Goal: Register for event/course

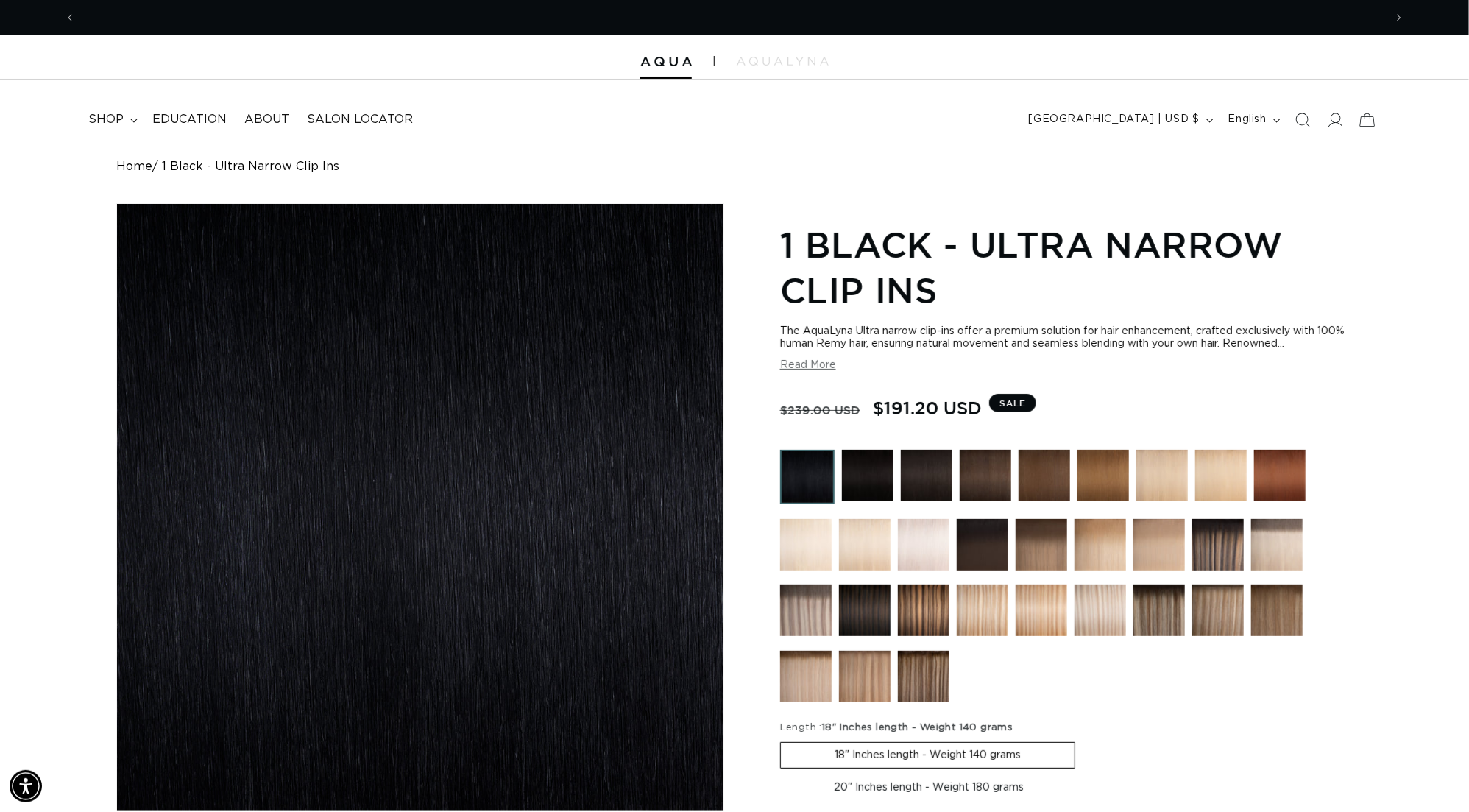
scroll to position [0, 2724]
click at [109, 120] on span "shop" at bounding box center [106, 119] width 36 height 15
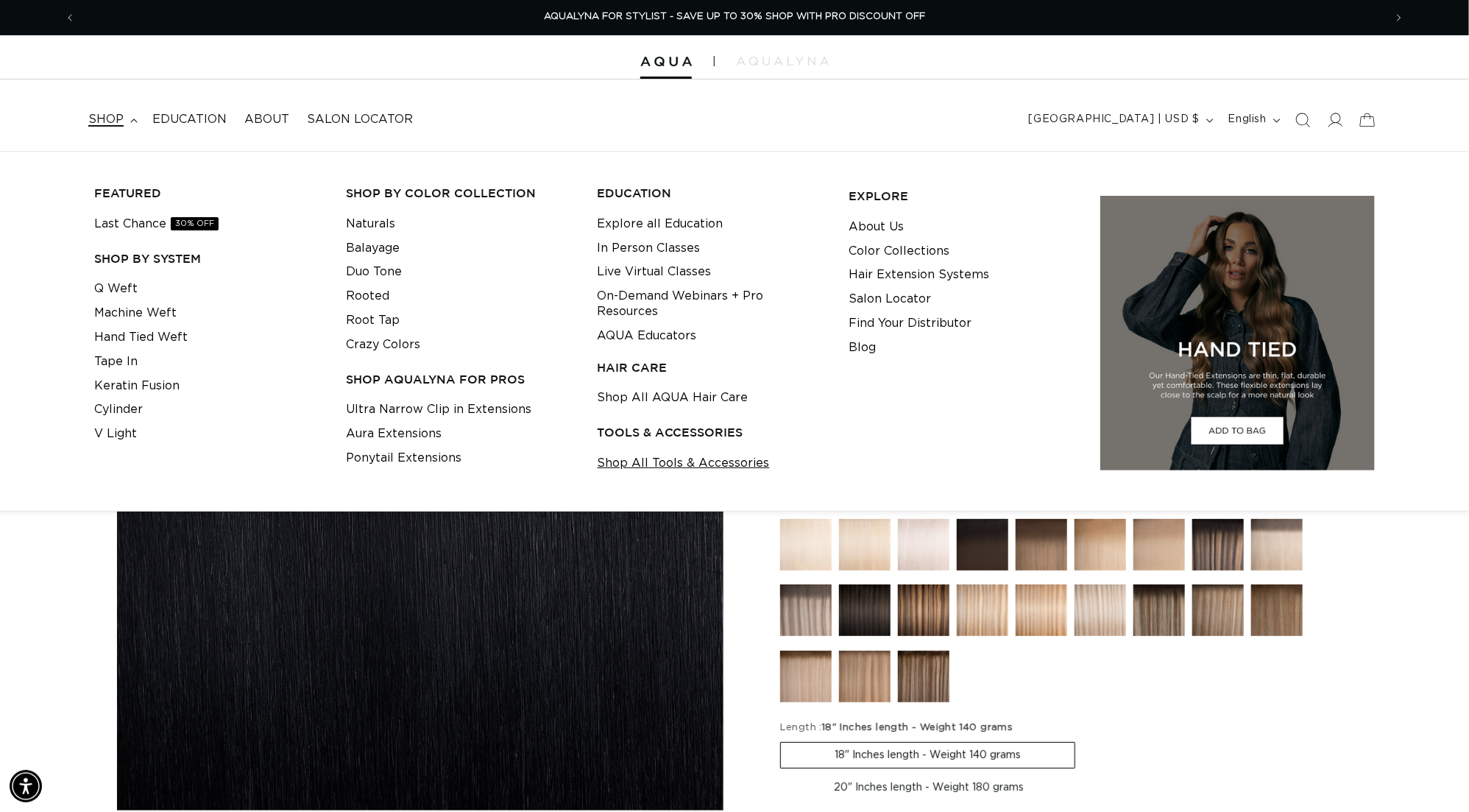
click at [672, 472] on link "Shop All Tools & Accessories" at bounding box center [683, 463] width 172 height 25
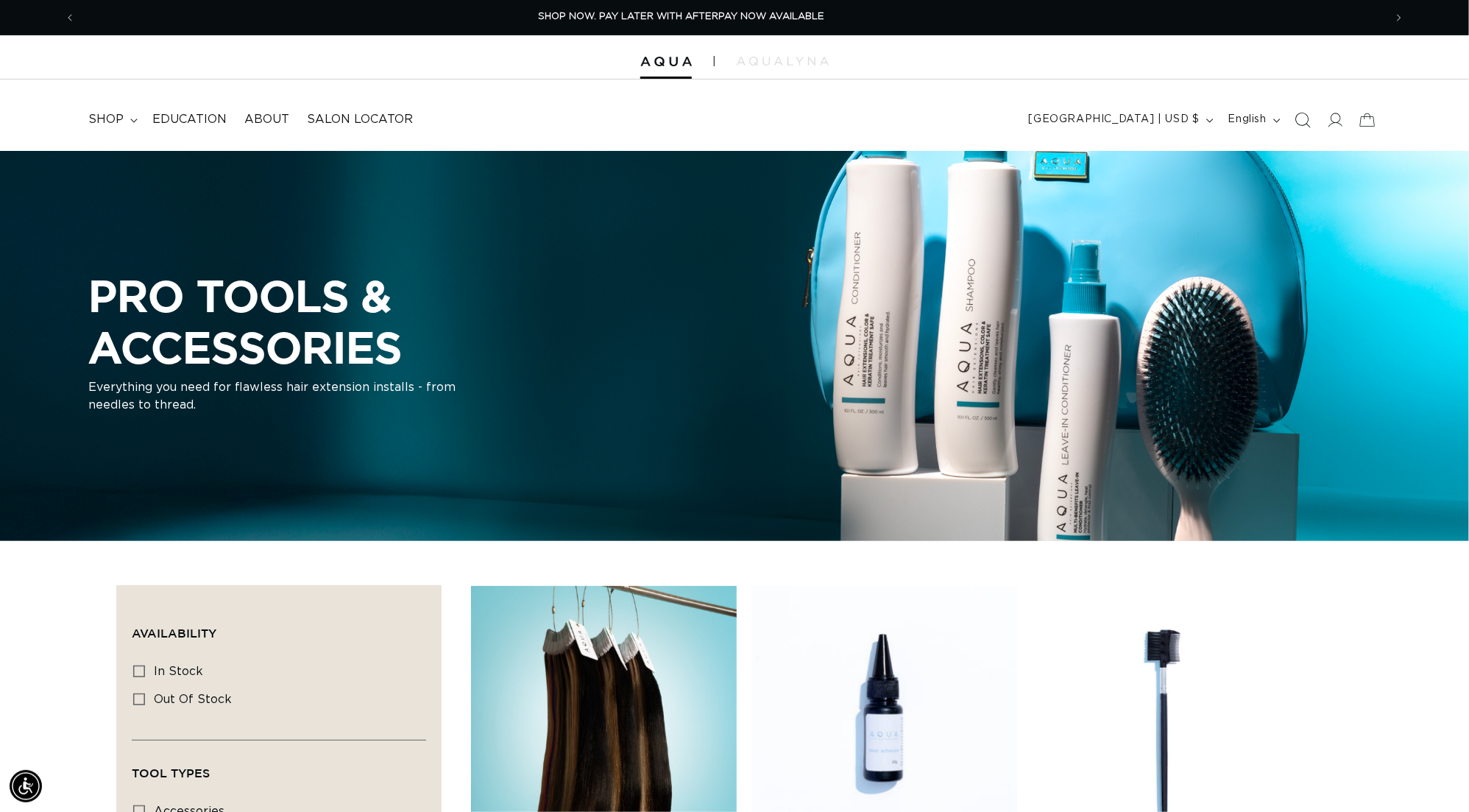
click at [1298, 118] on icon "Search" at bounding box center [1302, 119] width 15 height 15
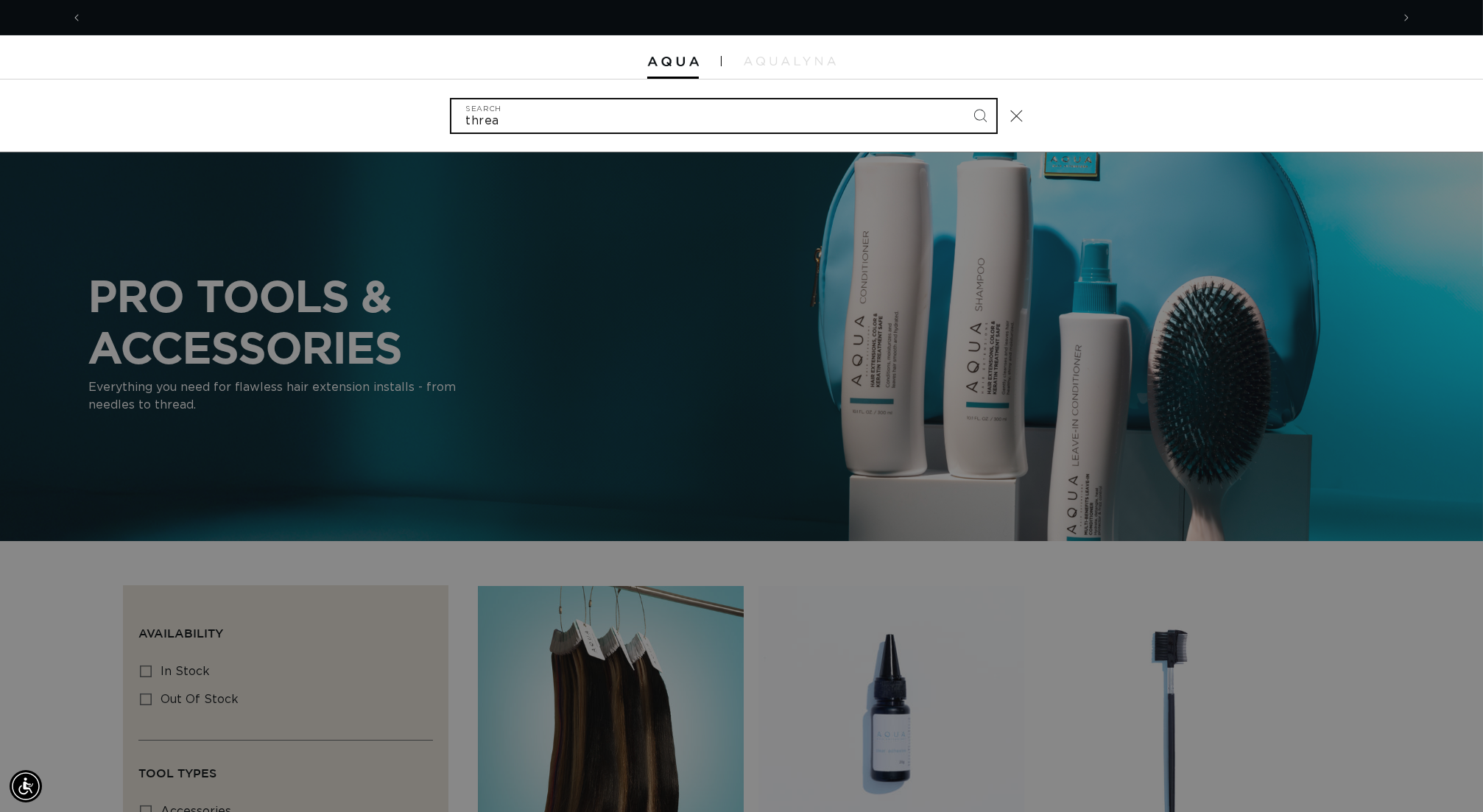
scroll to position [0, 2750]
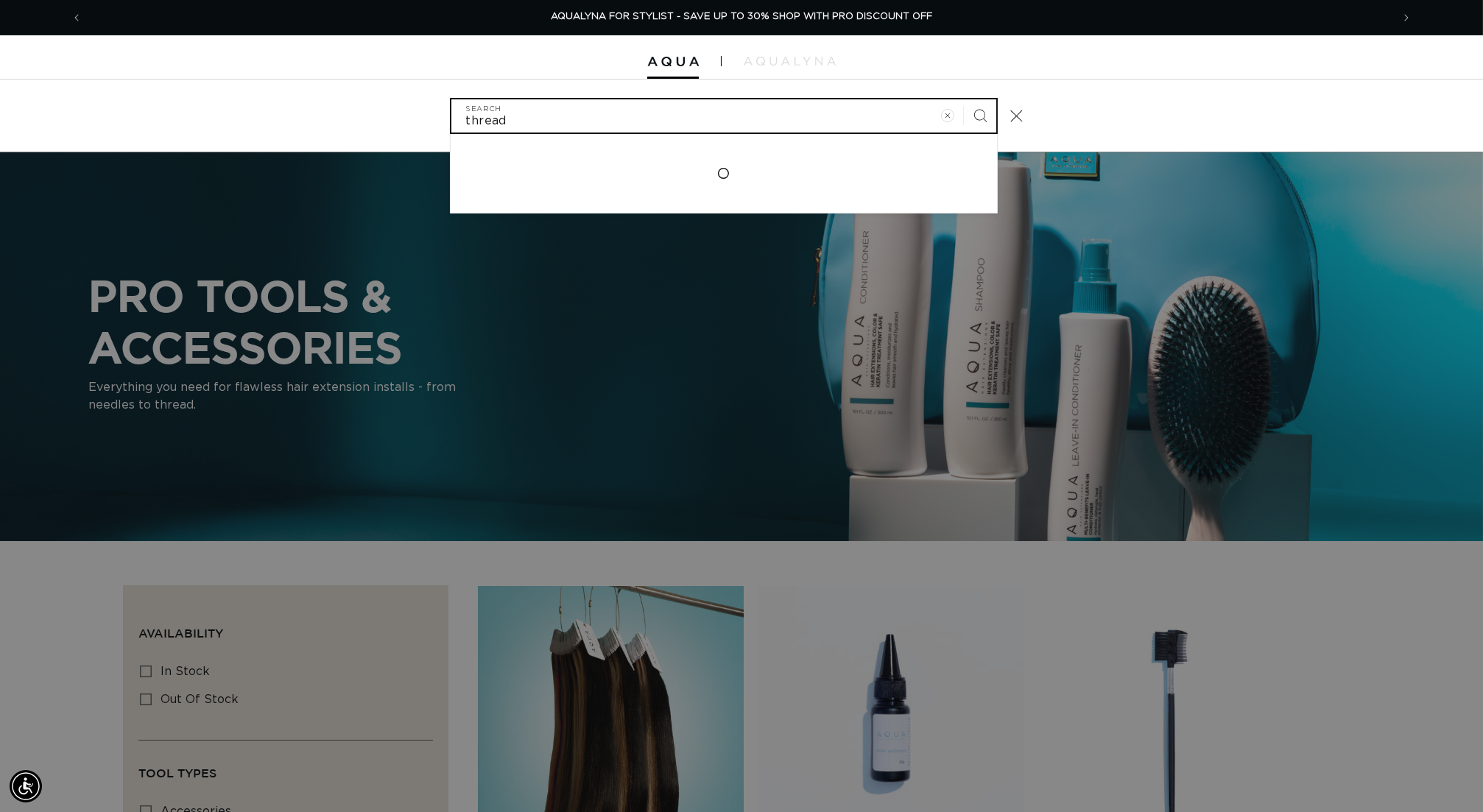
type input "thread"
click at [994, 117] on button "Search" at bounding box center [980, 116] width 33 height 33
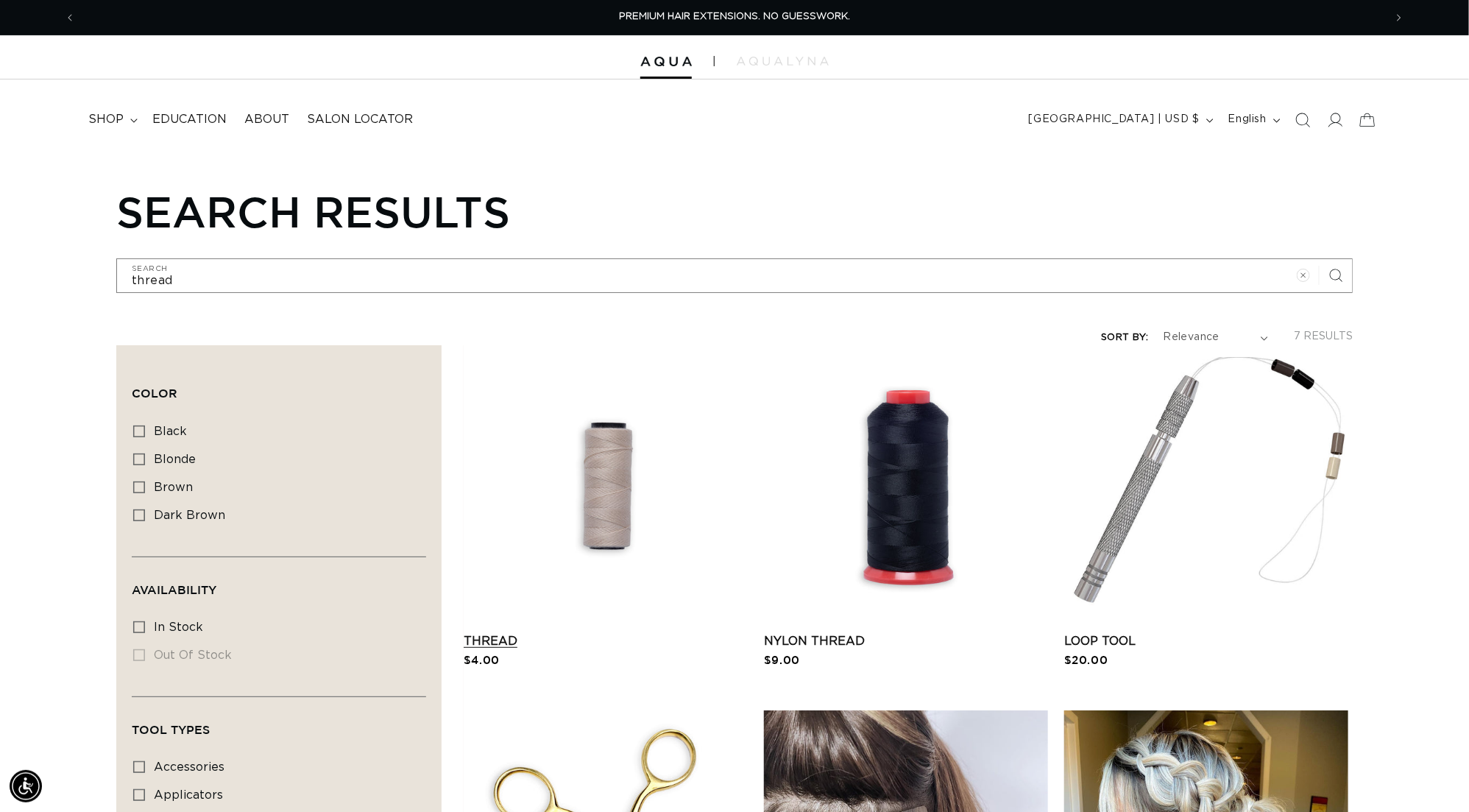
click at [595, 632] on link "Thread" at bounding box center [608, 641] width 289 height 17
click at [1295, 120] on icon "Search" at bounding box center [1302, 119] width 15 height 15
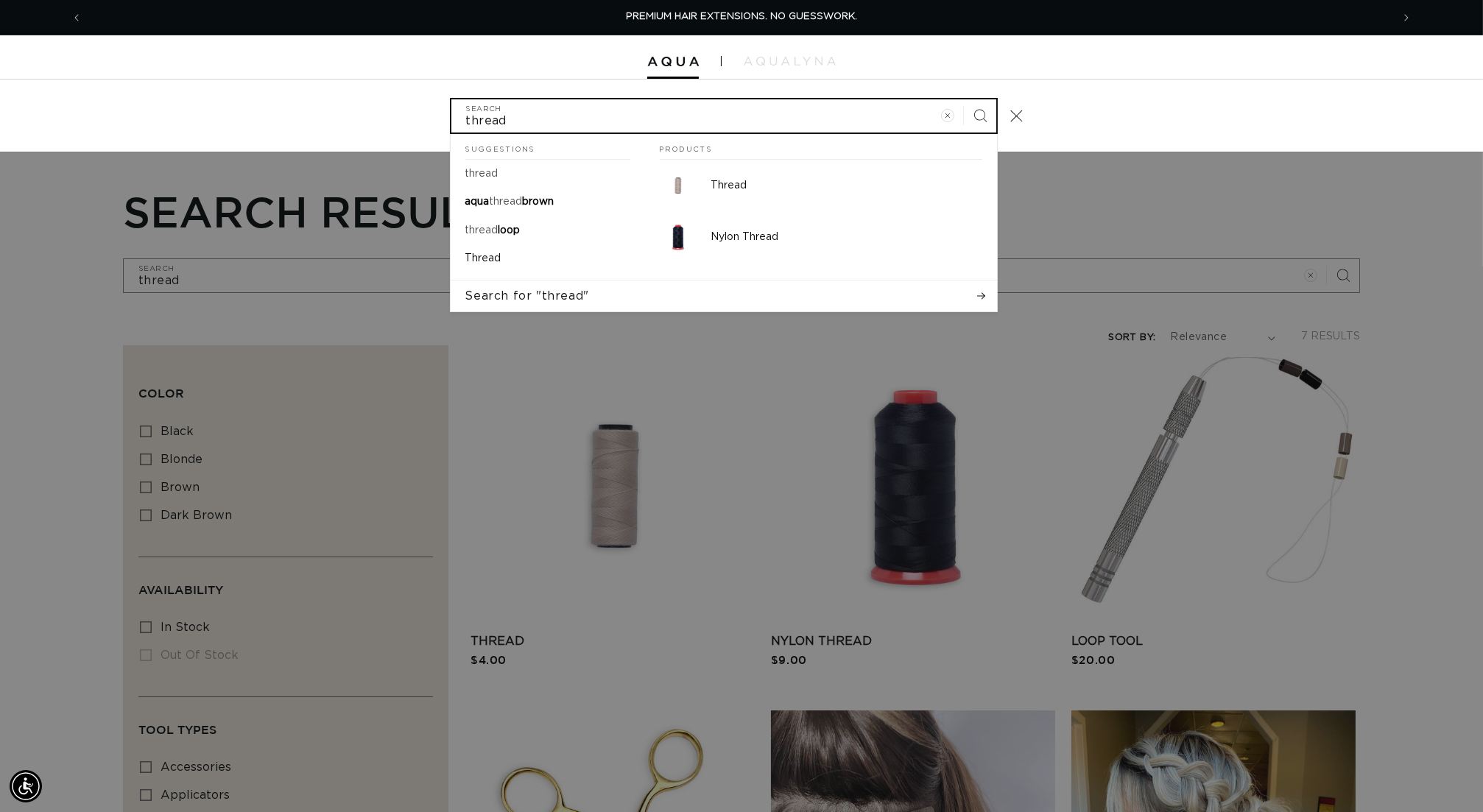
type input "c"
type input "cy"
type input "cyl"
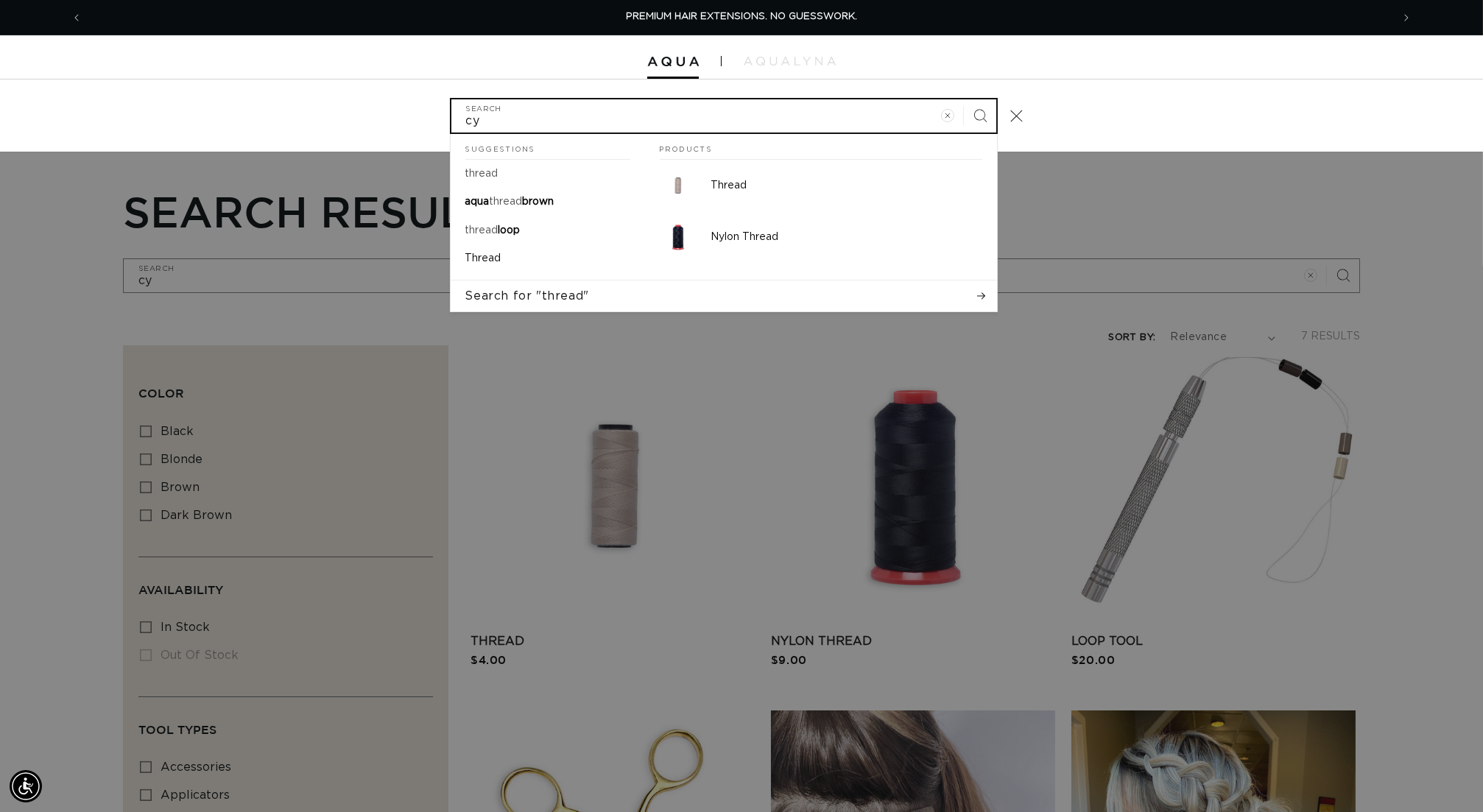
type input "cyl"
type input "cyli"
type input "cylin"
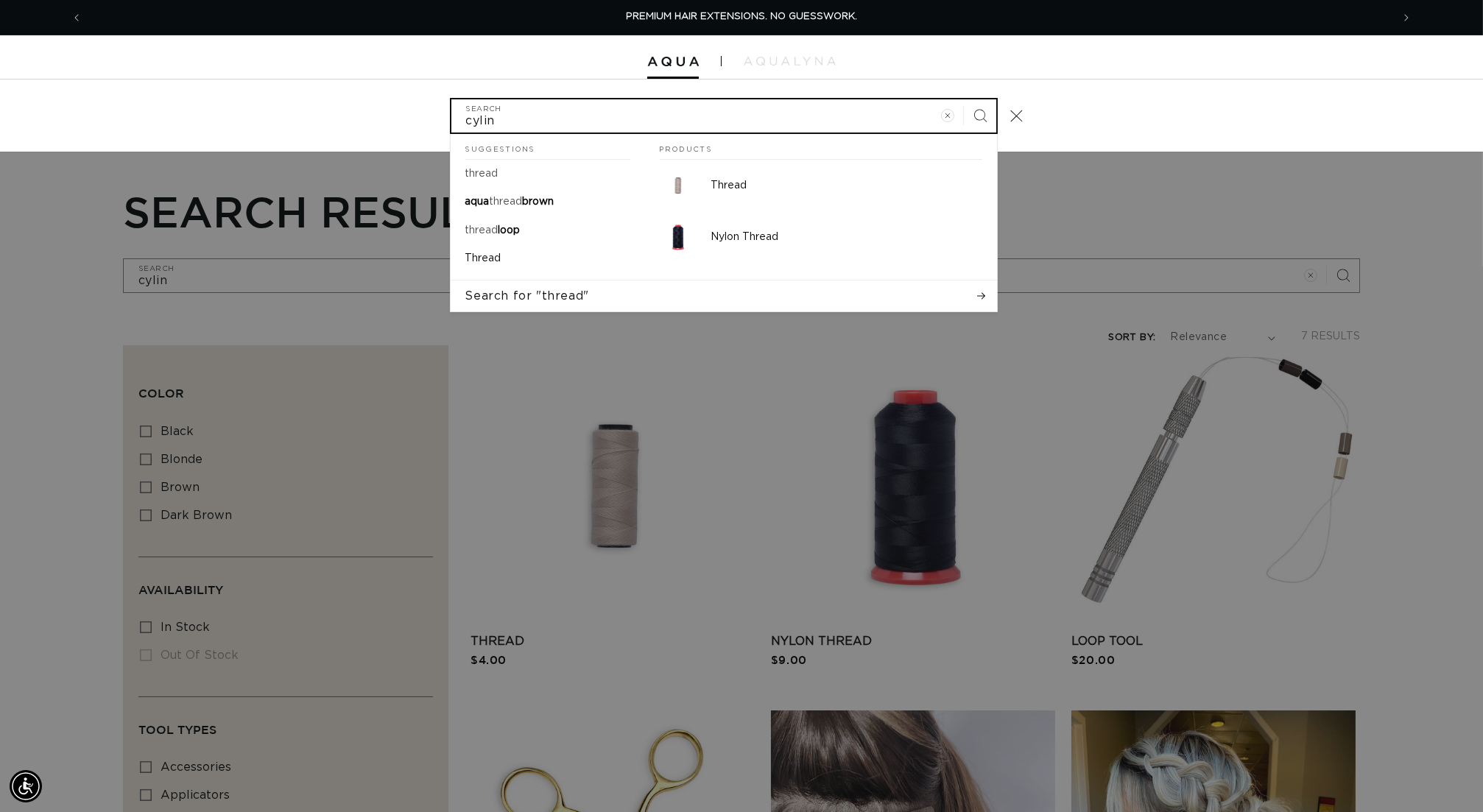
type input "cylind"
type input "cylinde"
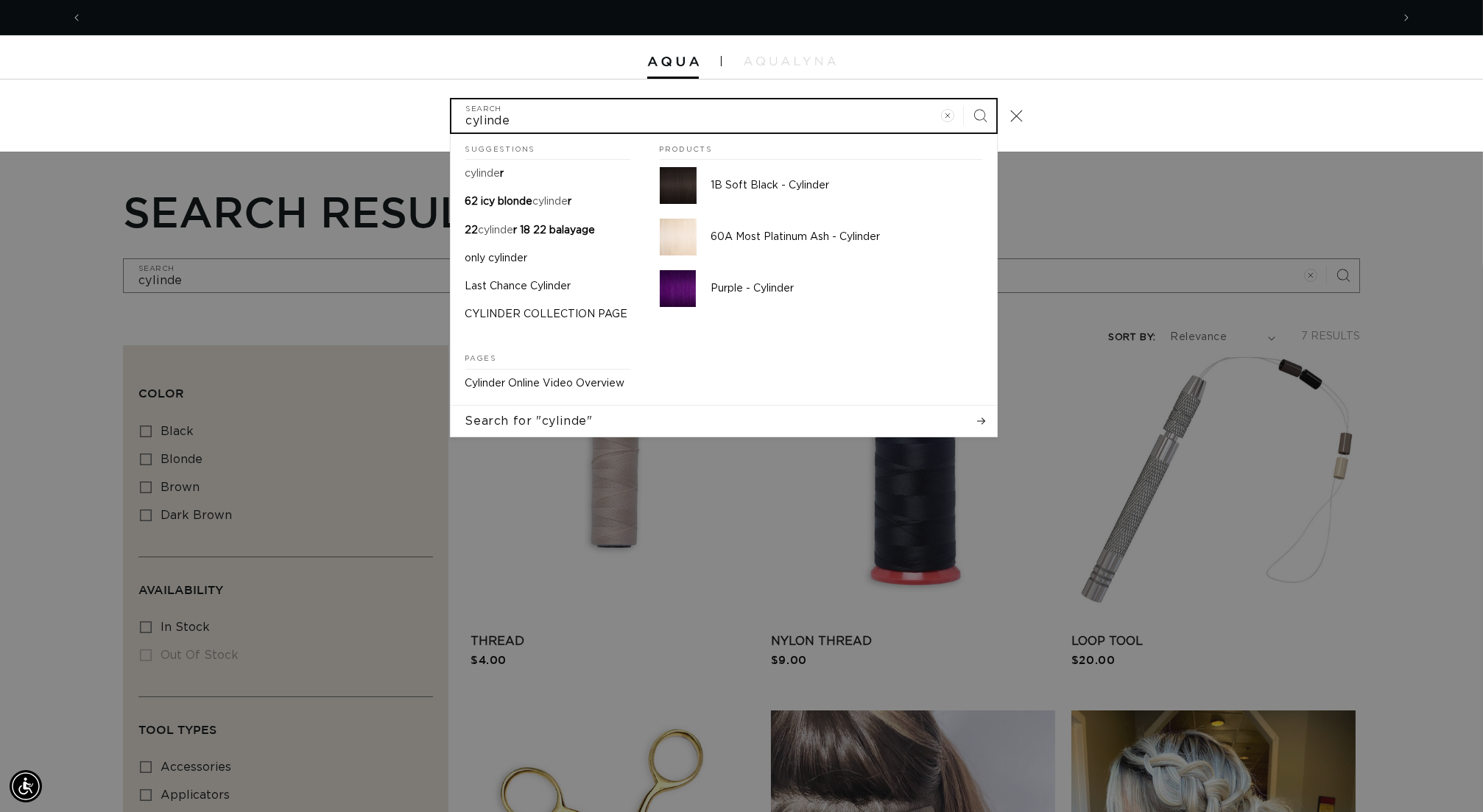
scroll to position [0, 1375]
type input "cylinde"
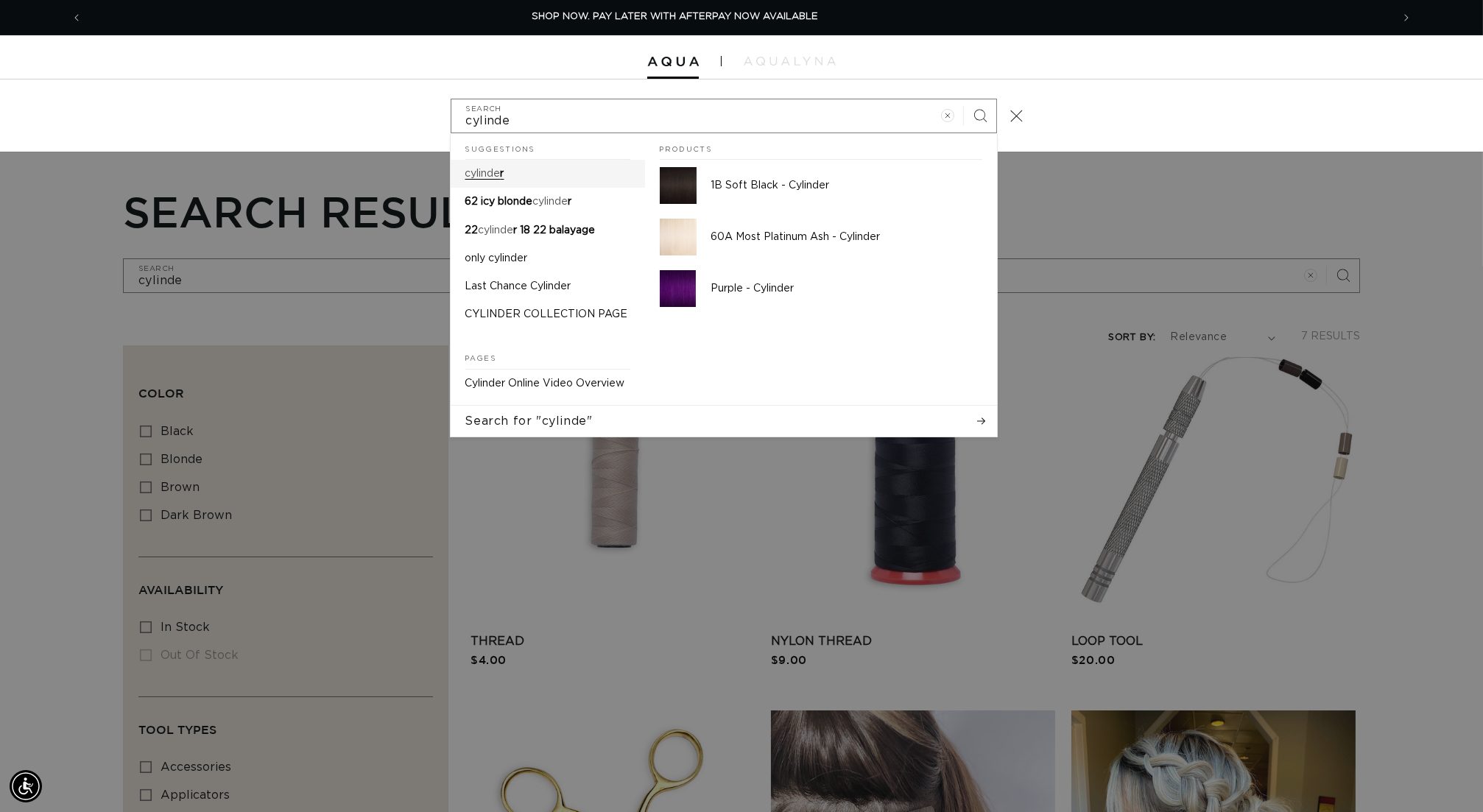
click at [450, 169] on link "cylinde r" at bounding box center [547, 173] width 194 height 28
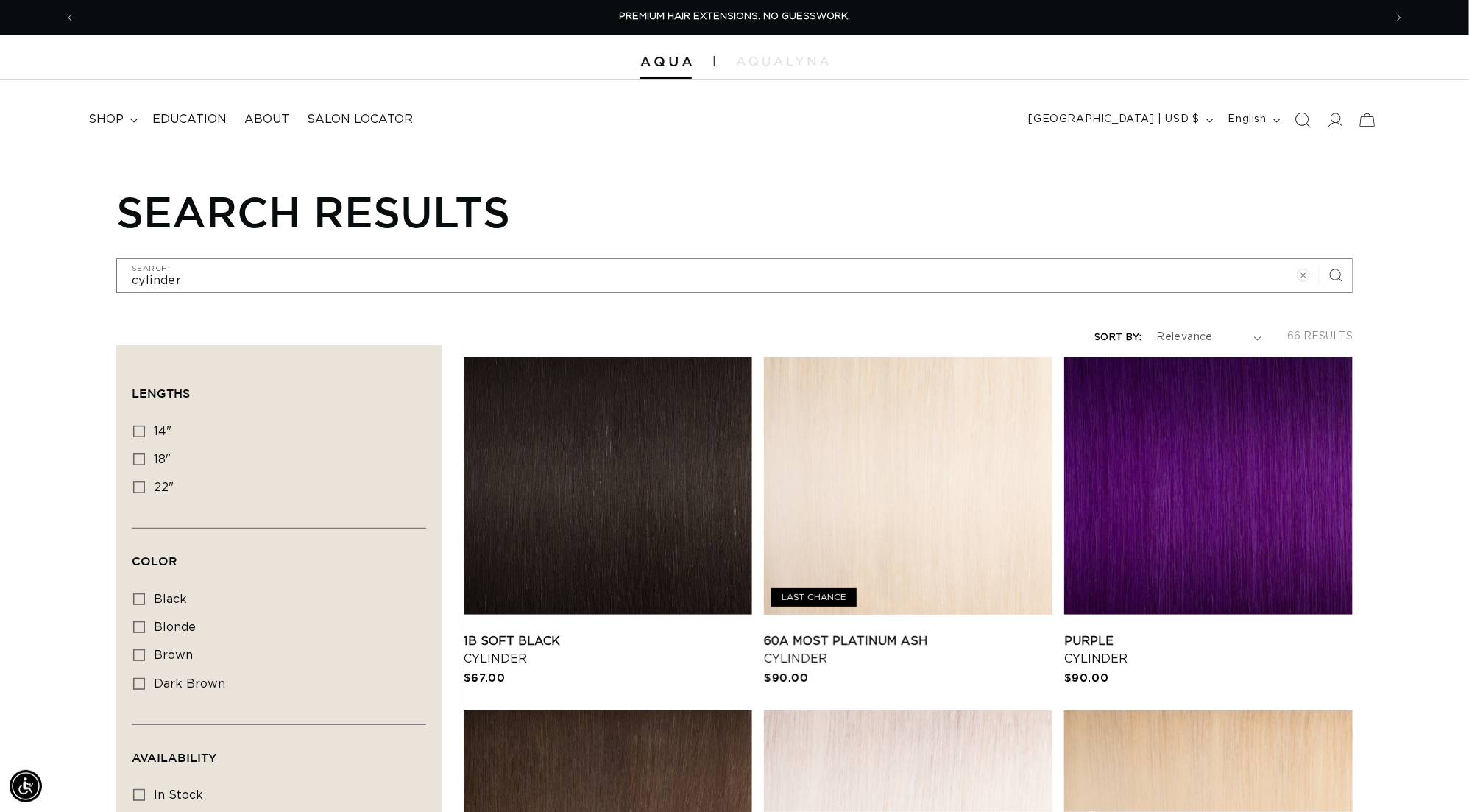
click at [1295, 123] on icon "Search" at bounding box center [1302, 119] width 15 height 15
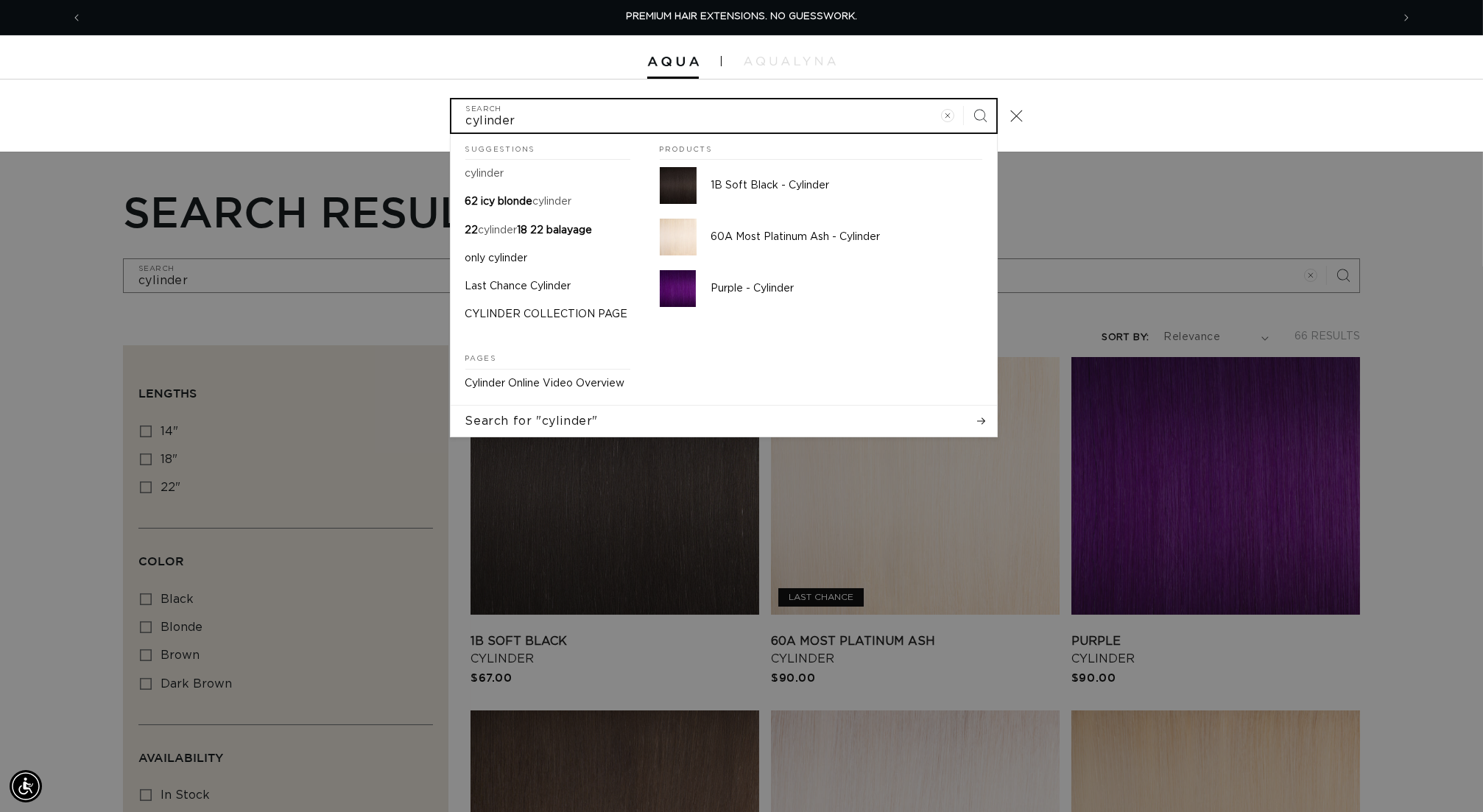
paste input "ESI-18-18"
type input "ESI-18-18"
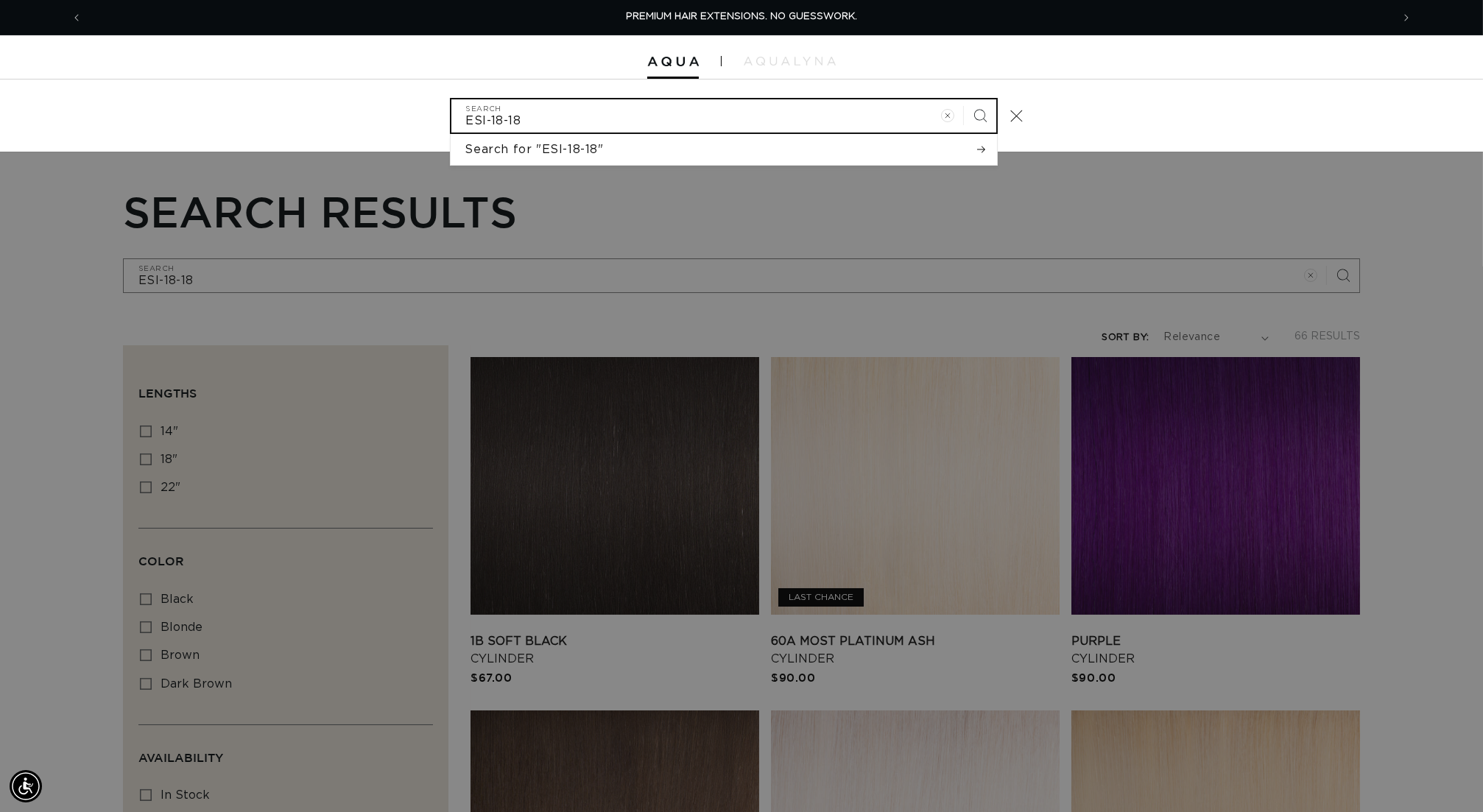
type input "ESI-18-18"
click at [994, 117] on button "Search" at bounding box center [980, 116] width 33 height 33
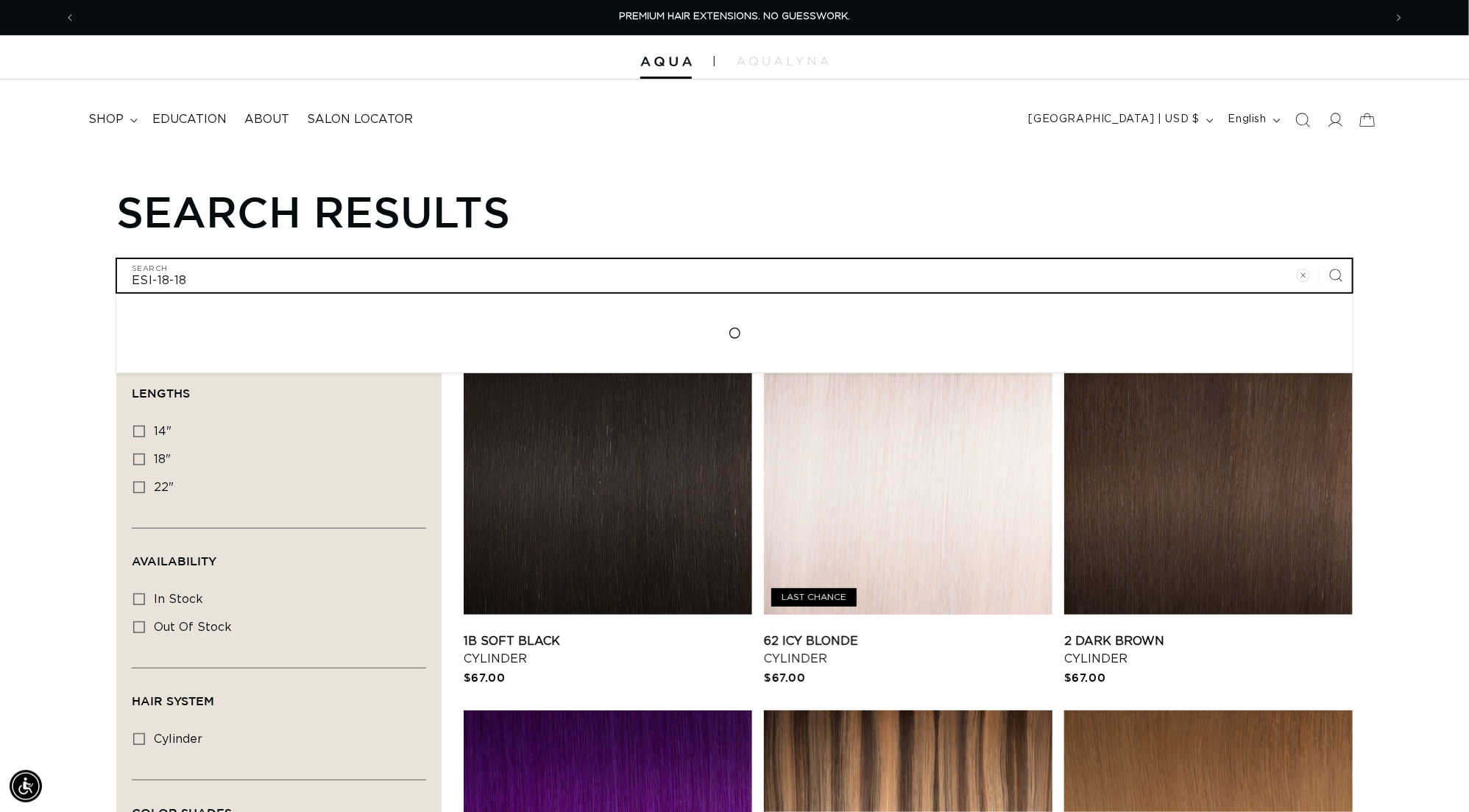
click at [827, 281] on input "ESI-18-18" at bounding box center [734, 275] width 1235 height 33
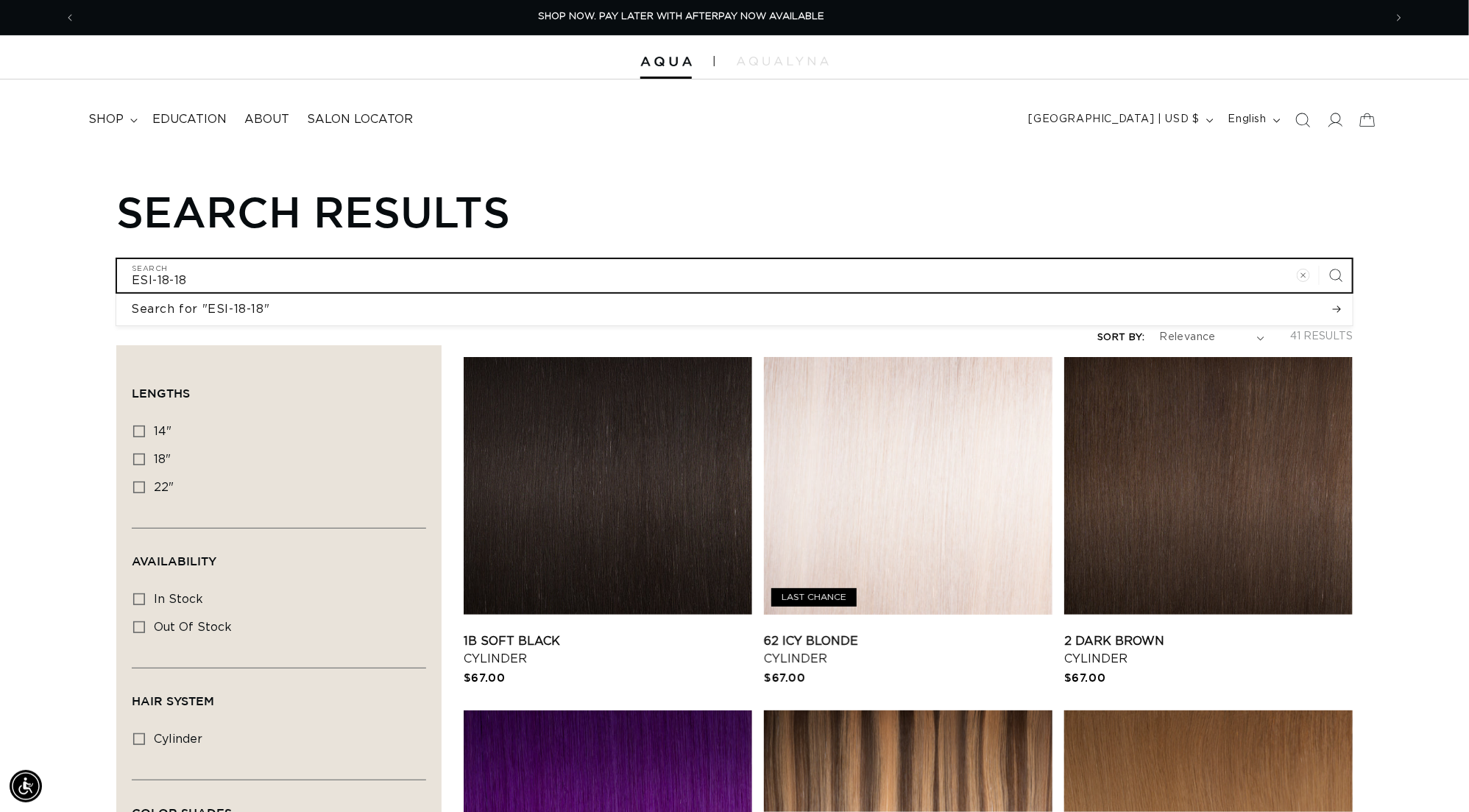
paste input "T-22-22"
type input "EST-22-22"
click at [734, 314] on button "Search for "ESI-18-18"" at bounding box center [734, 309] width 1237 height 31
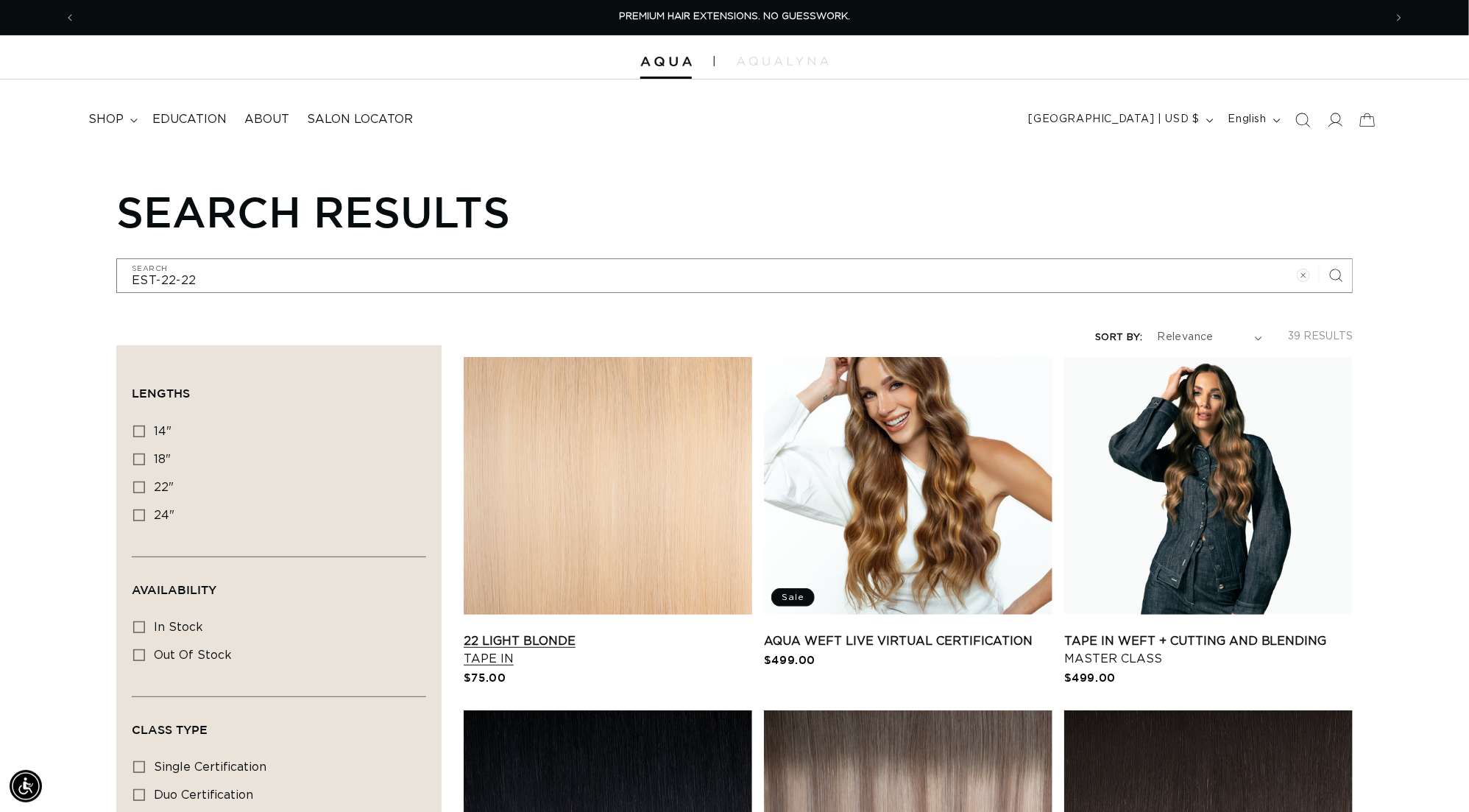
click at [568, 632] on link "22 Light Blonde Tape In" at bounding box center [608, 650] width 289 height 36
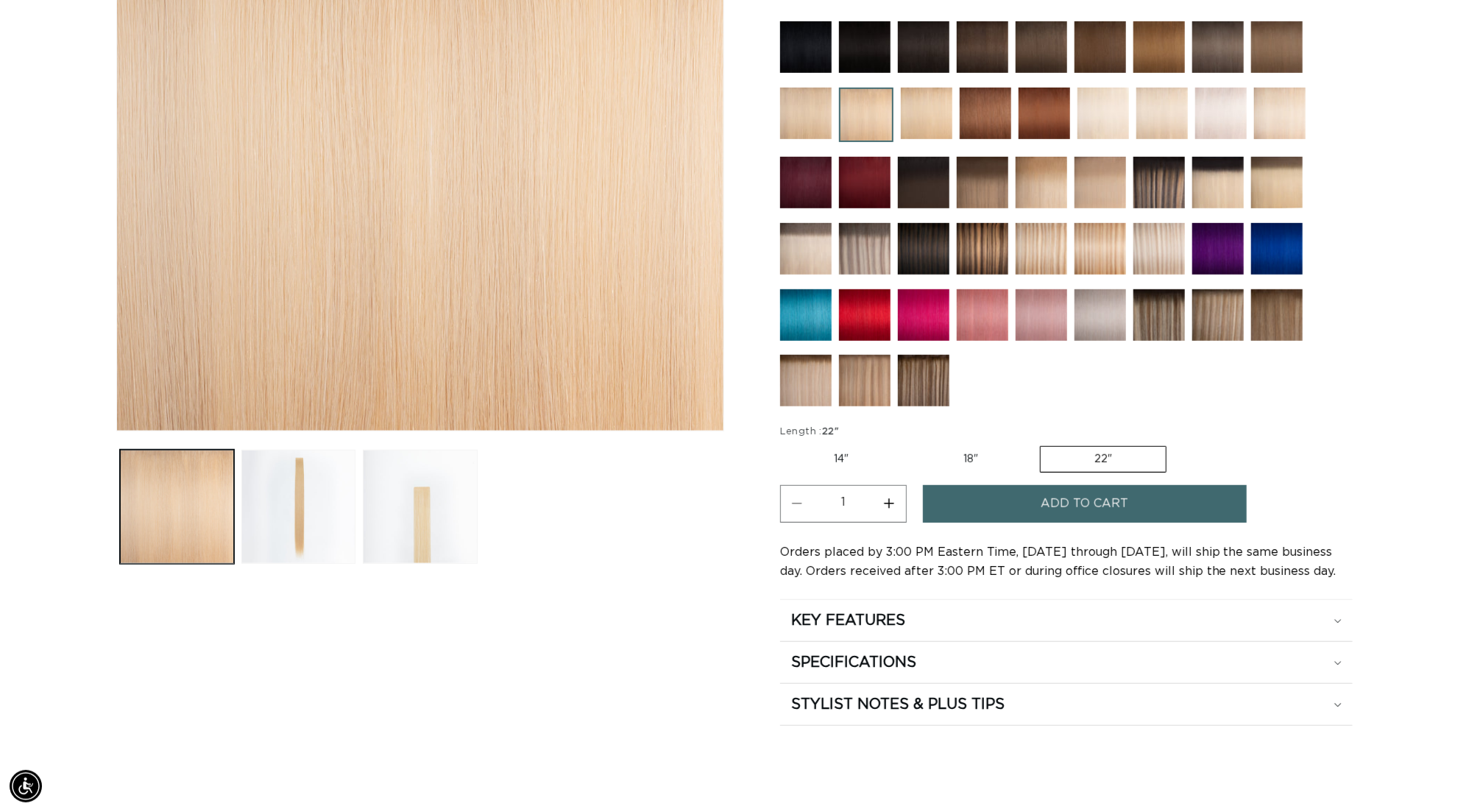
scroll to position [0, 2724]
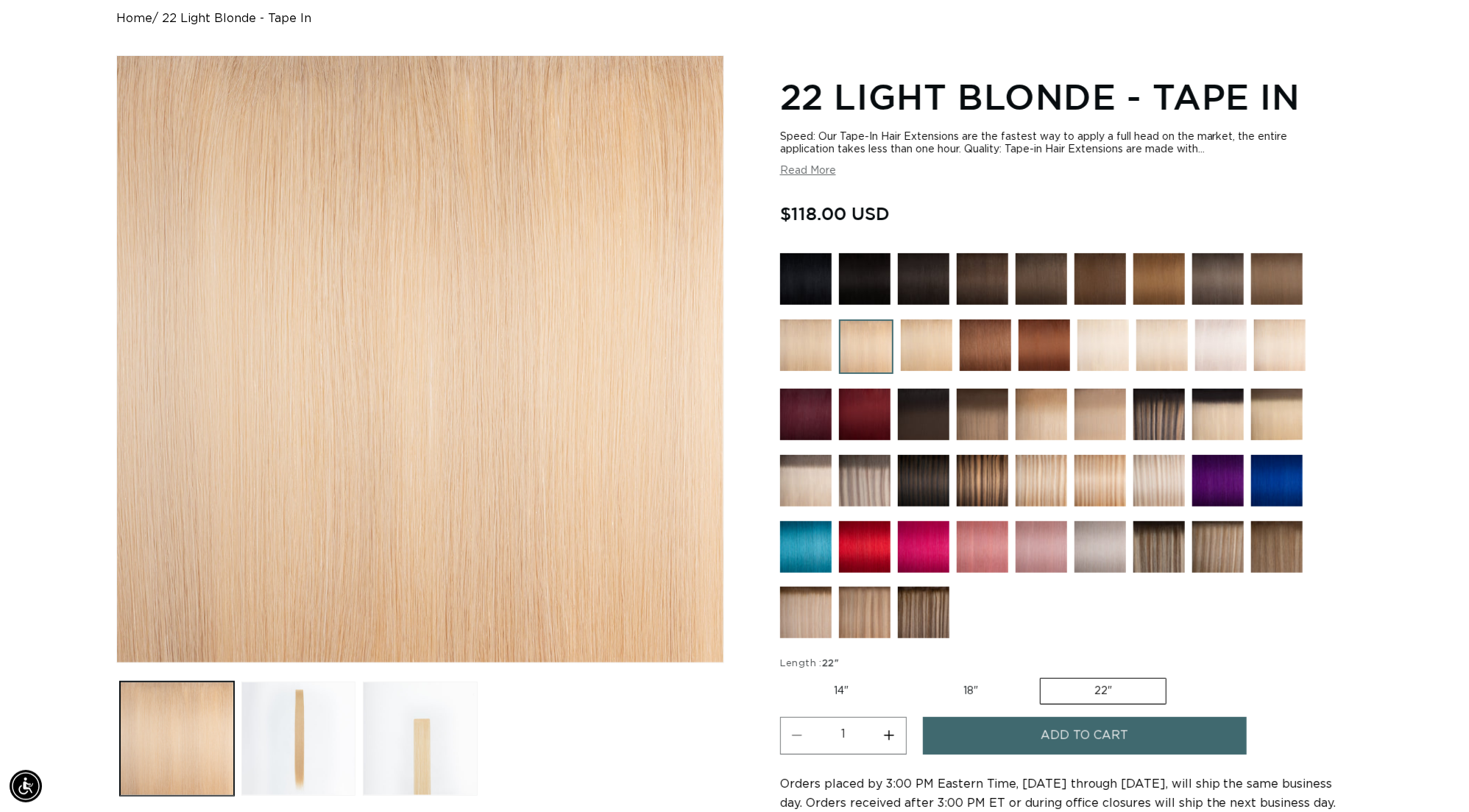
click at [836, 679] on label "14" Variant sold out or unavailable" at bounding box center [841, 691] width 122 height 25
click at [785, 675] on input "14" Variant sold out or unavailable" at bounding box center [784, 675] width 1 height 1
radio input "true"
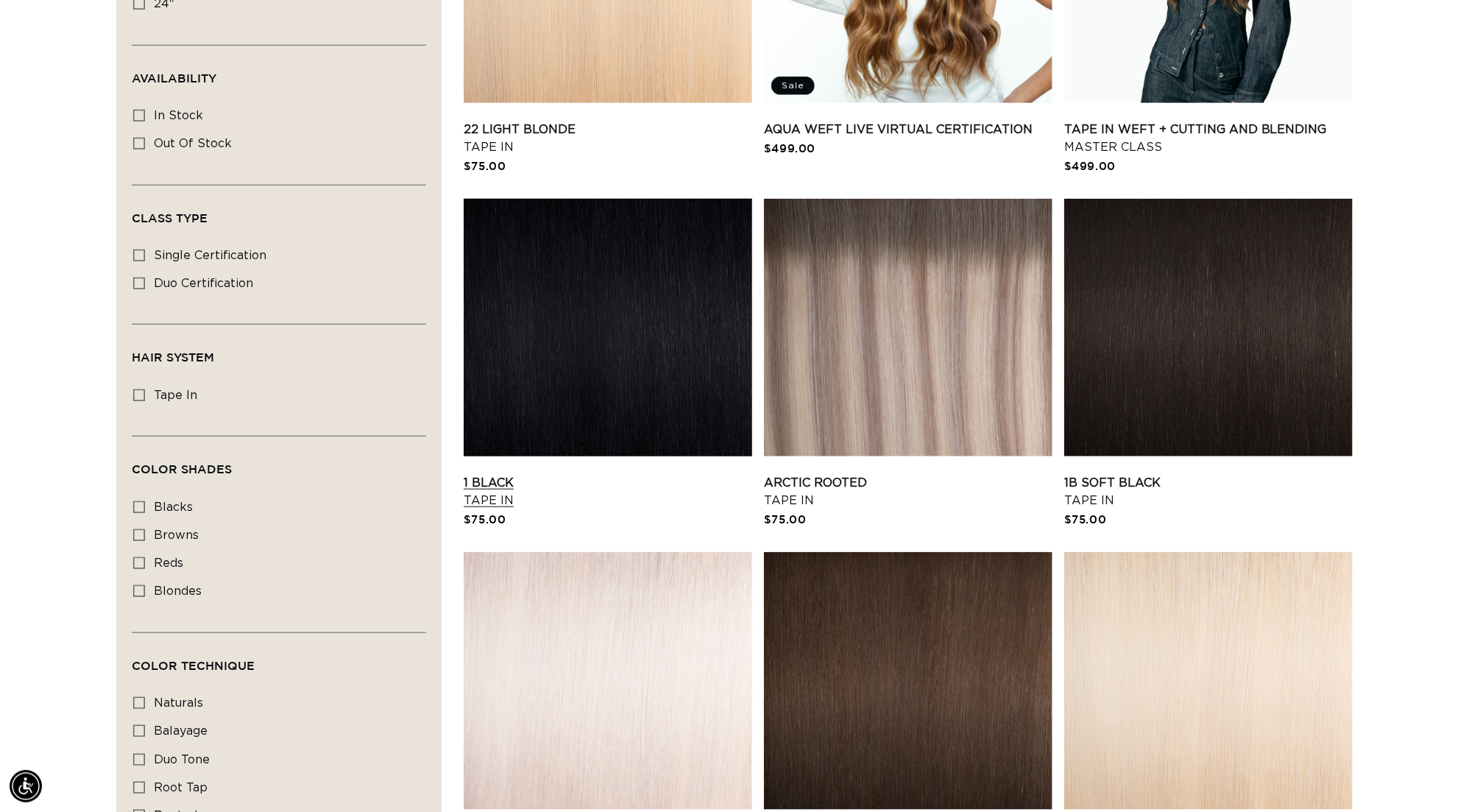
scroll to position [0, 2724]
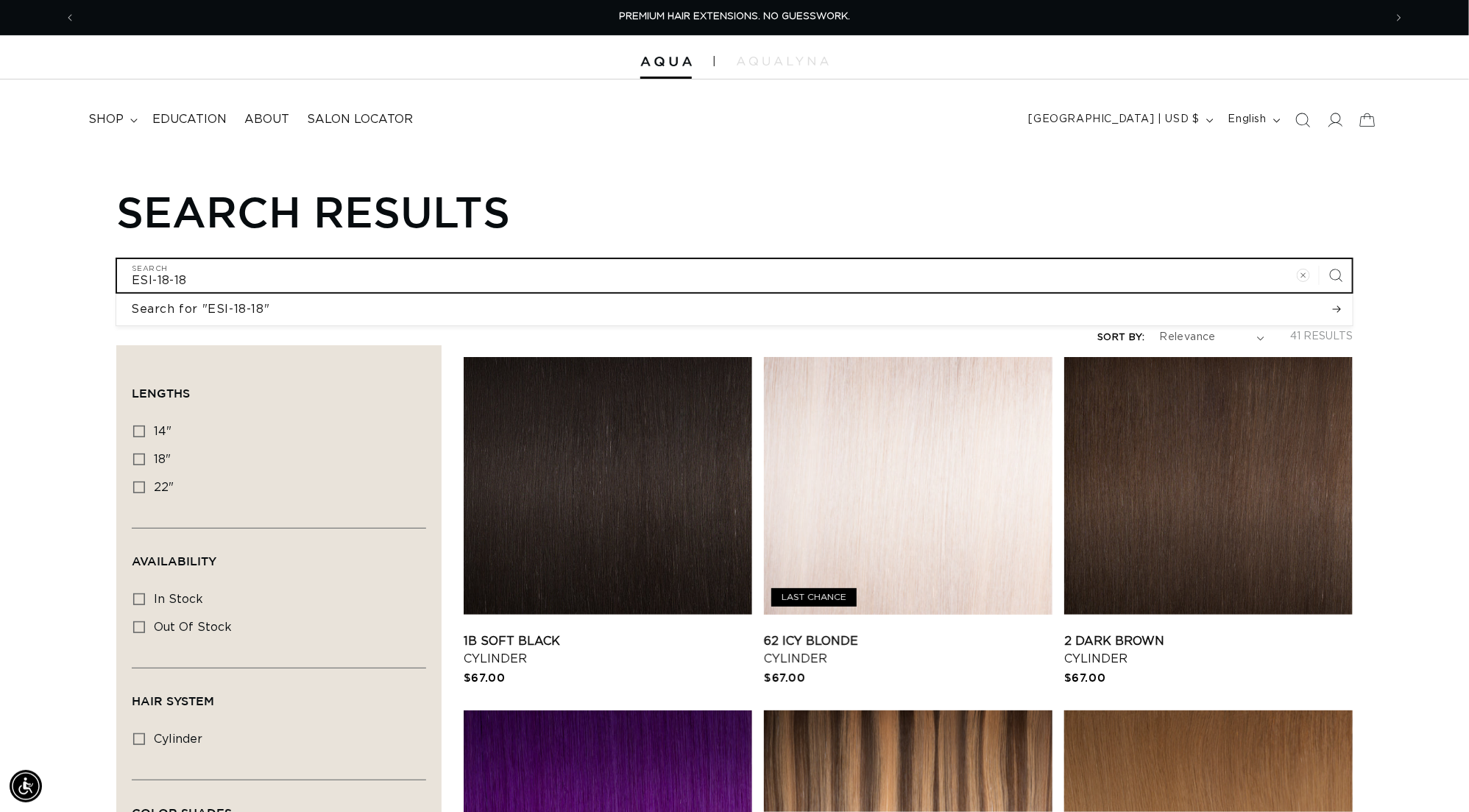
drag, startPoint x: 263, startPoint y: 272, endPoint x: -32, endPoint y: 269, distance: 295.0
click at [0, 269] on html "Skip to content PREMIUM HAIR EXTENSIONS. NO GUESSWORK. SHOP NOW. PAY LATER WITH…" at bounding box center [734, 406] width 1469 height 812
paste input "T-22-22"
type input "EST-22-22"
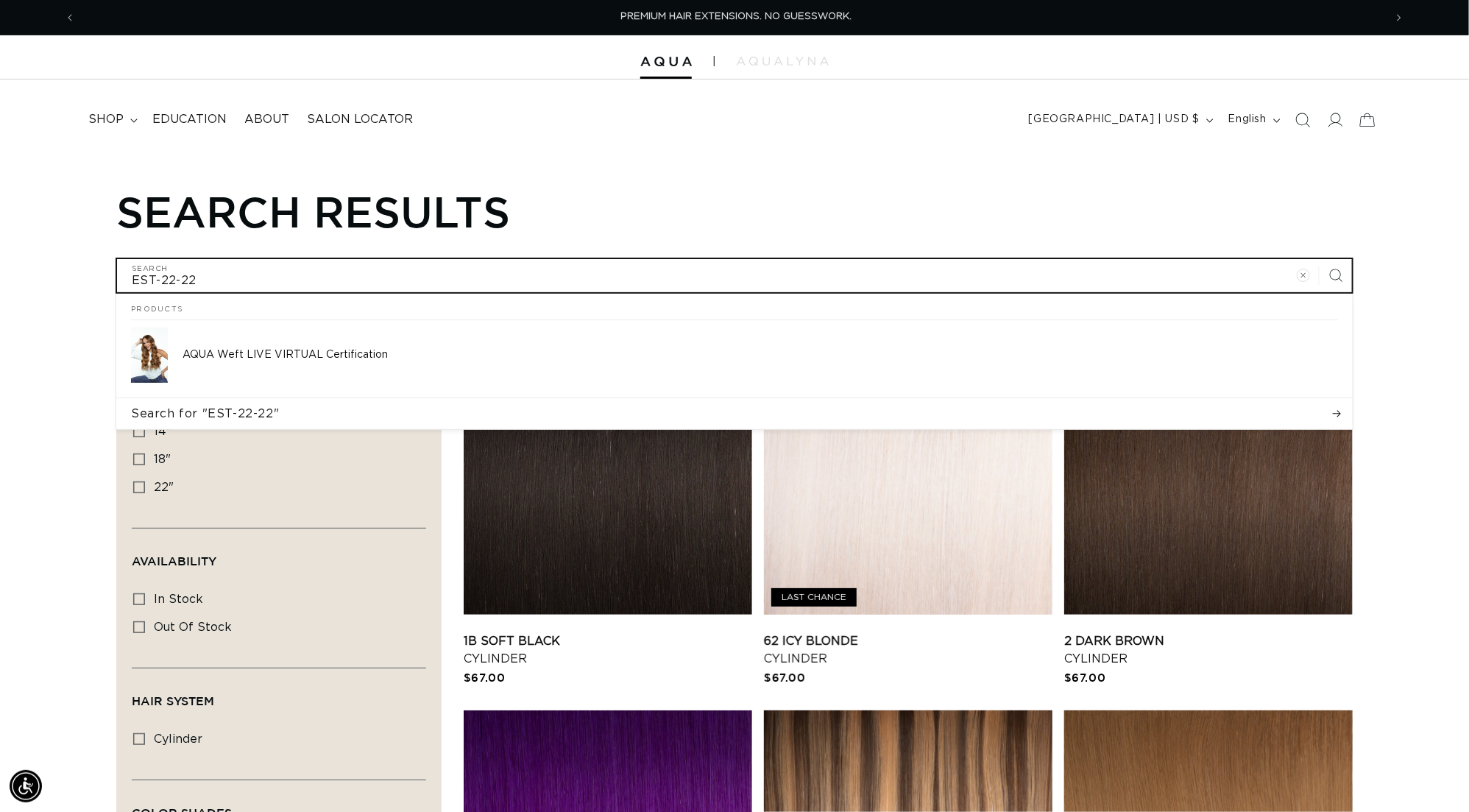
type input "EST-22-22"
click at [734, 419] on button "Search for "EST-22-22"" at bounding box center [734, 414] width 1237 height 31
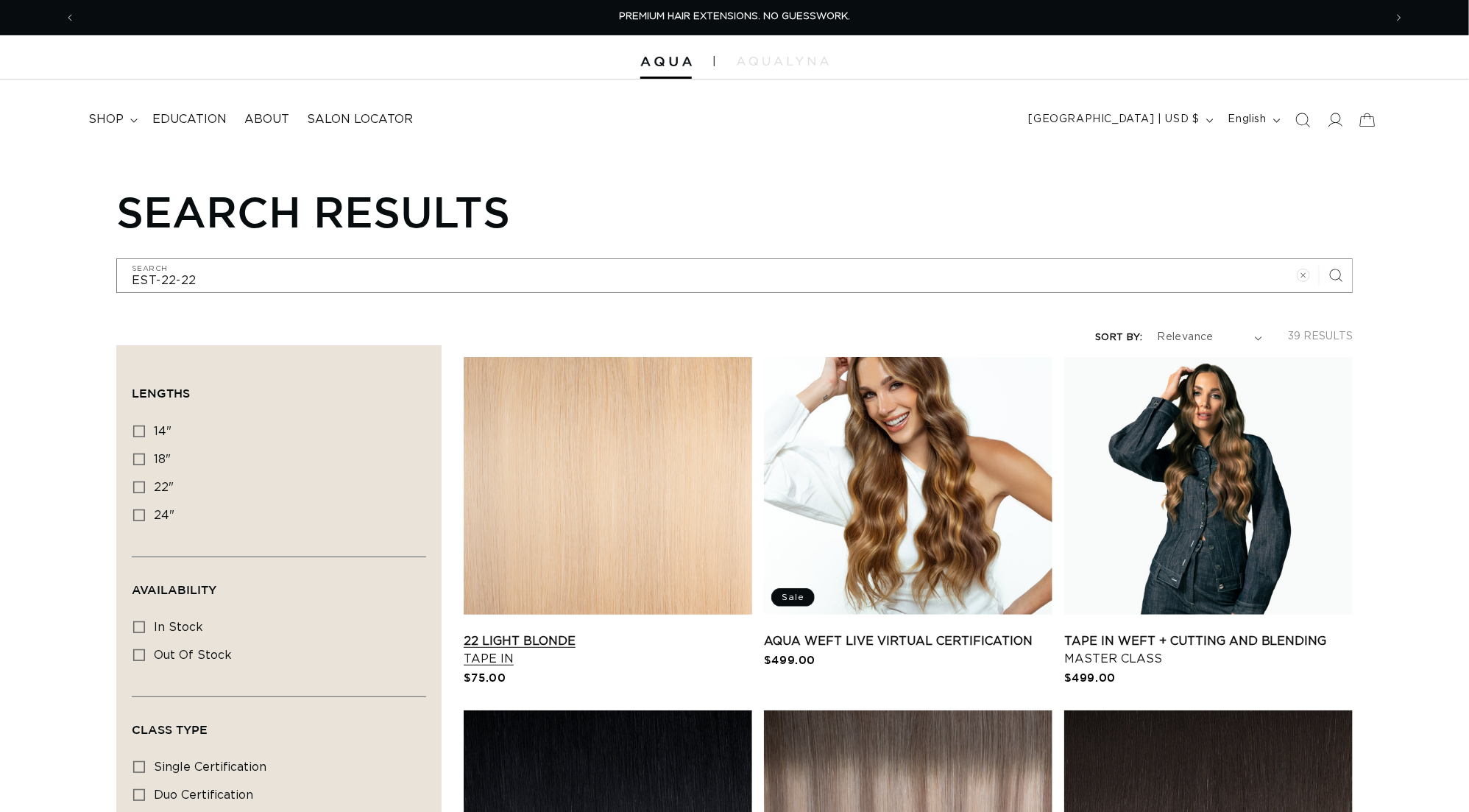
click at [672, 632] on link "22 Light Blonde Tape In" at bounding box center [608, 650] width 289 height 36
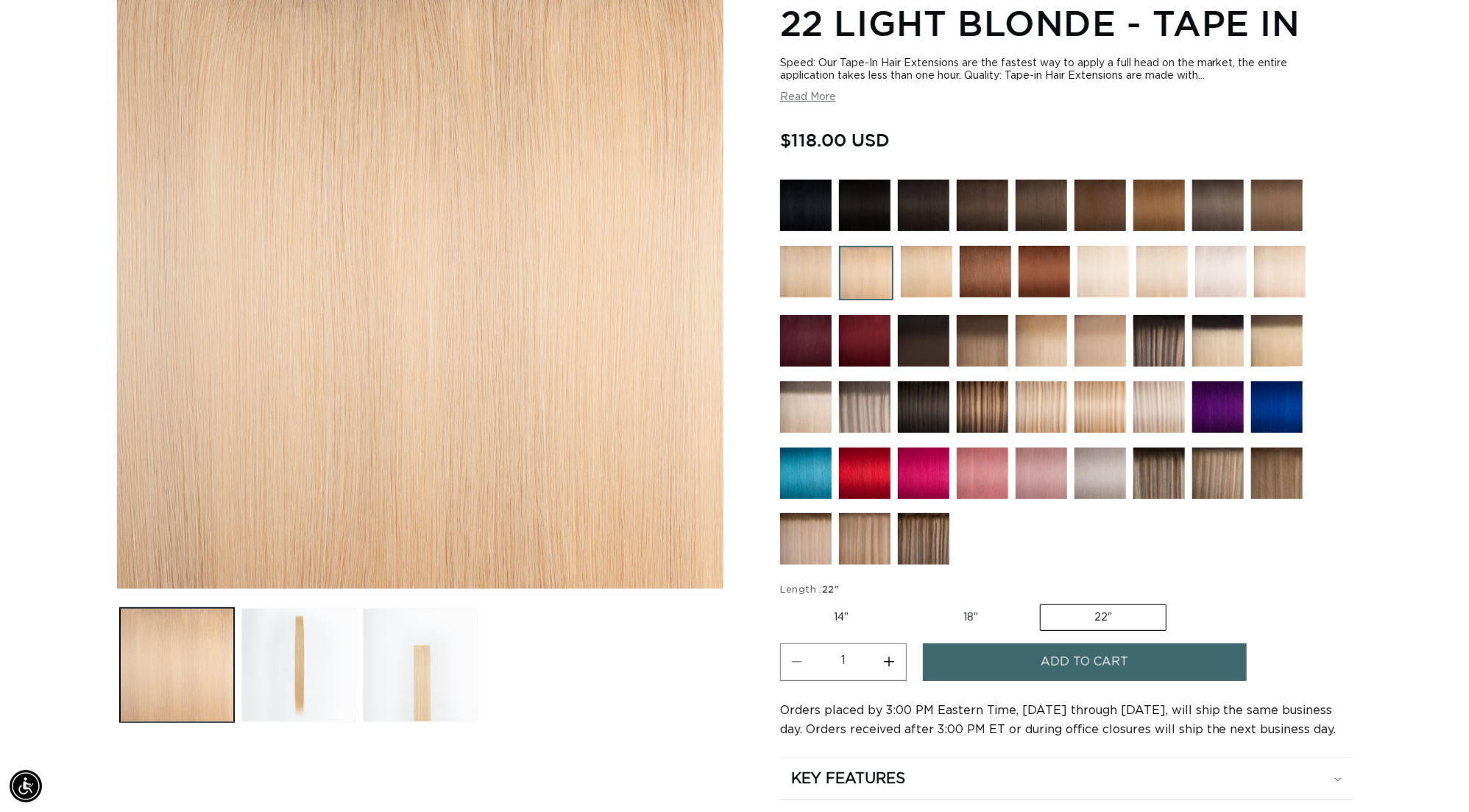
scroll to position [0, 2724]
click at [901, 276] on img at bounding box center [927, 272] width 52 height 52
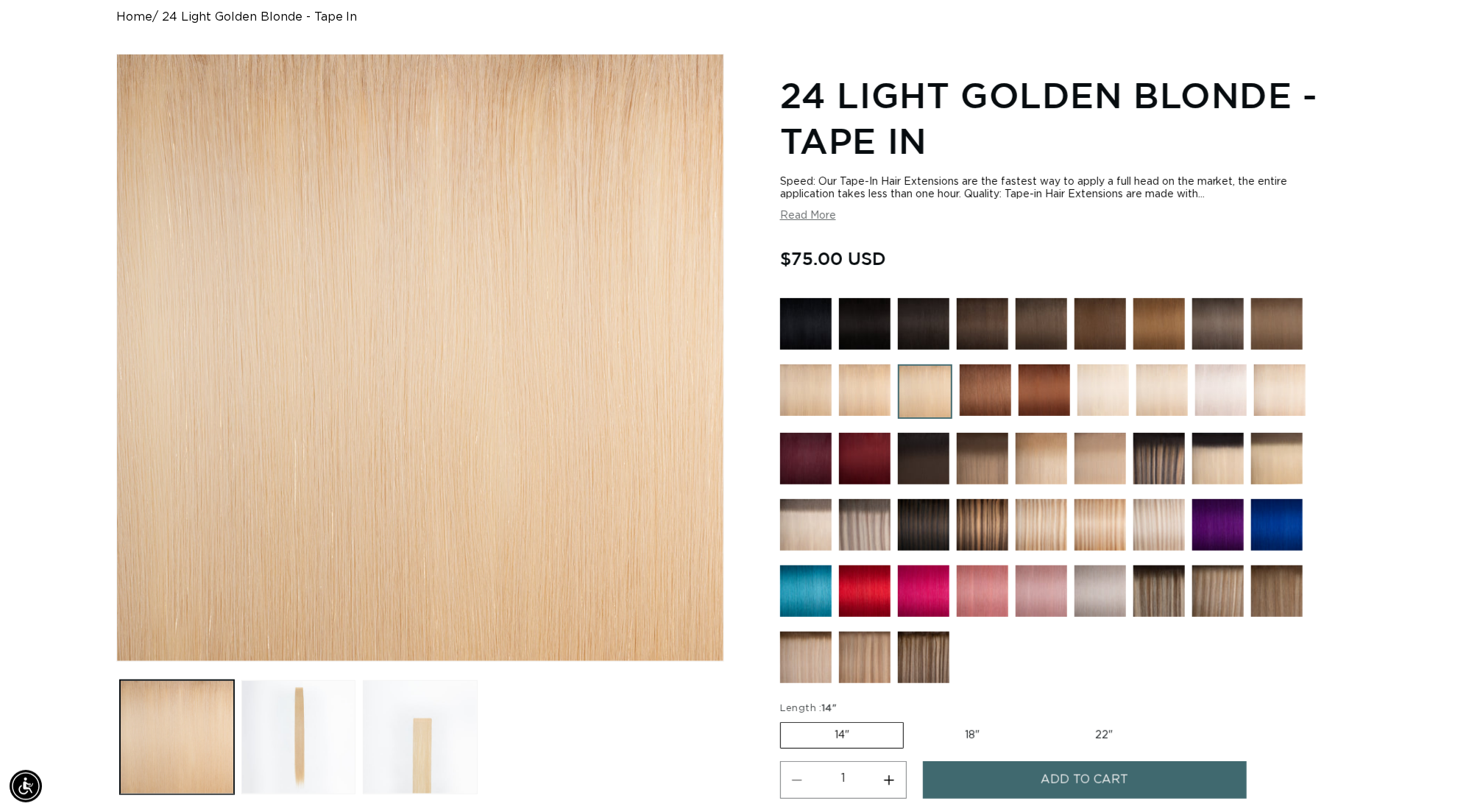
scroll to position [0, 1361]
click at [1115, 723] on label "22" Variant sold out or unavailable" at bounding box center [1104, 735] width 125 height 25
click at [1042, 719] on input "22" Variant sold out or unavailable" at bounding box center [1041, 719] width 1 height 1
radio input "true"
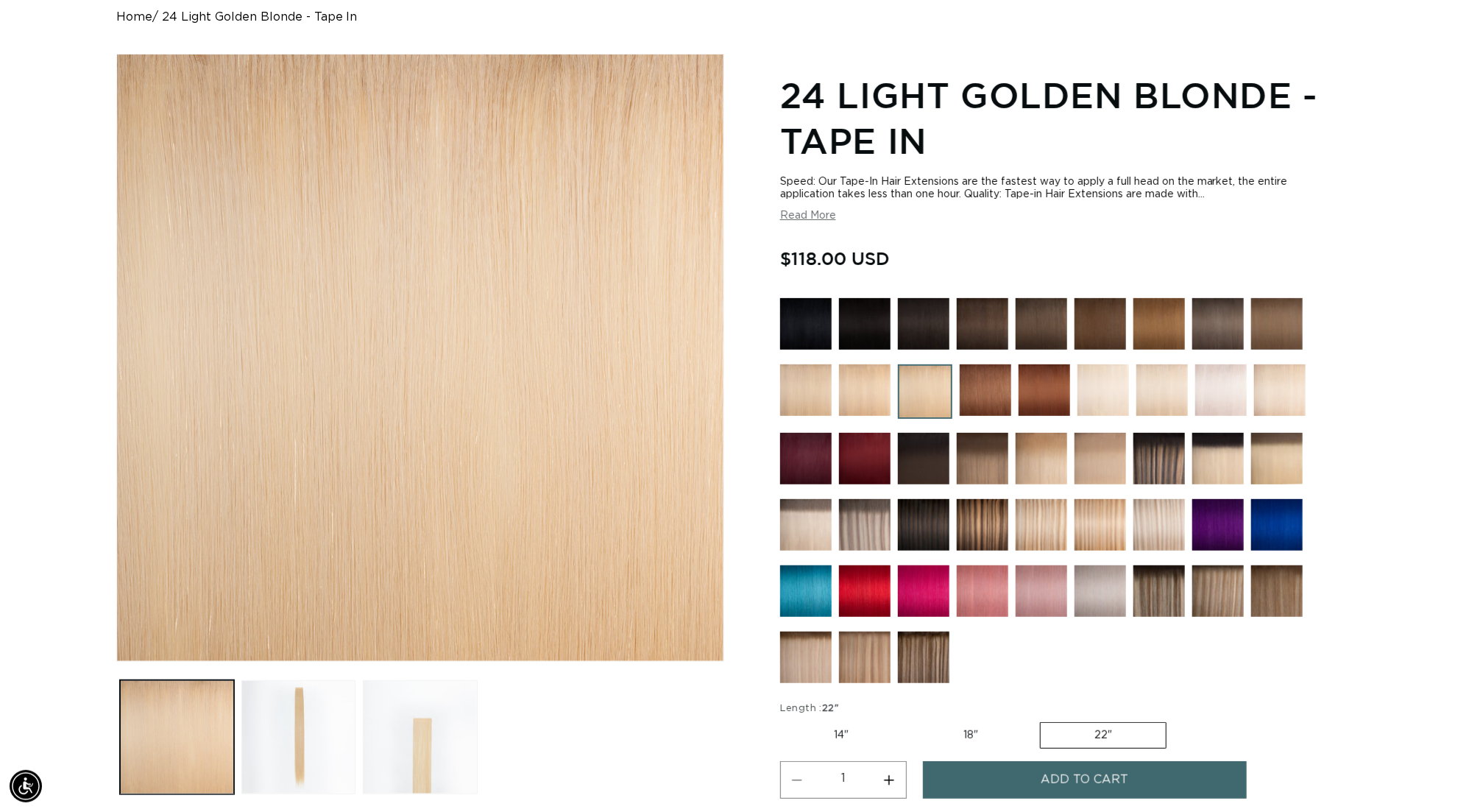
click at [859, 723] on label "14" Variant sold out or unavailable" at bounding box center [841, 735] width 122 height 25
click at [785, 719] on input "14" Variant sold out or unavailable" at bounding box center [784, 719] width 1 height 1
radio input "true"
click at [971, 723] on label "18" Variant sold out or unavailable" at bounding box center [972, 735] width 122 height 25
click at [912, 719] on input "18" Variant sold out or unavailable" at bounding box center [911, 719] width 1 height 1
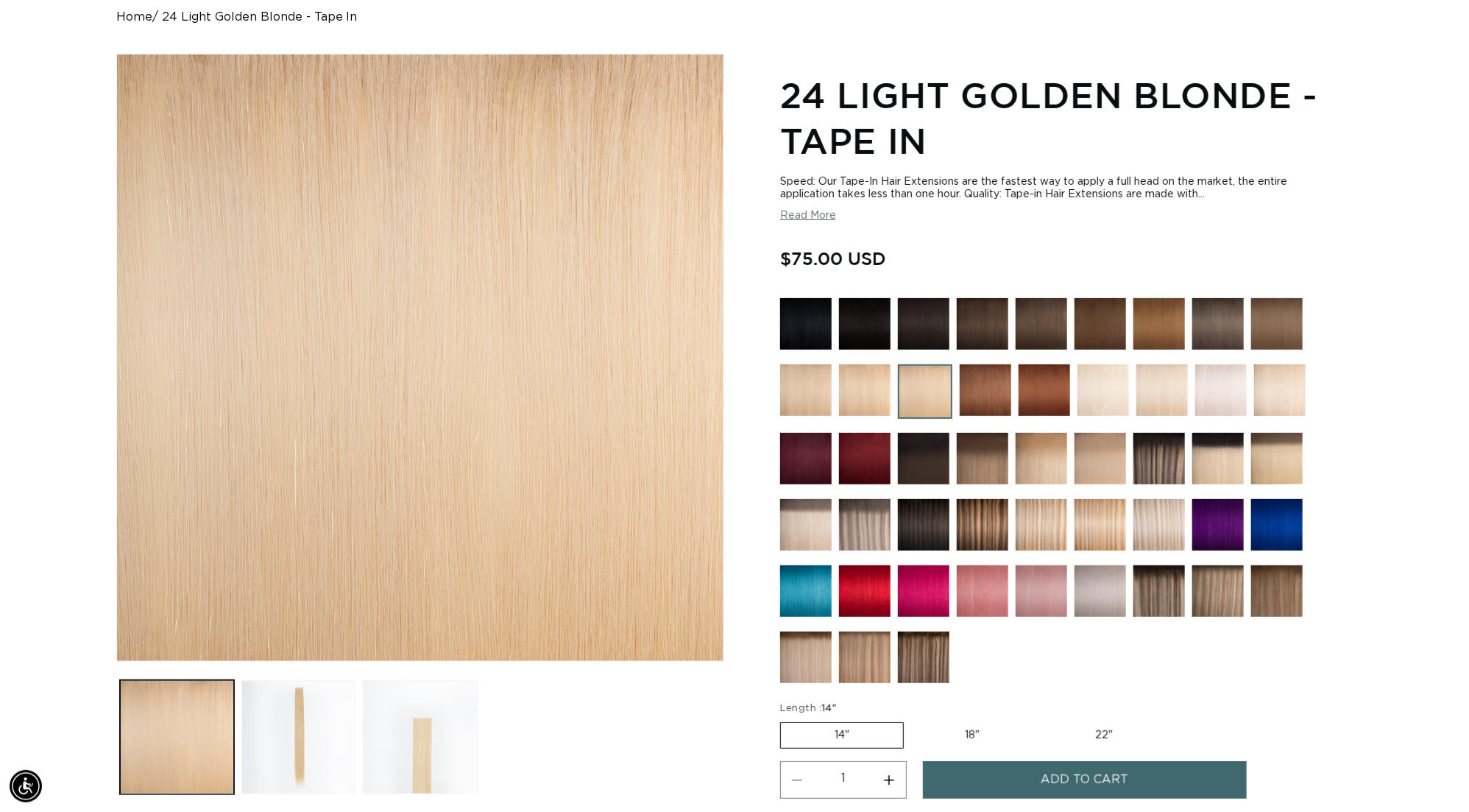
radio input "true"
click at [1122, 723] on label "22" Variant sold out or unavailable" at bounding box center [1104, 735] width 125 height 25
click at [1042, 719] on input "22" Variant sold out or unavailable" at bounding box center [1041, 719] width 1 height 1
radio input "true"
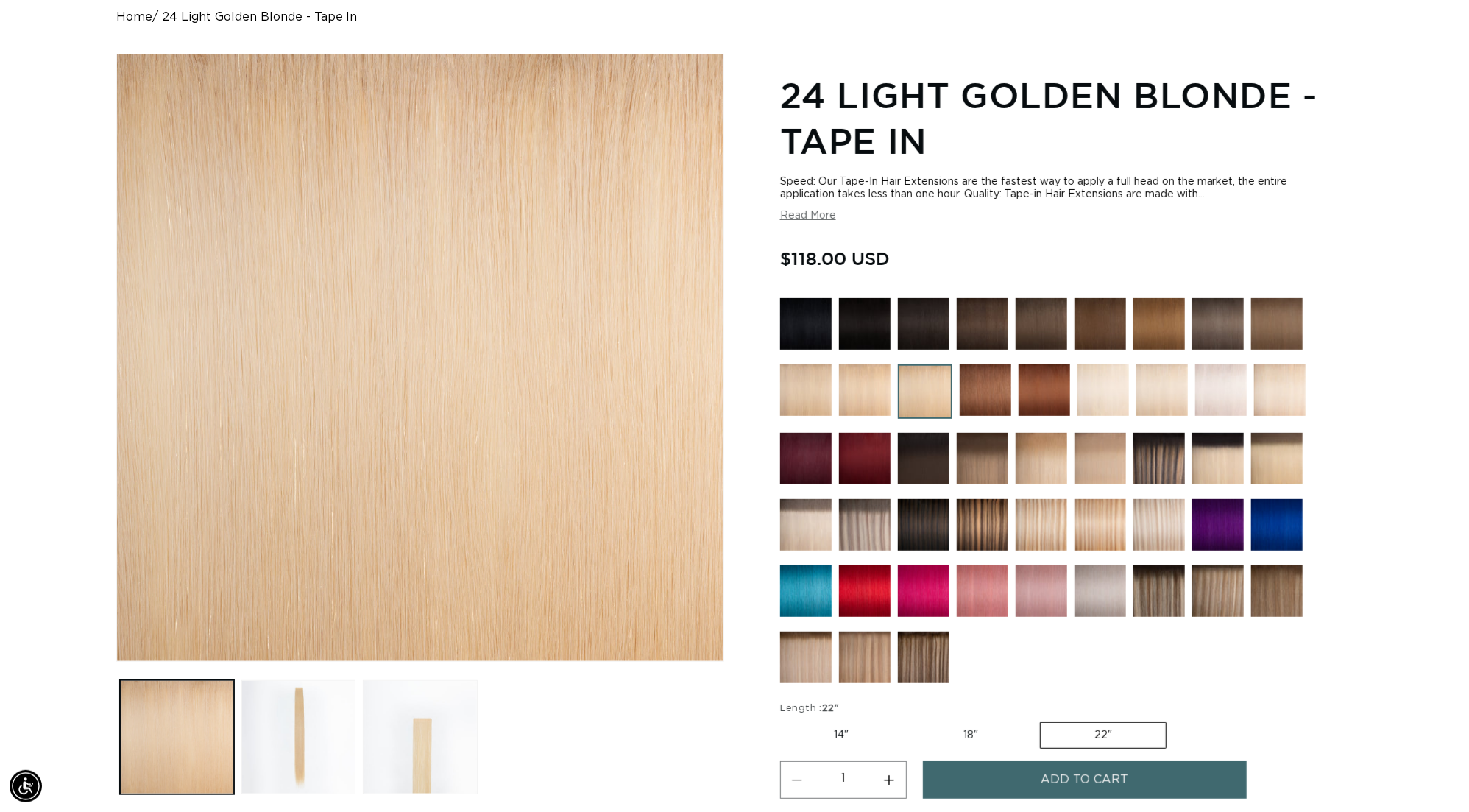
click at [1019, 393] on img at bounding box center [1044, 390] width 52 height 52
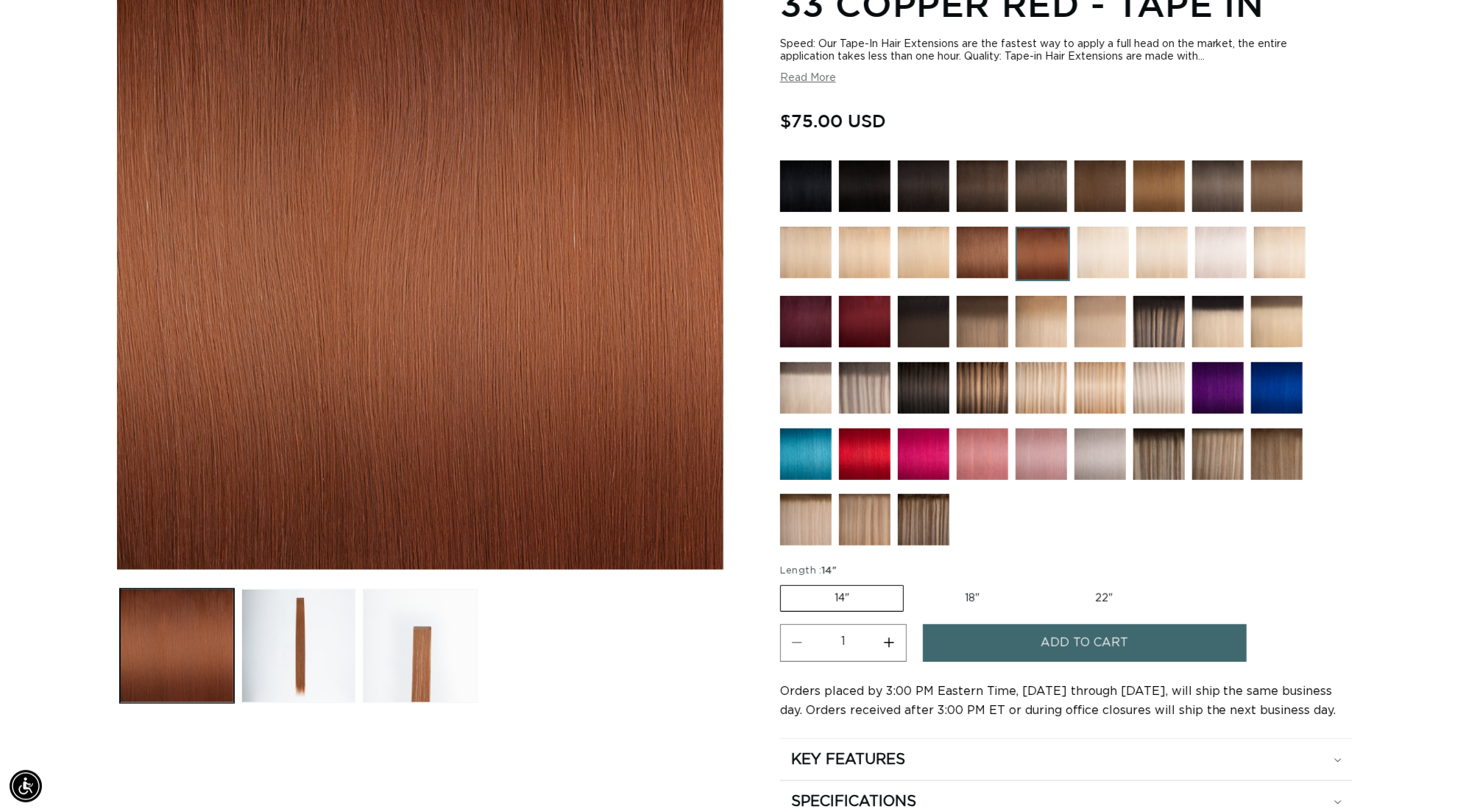
scroll to position [0, 2724]
click at [1111, 586] on label "22" Variant sold out or unavailable" at bounding box center [1104, 598] width 125 height 25
click at [1042, 582] on input "22" Variant sold out or unavailable" at bounding box center [1041, 582] width 1 height 1
radio input "true"
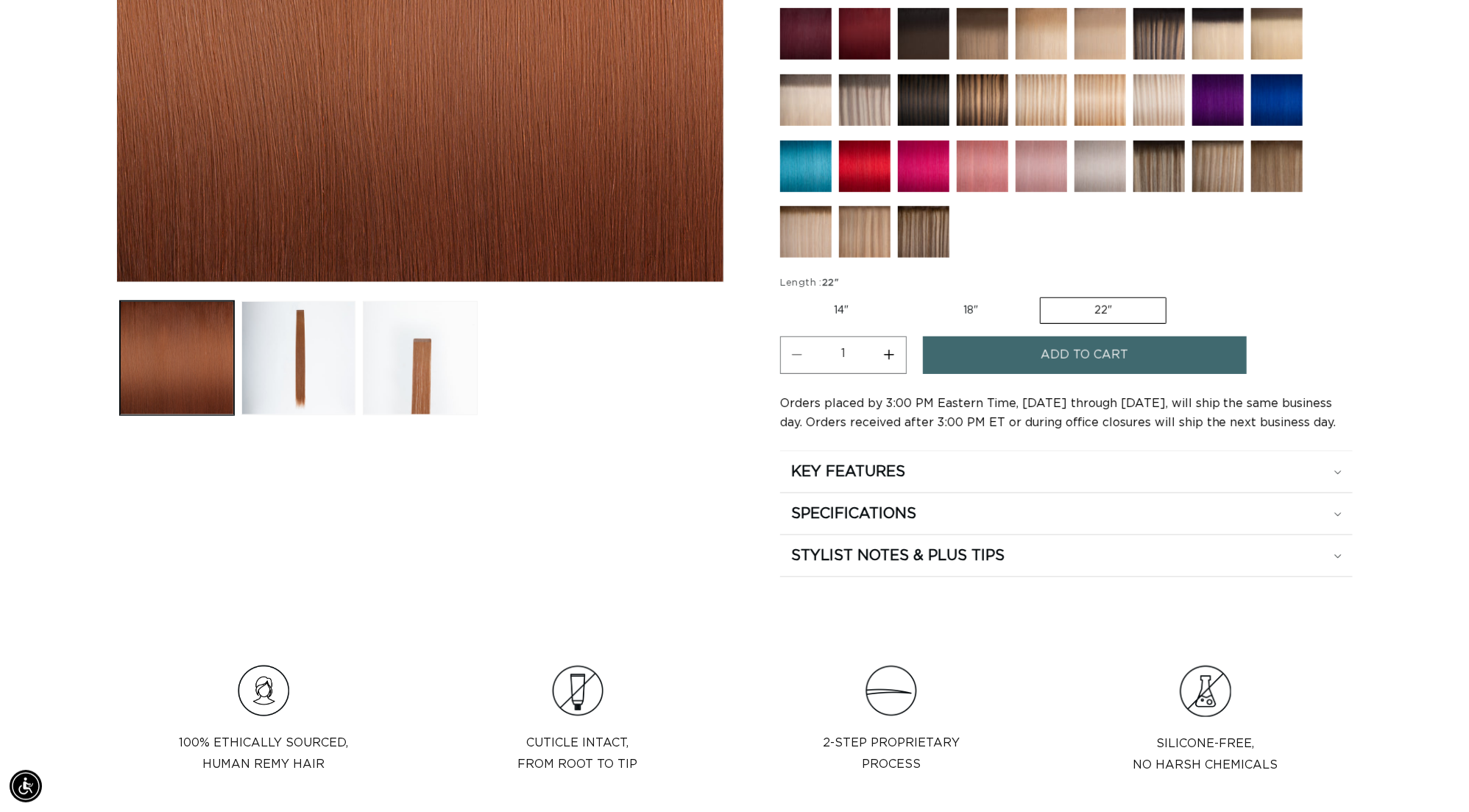
scroll to position [0, 1361]
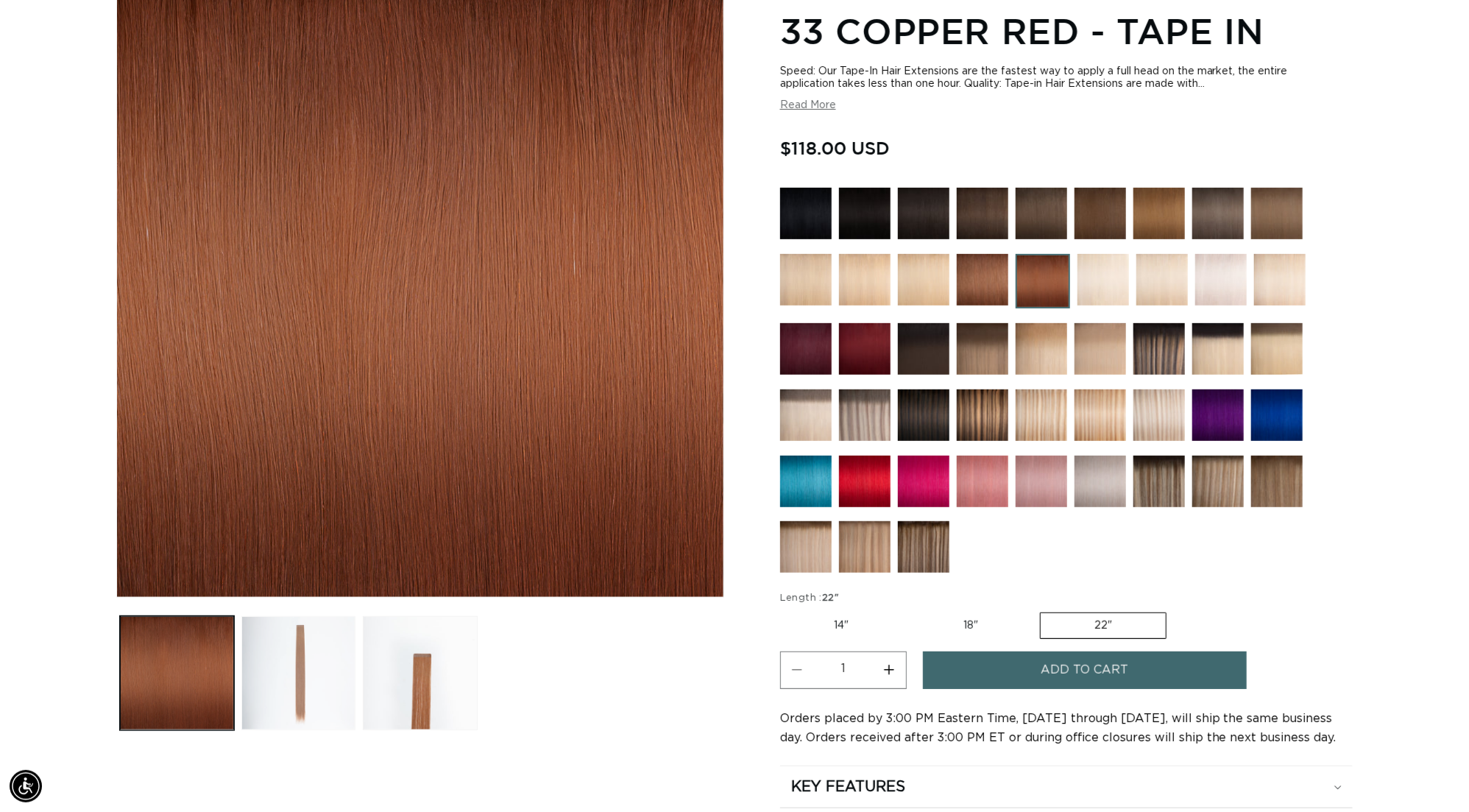
click at [249, 698] on button "Load image 2 in gallery view" at bounding box center [298, 673] width 114 height 114
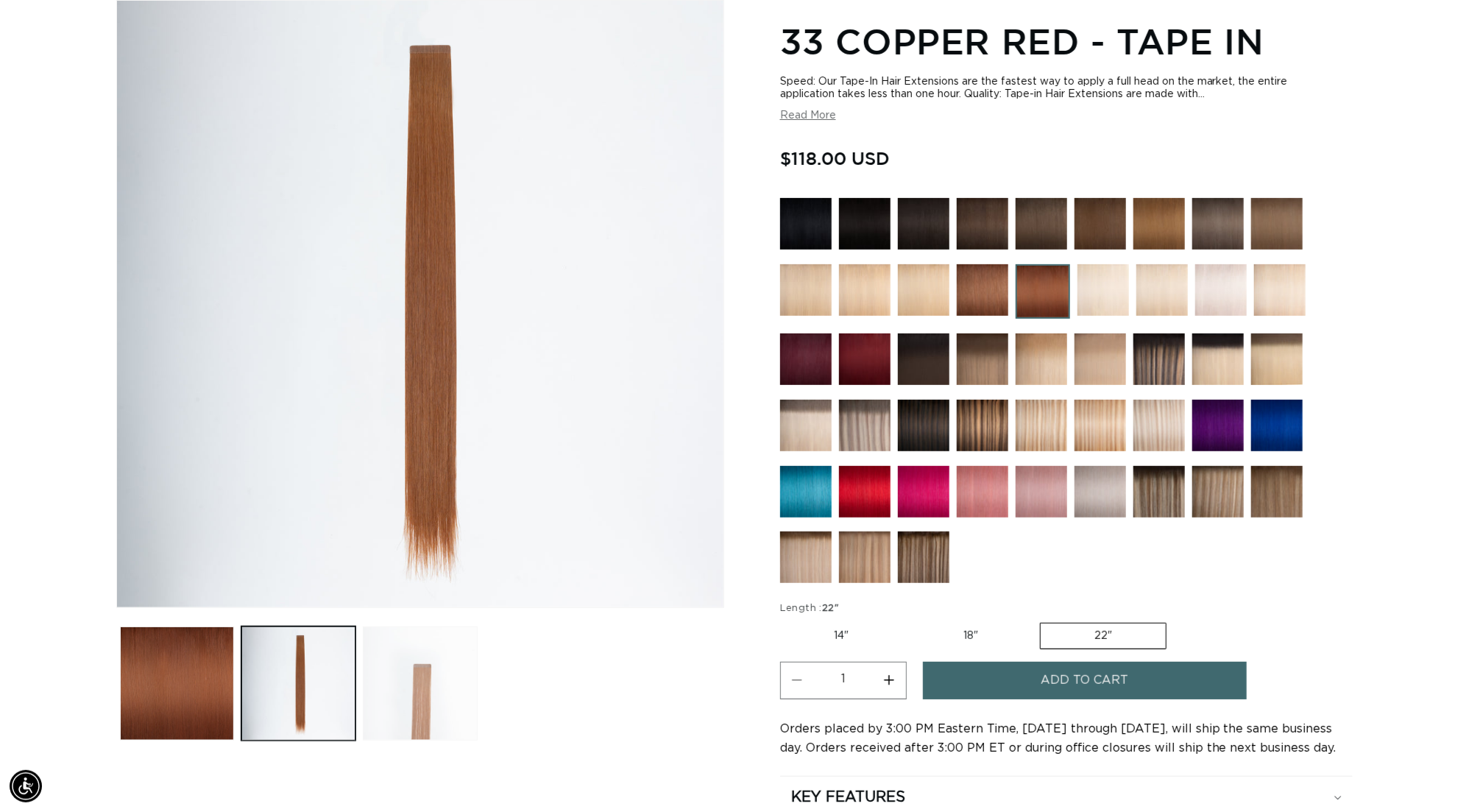
scroll to position [0, 2724]
click at [411, 707] on button "Load image 3 in gallery view" at bounding box center [419, 683] width 114 height 114
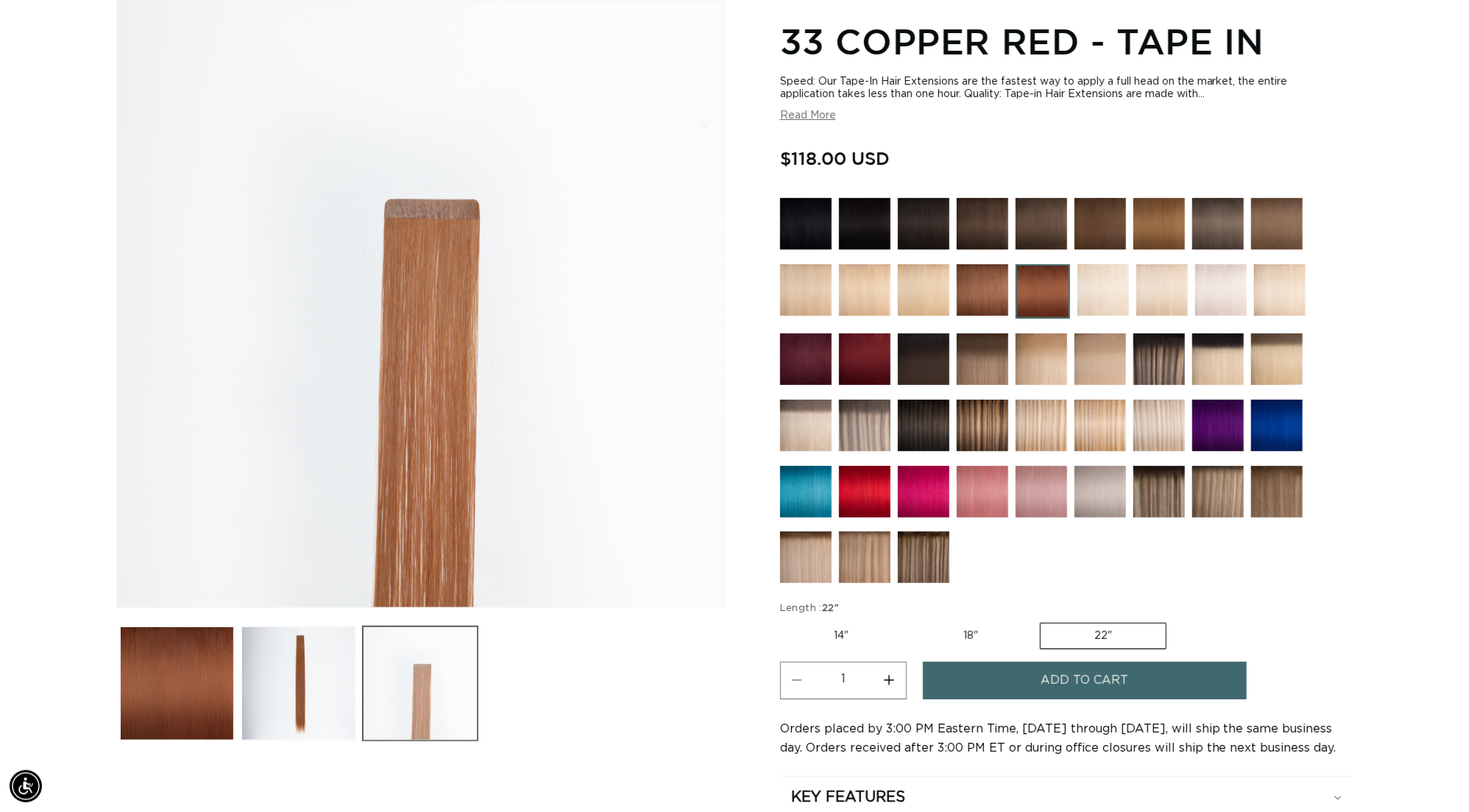
scroll to position [0, 0]
click at [259, 699] on button "Load image 2 in gallery view" at bounding box center [298, 683] width 114 height 114
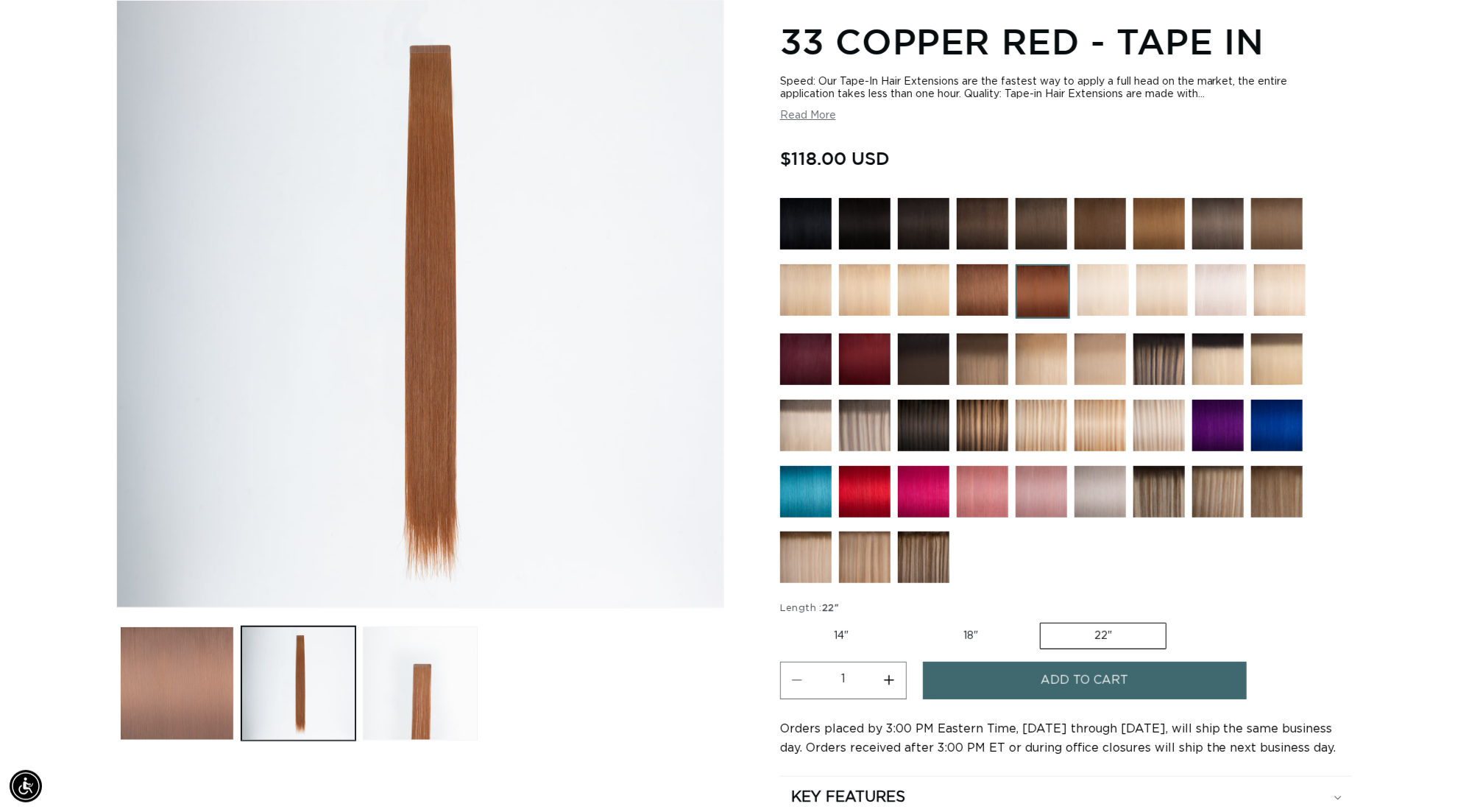
scroll to position [0, 1361]
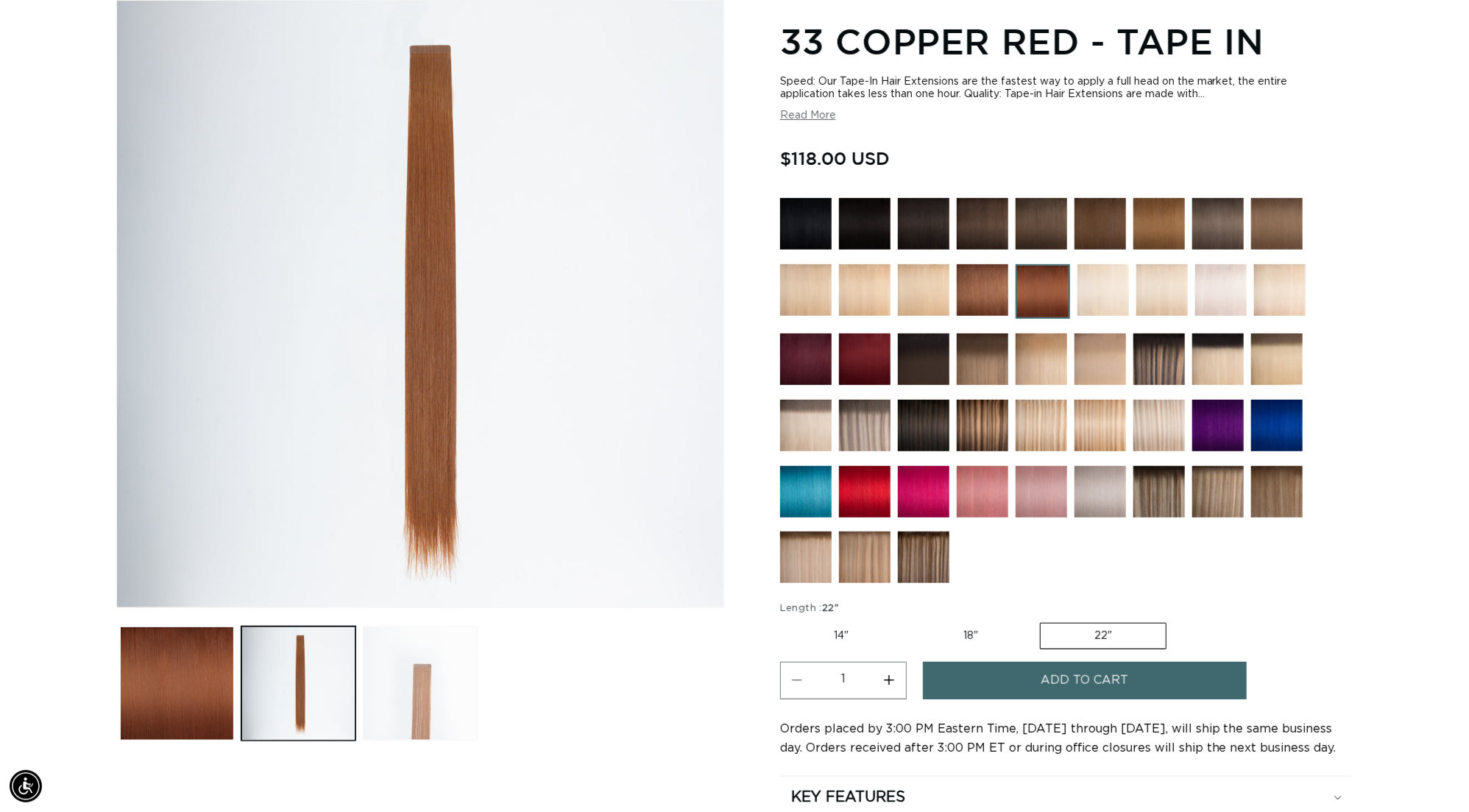
click at [428, 706] on button "Load image 3 in gallery view" at bounding box center [419, 683] width 114 height 114
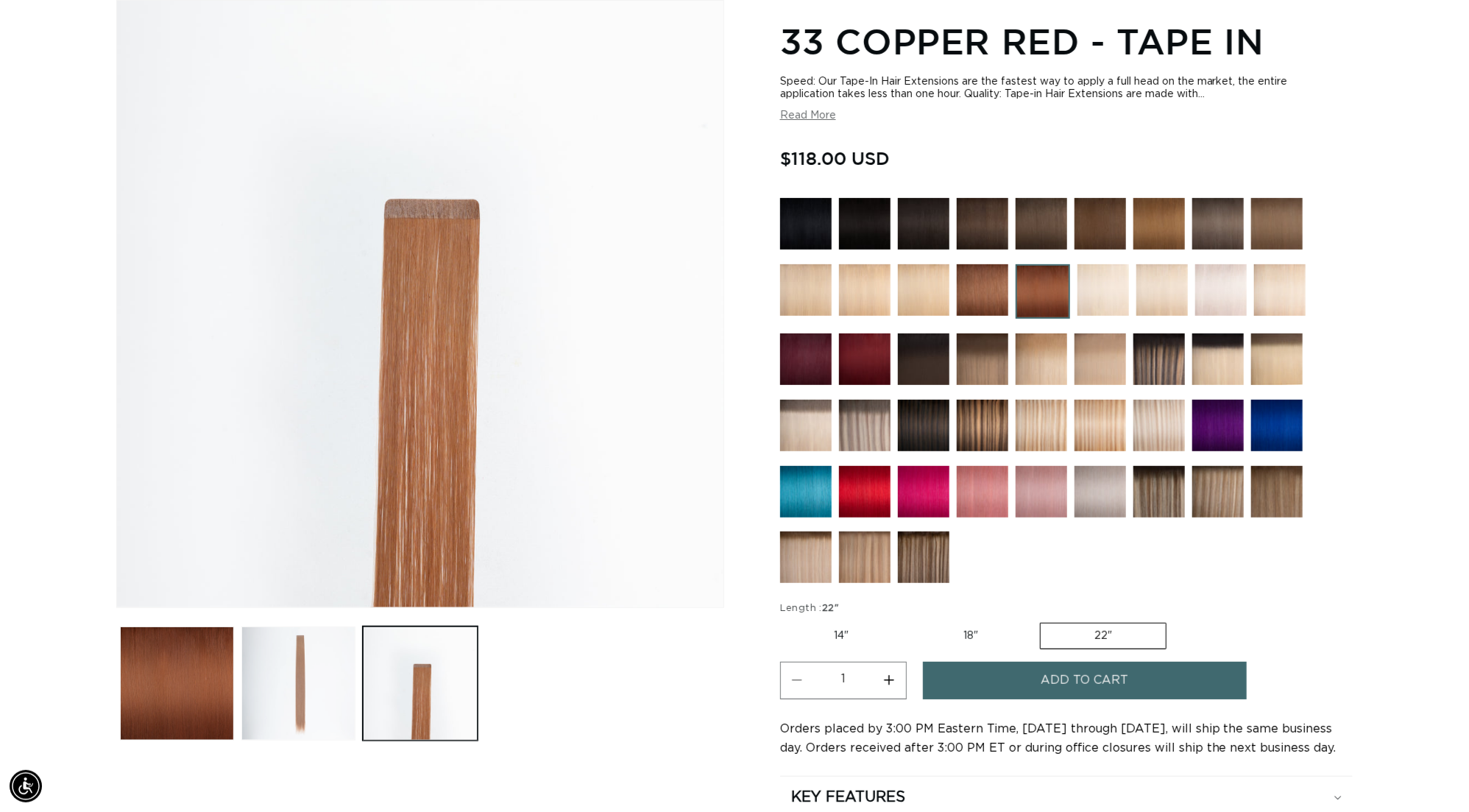
click at [259, 705] on button "Load image 2 in gallery view" at bounding box center [298, 683] width 114 height 114
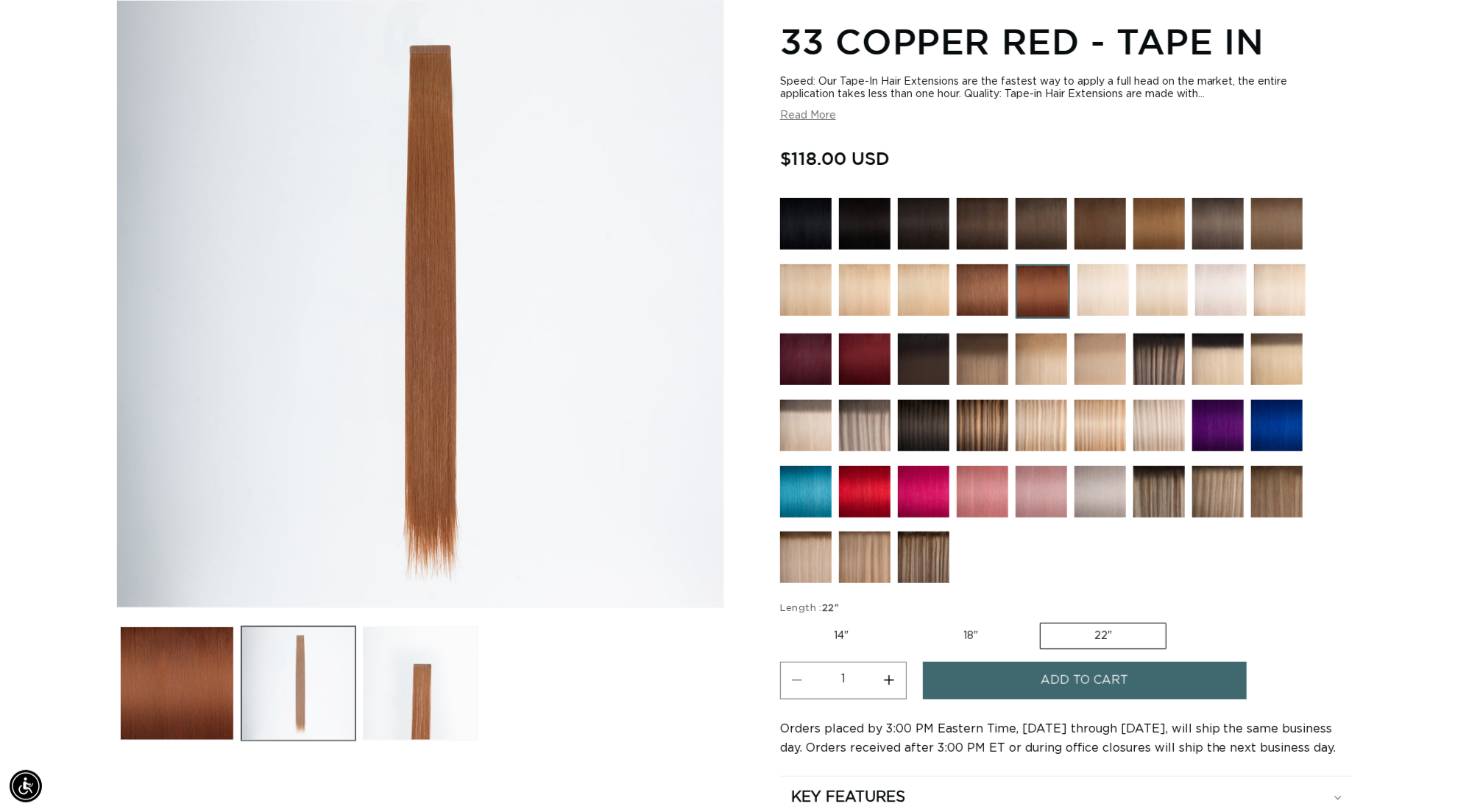
click at [259, 705] on button "Load image 2 in gallery view" at bounding box center [298, 683] width 114 height 114
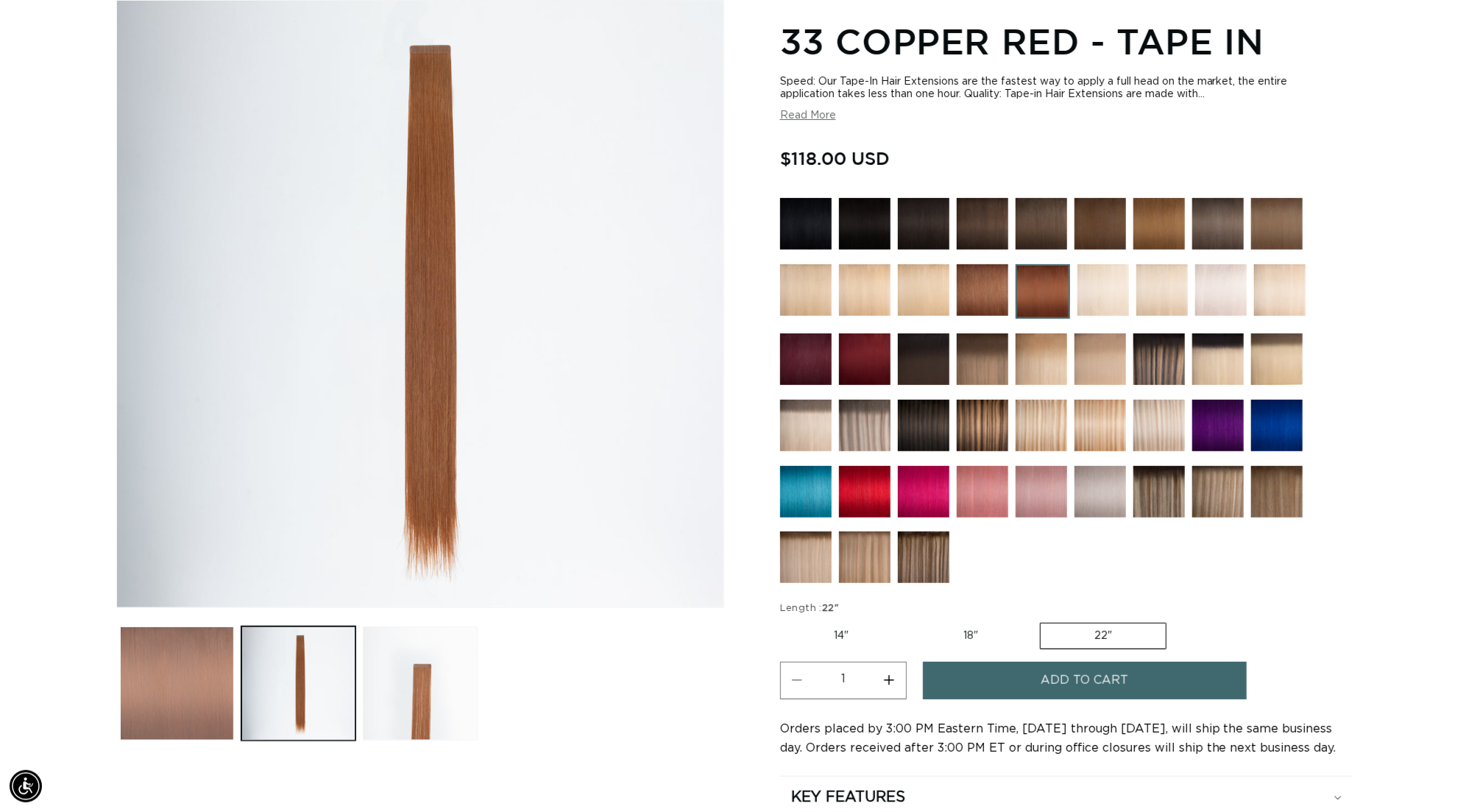
scroll to position [0, 2724]
click at [165, 714] on button "Load image 1 in gallery view" at bounding box center [177, 683] width 114 height 114
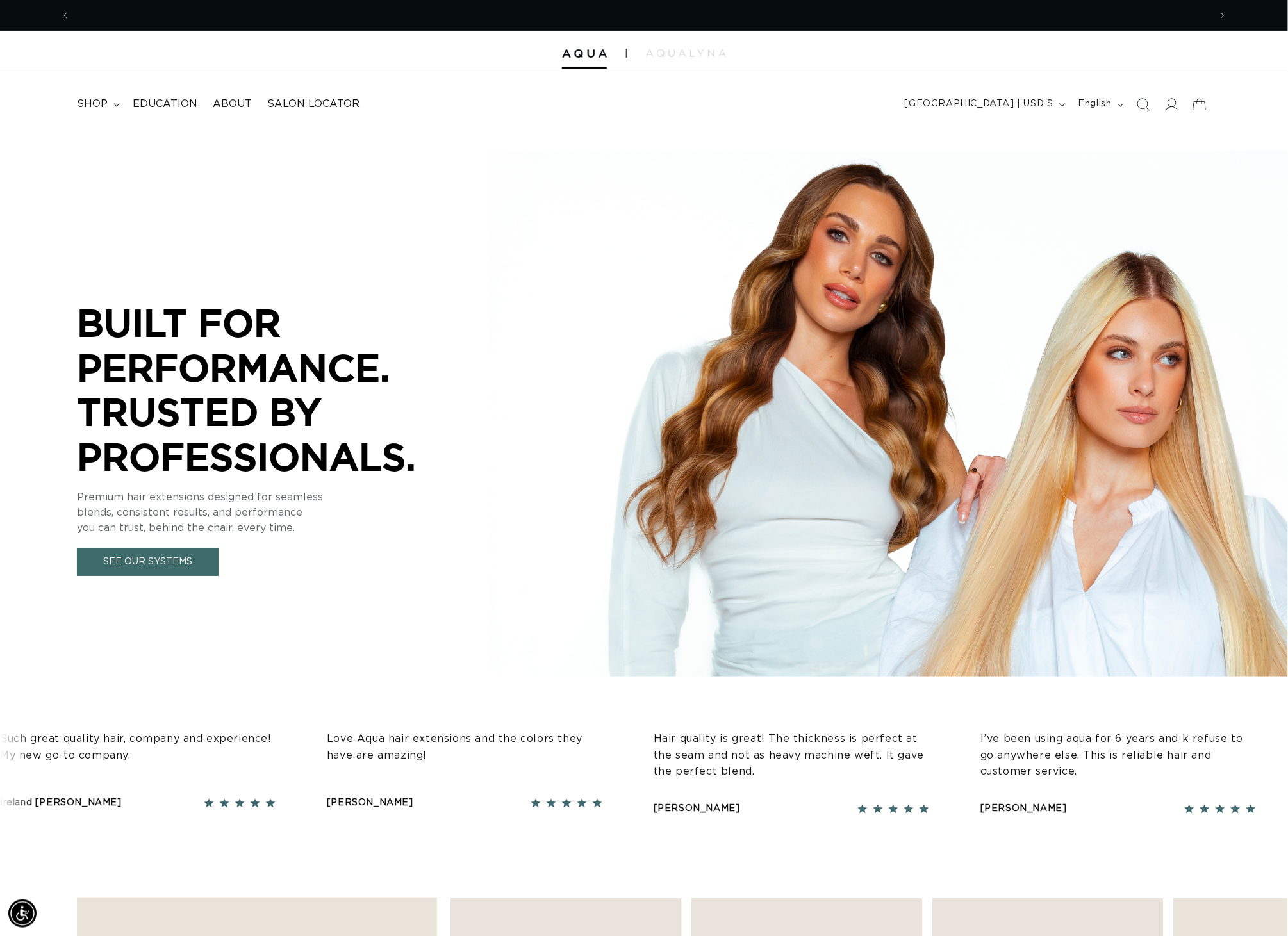
scroll to position [0, 2390]
click at [179, 112] on link "Education" at bounding box center [164, 104] width 80 height 29
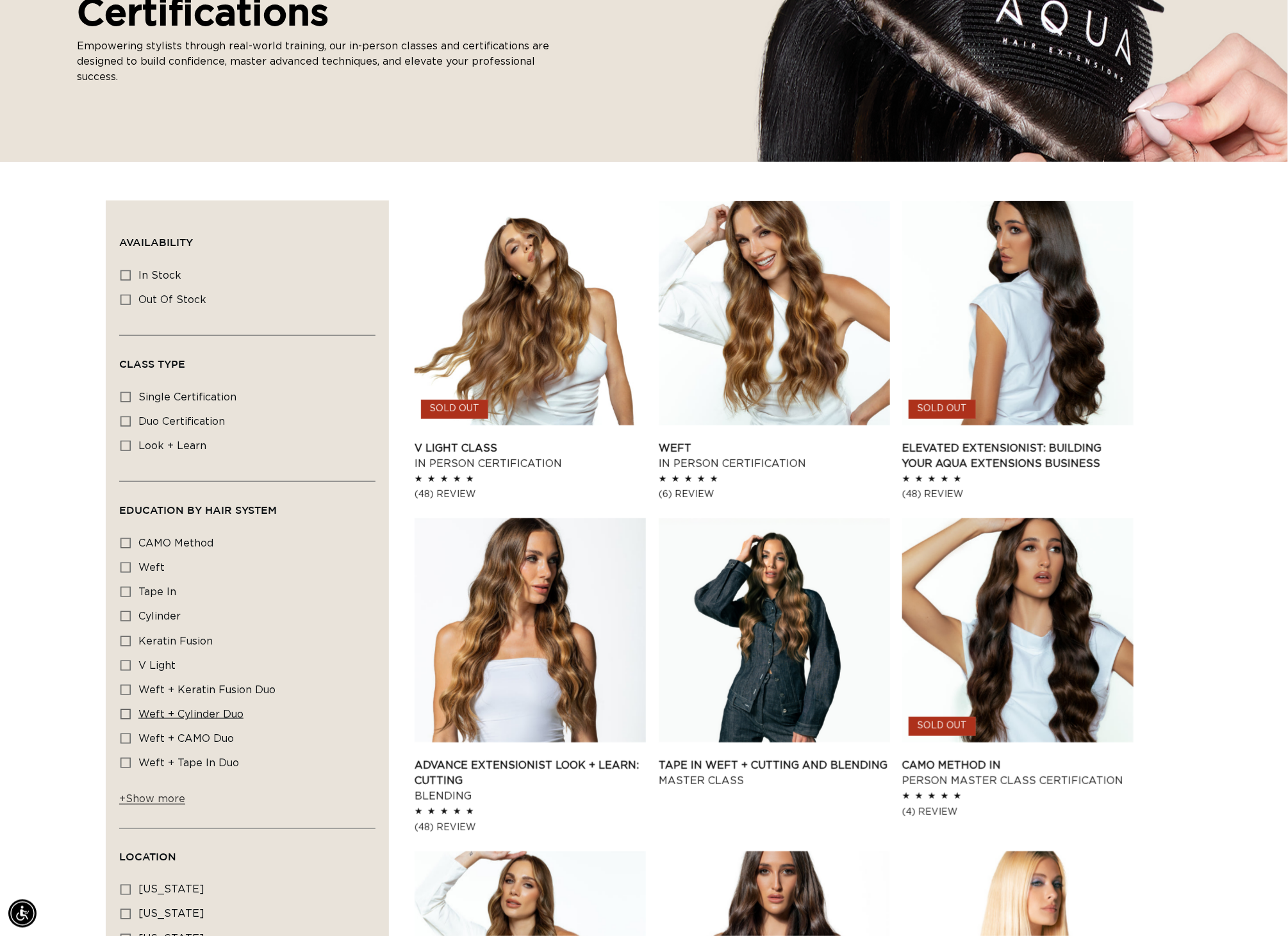
scroll to position [332, 0]
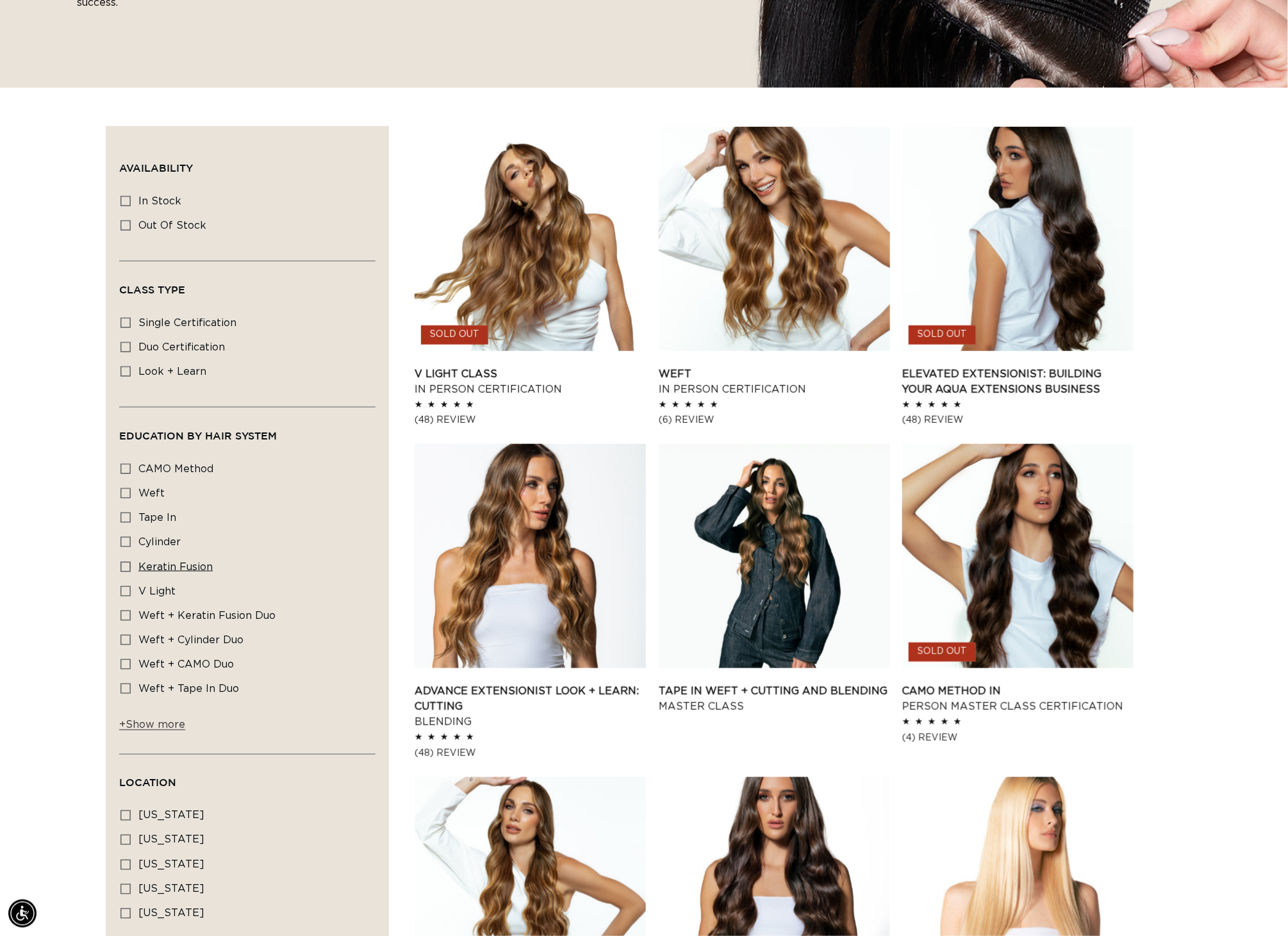
click at [121, 572] on icon at bounding box center [125, 566] width 10 height 10
click at [121, 572] on input "Keratin Fusion Keratin Fusion (1 product)" at bounding box center [125, 566] width 10 height 10
checkbox input "true"
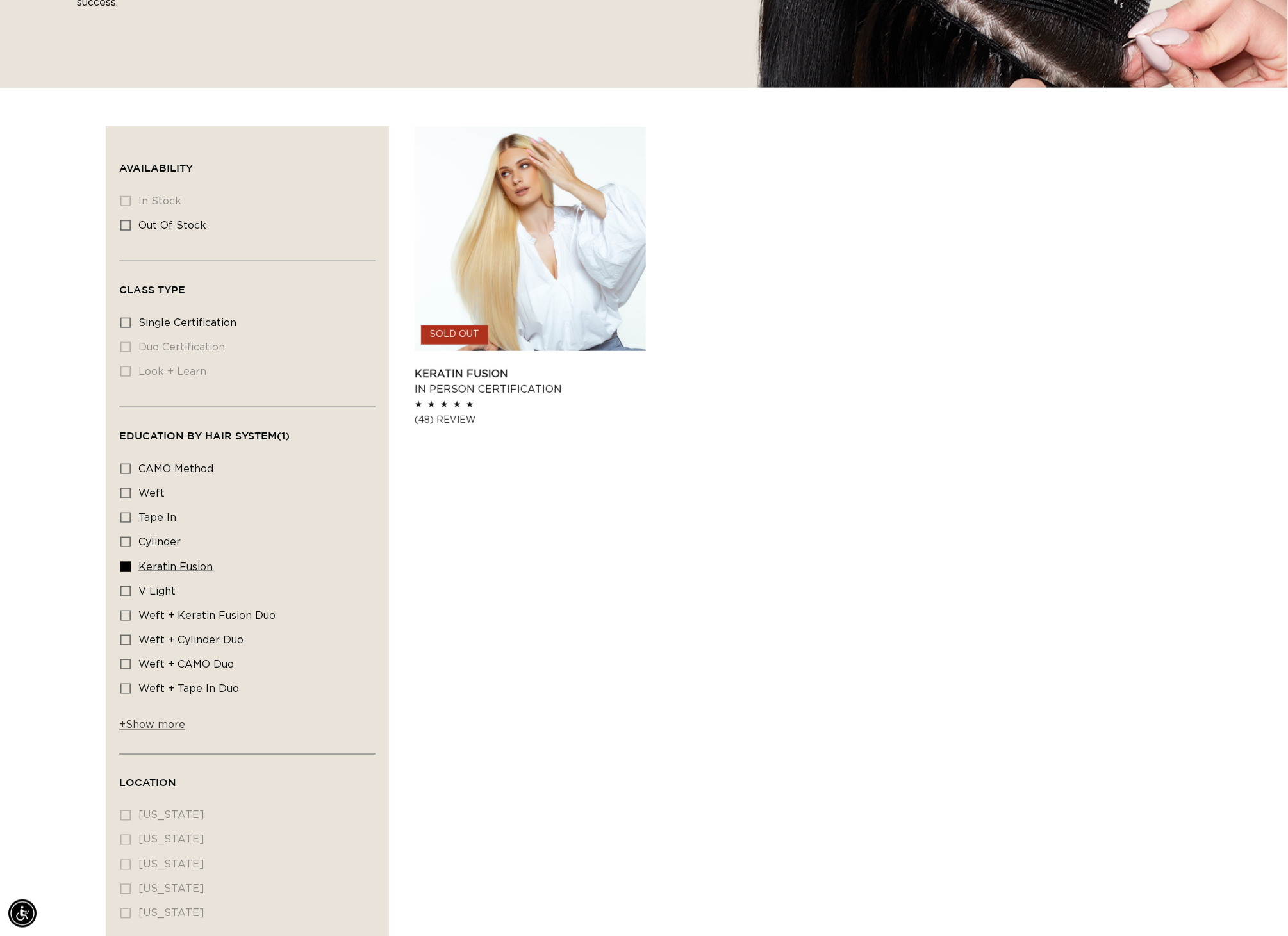
scroll to position [0, 2390]
click at [121, 572] on icon at bounding box center [125, 566] width 10 height 10
click at [121, 572] on input "Keratin Fusion Keratin Fusion (1 product)" at bounding box center [125, 566] width 10 height 10
checkbox input "false"
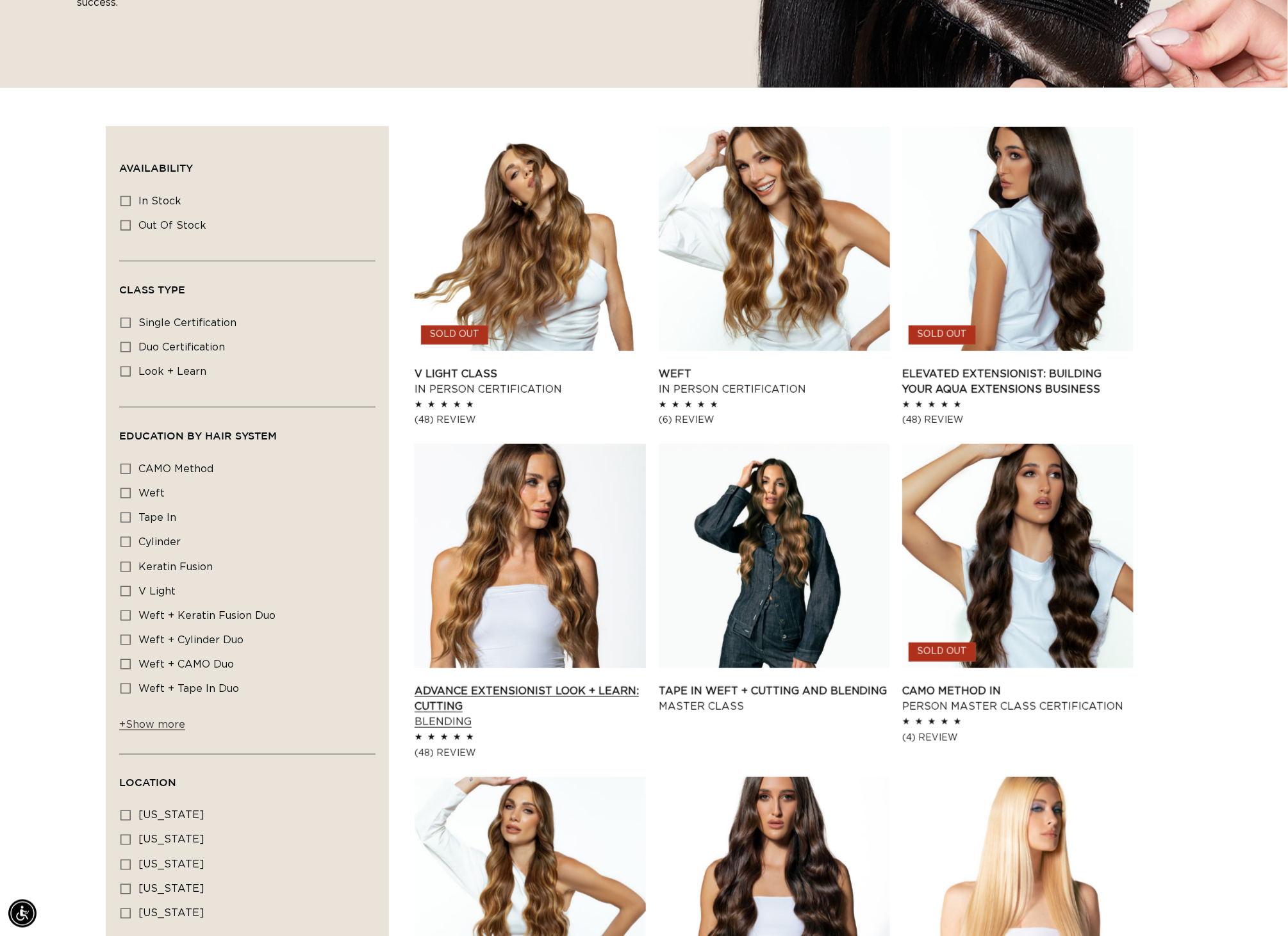
scroll to position [0, 1194]
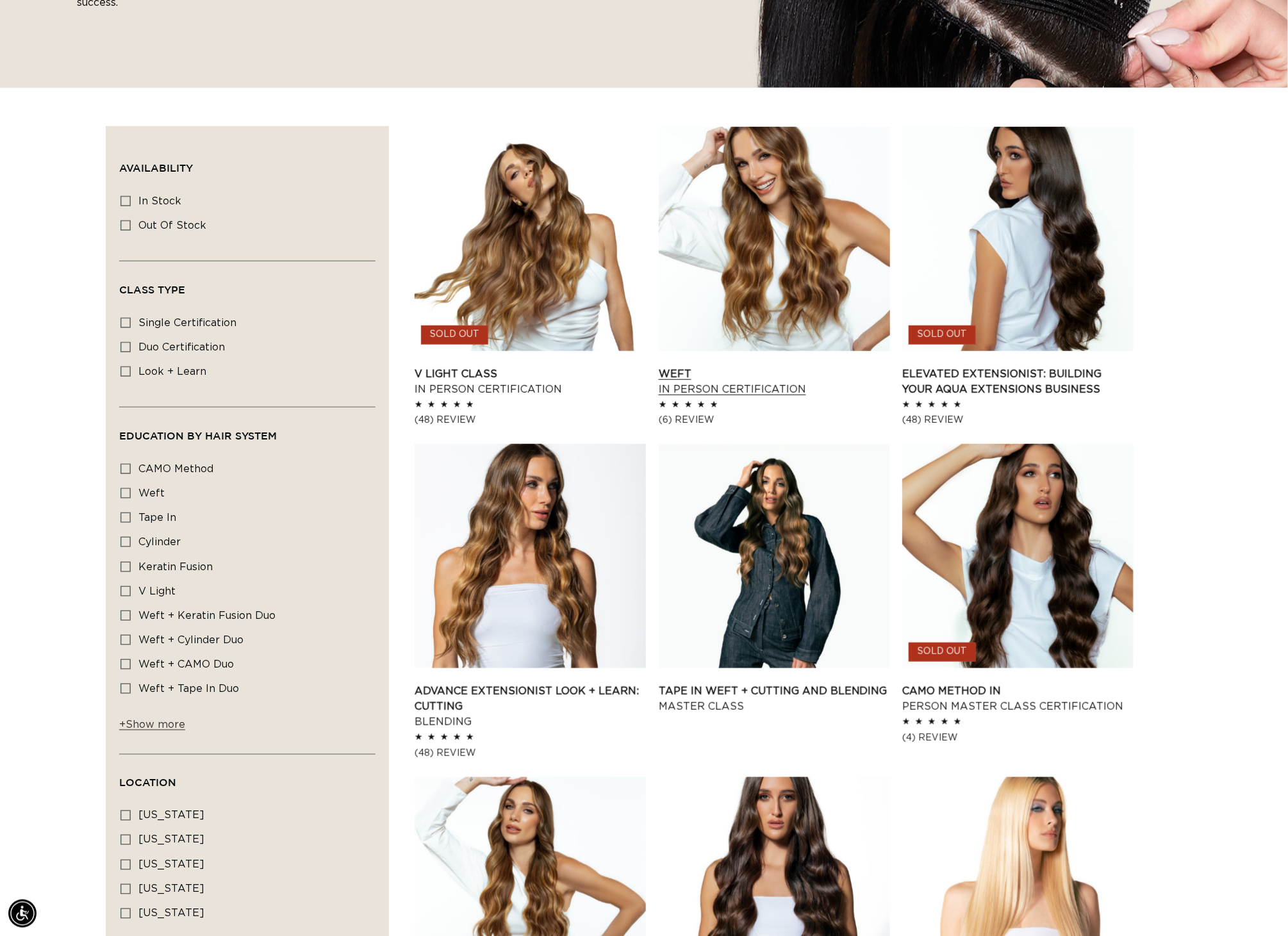
click at [728, 368] on link "Weft In Person Certification" at bounding box center [775, 382] width 232 height 31
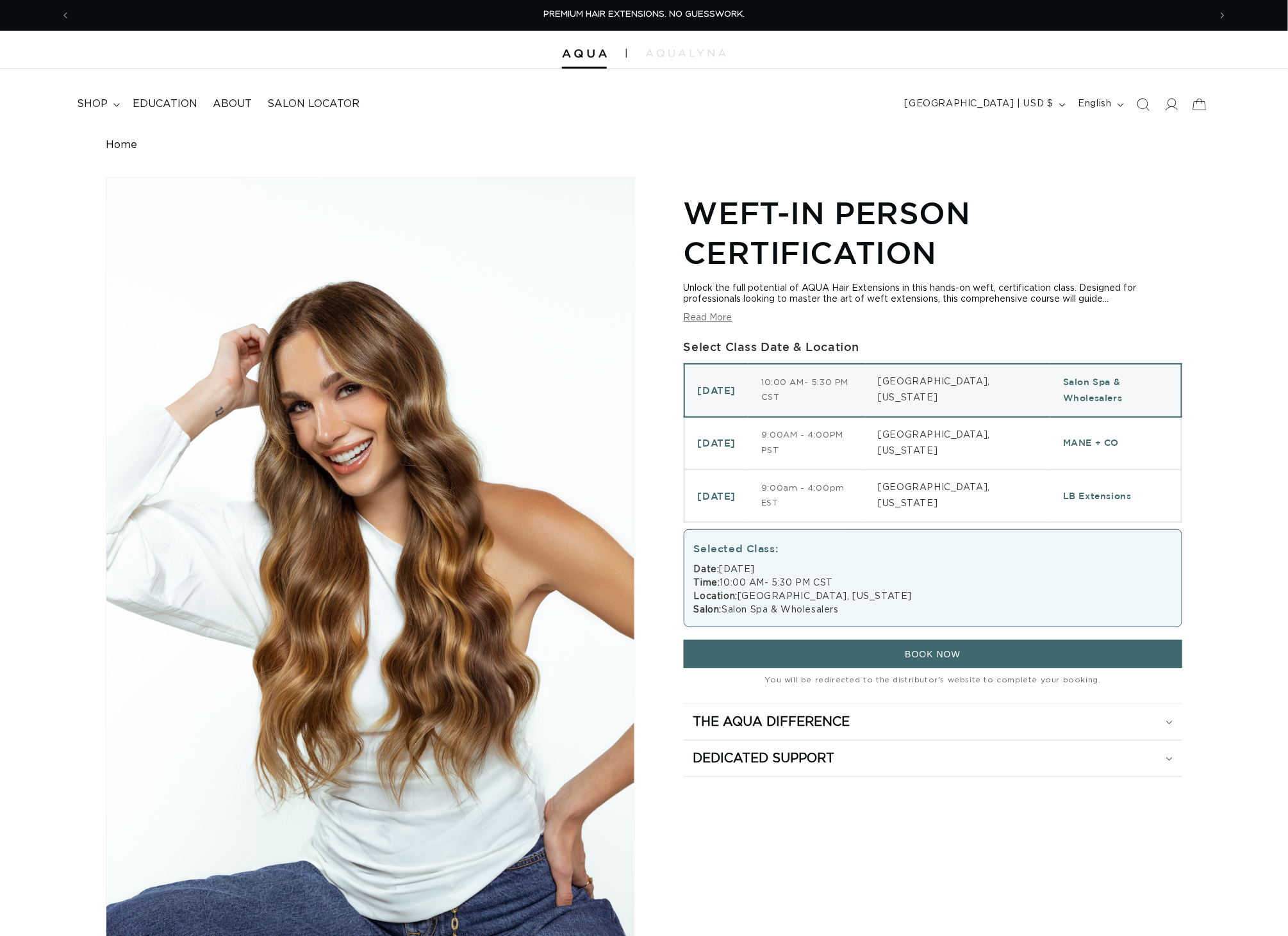
click at [706, 323] on button "Read More" at bounding box center [708, 318] width 48 height 11
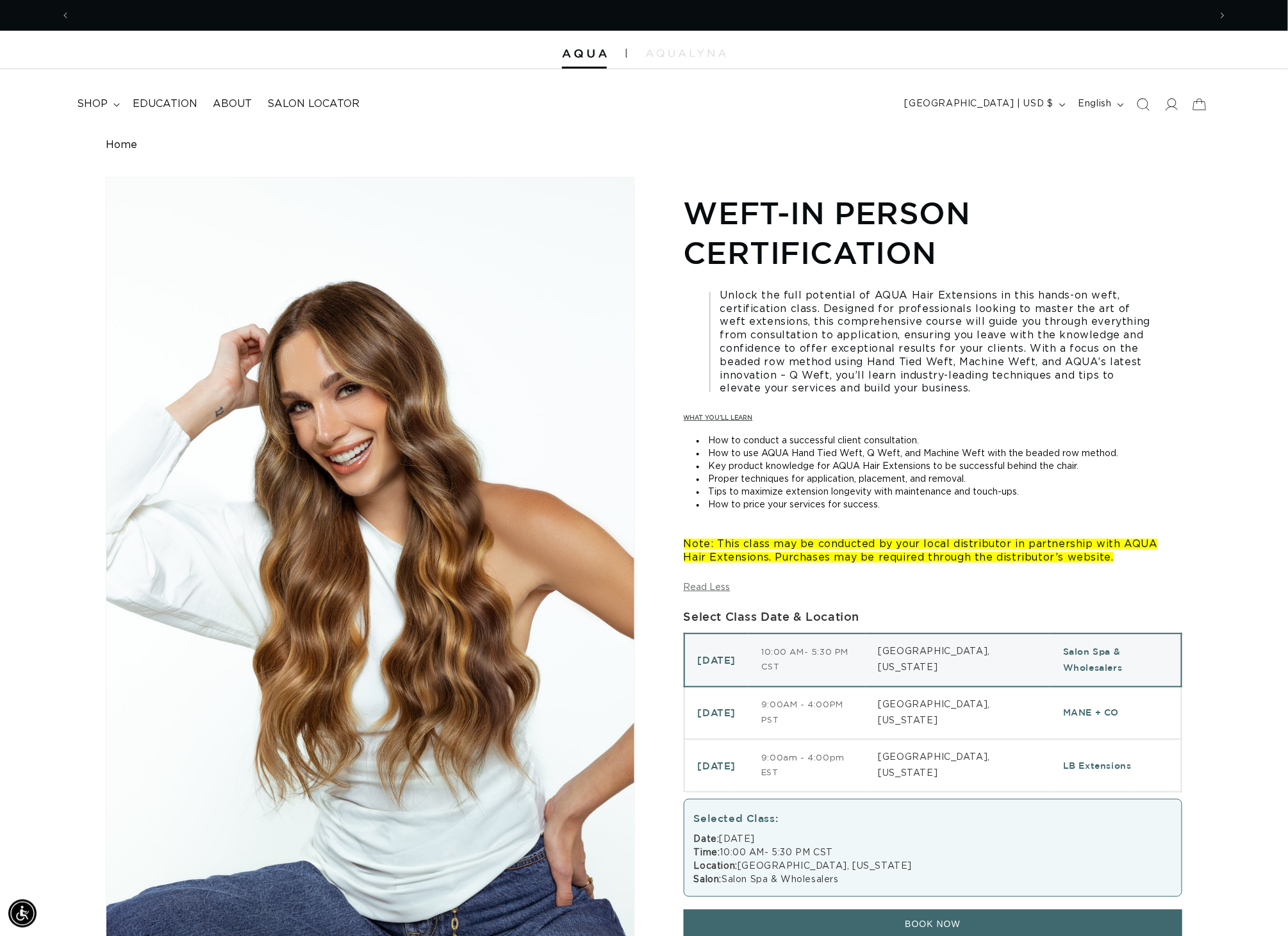
scroll to position [0, 2390]
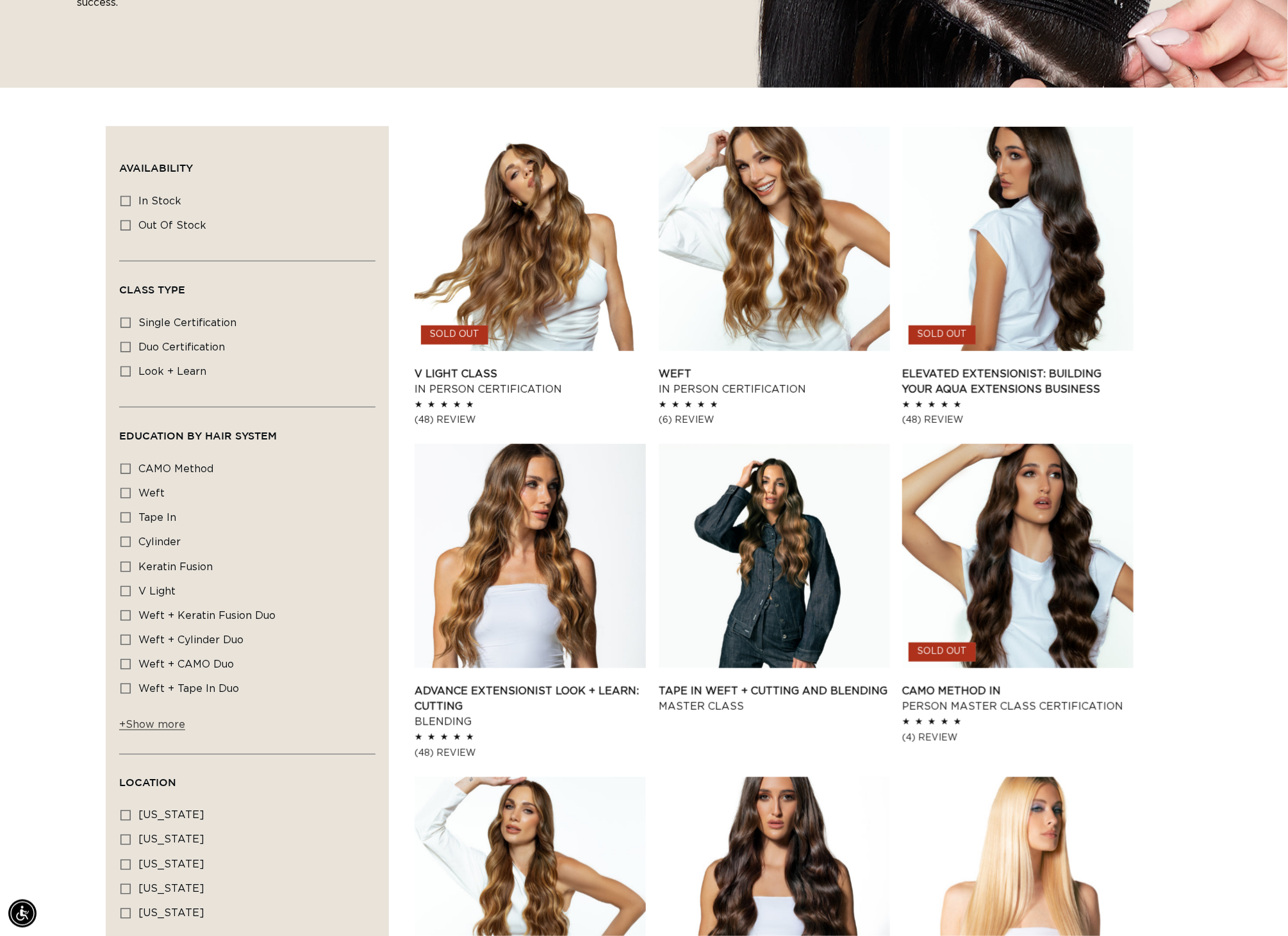
scroll to position [0, 1194]
click at [129, 730] on span "+ Show more" at bounding box center [152, 724] width 66 height 10
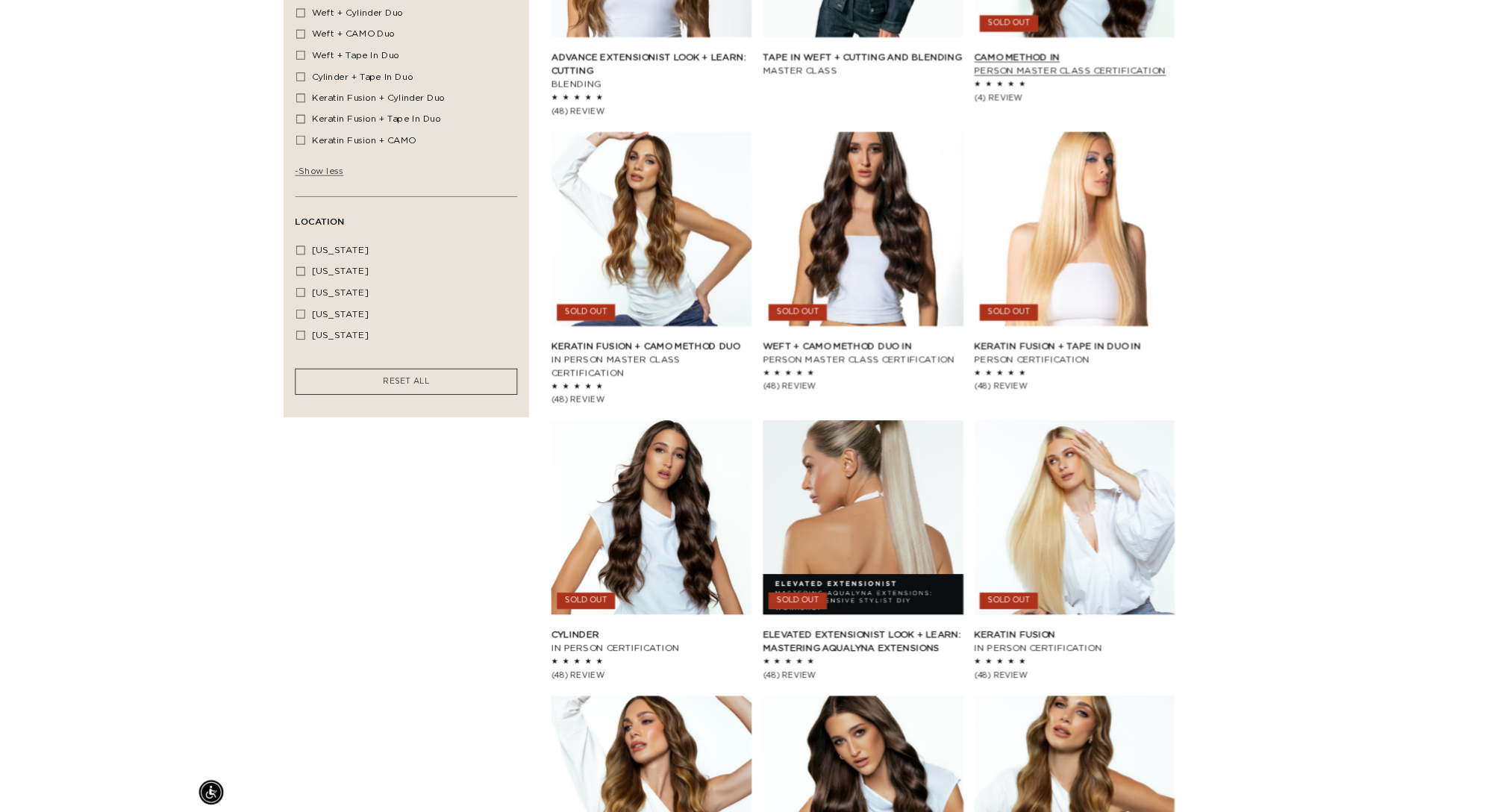
scroll to position [1306, 0]
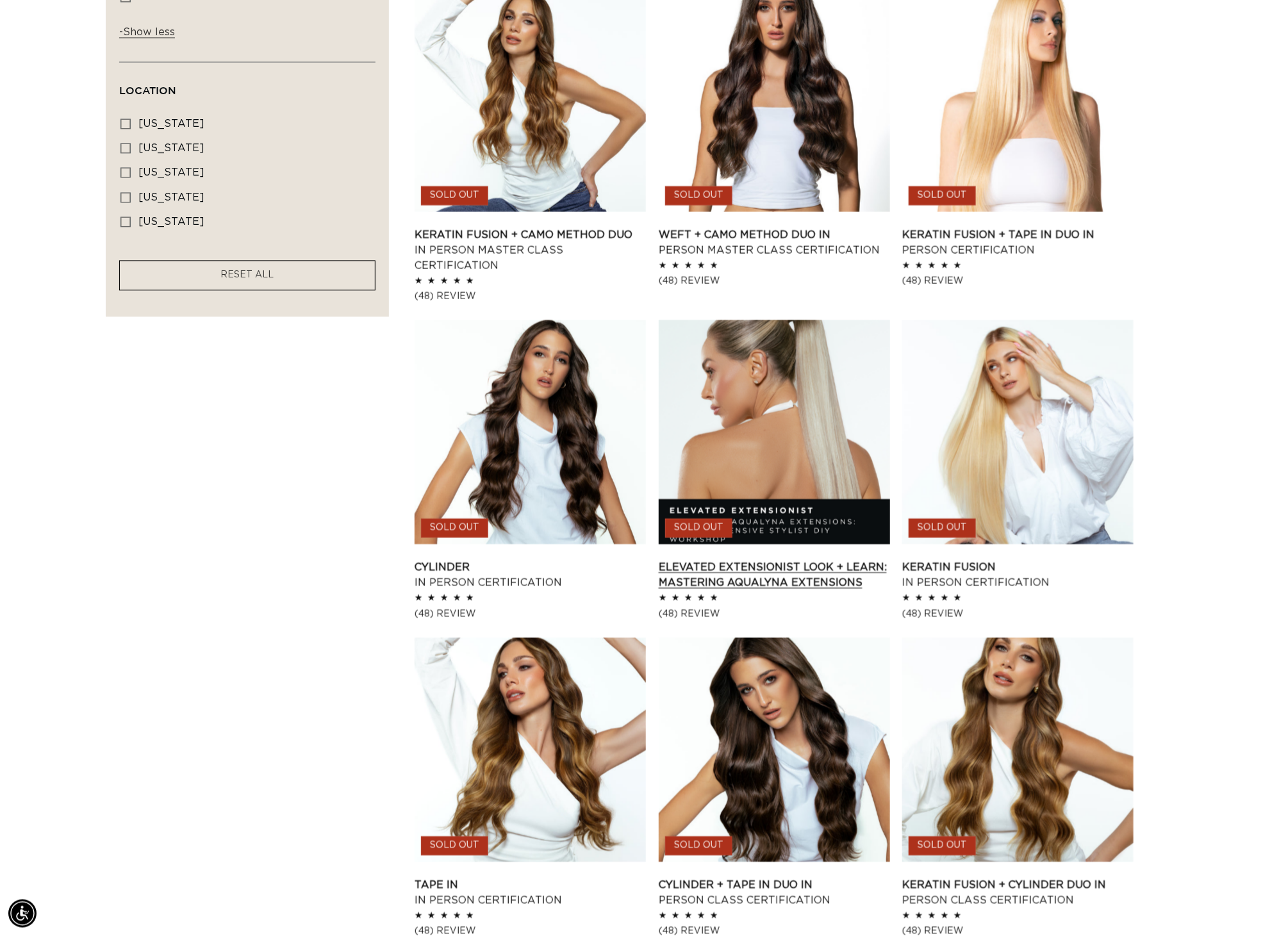
click at [772, 559] on link "Elevated Extensionist Look + Learn: Mastering AquaLyna Extensions" at bounding box center [775, 574] width 232 height 31
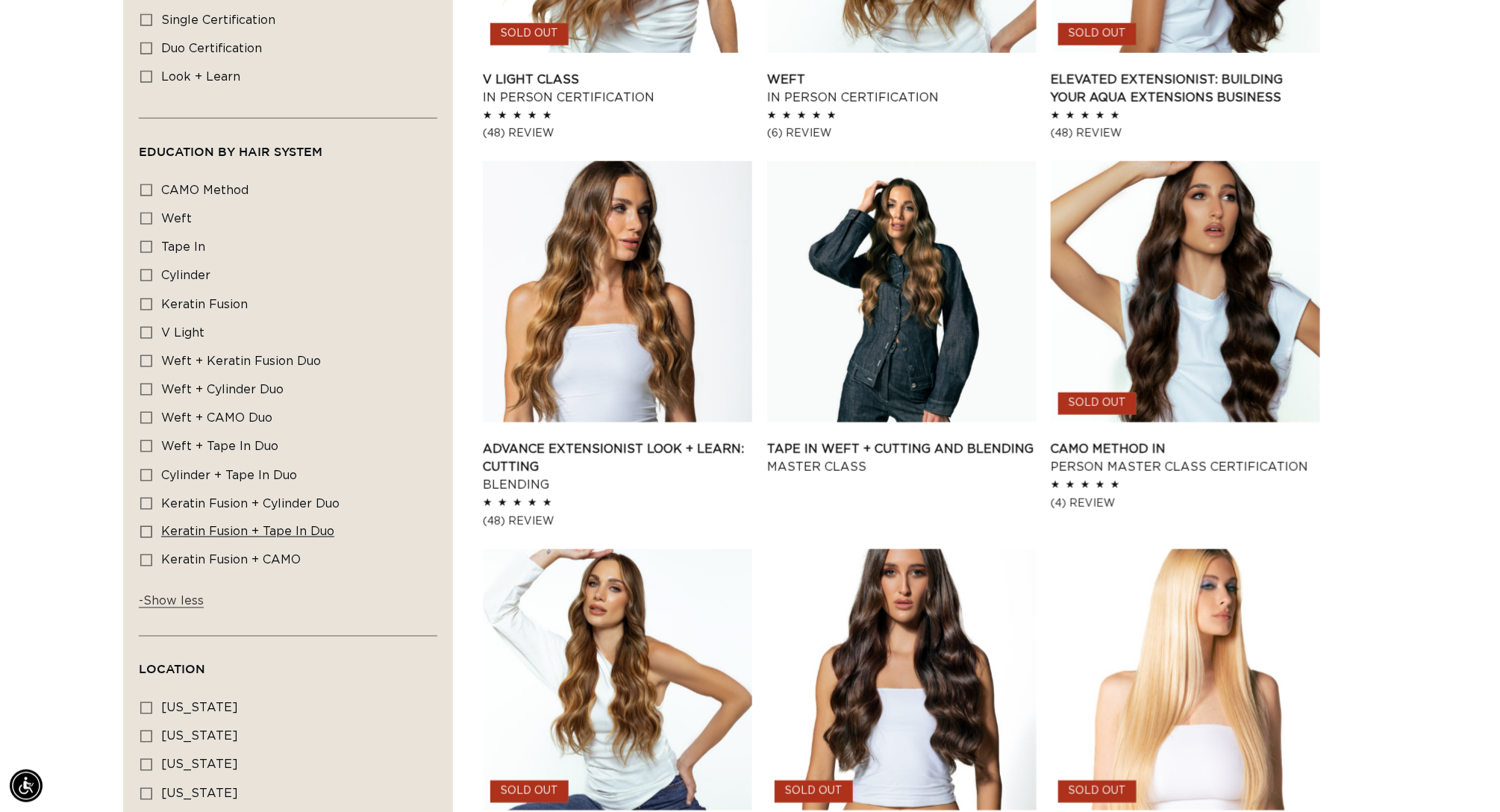
scroll to position [0, 1391]
click at [161, 224] on span "Weft" at bounding box center [176, 218] width 30 height 12
click at [151, 224] on input "Weft Weft (1 product)" at bounding box center [146, 218] width 12 height 12
checkbox input "true"
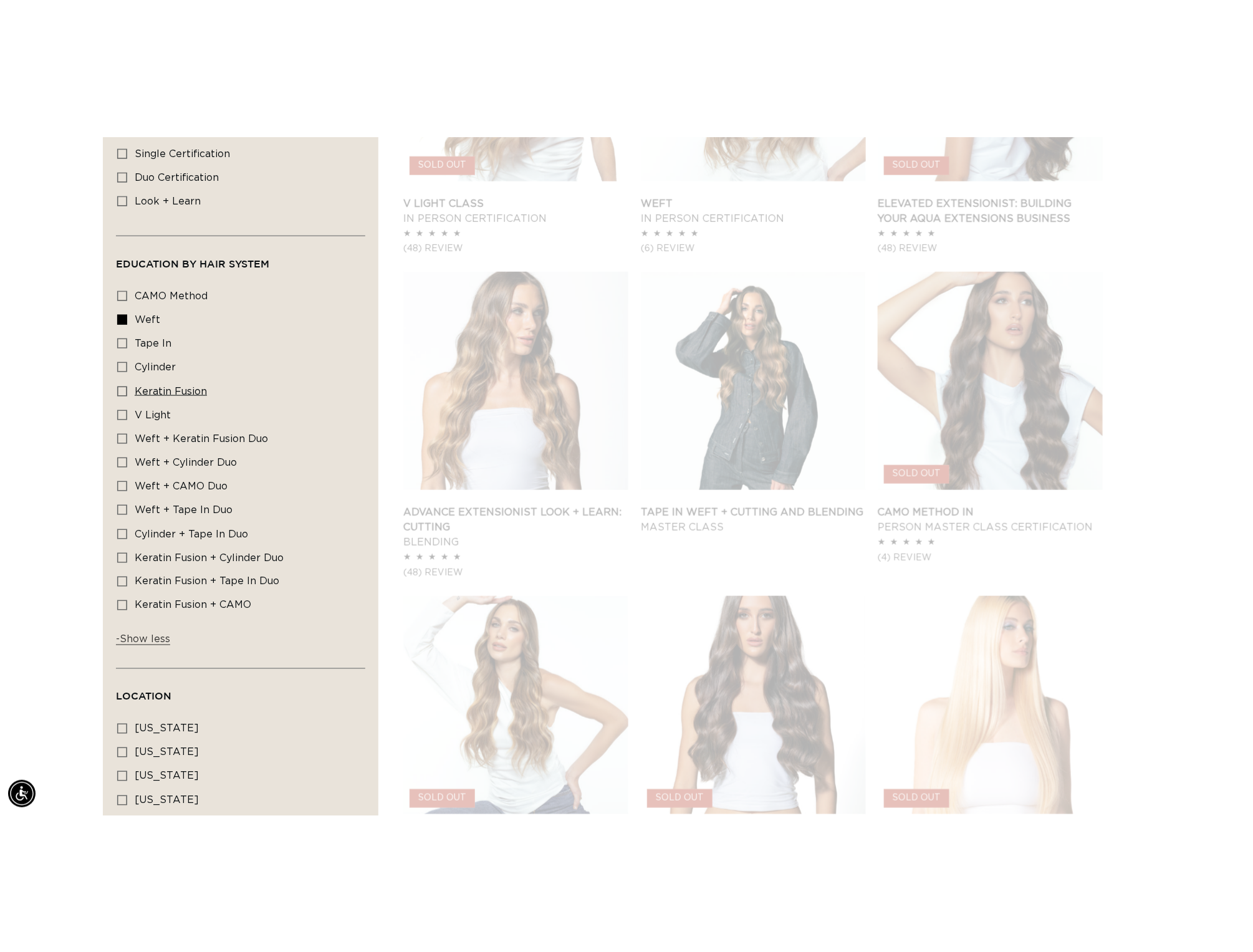
scroll to position [0, 2325]
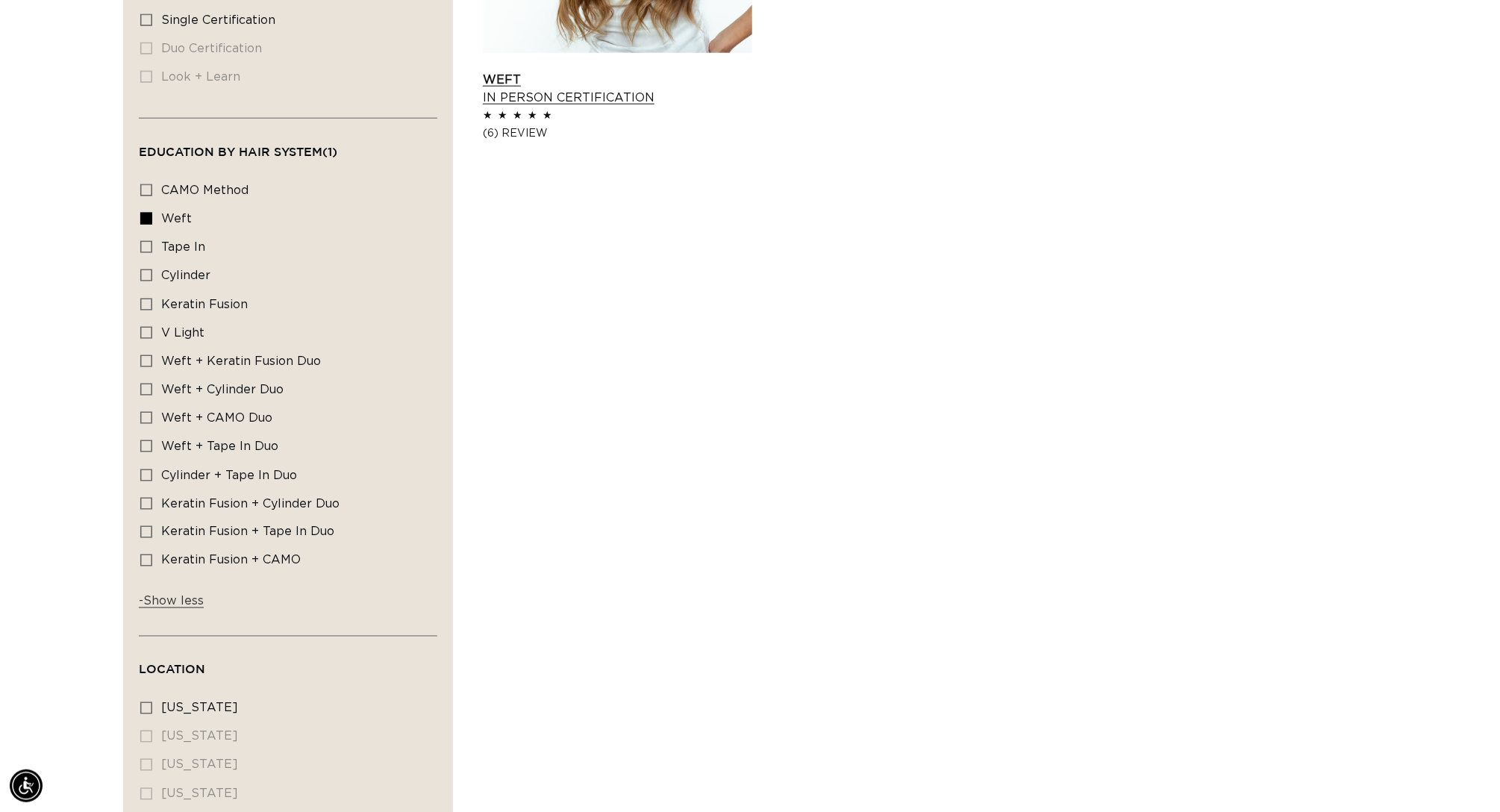
click at [591, 71] on link "Weft In Person Certification" at bounding box center [618, 89] width 270 height 36
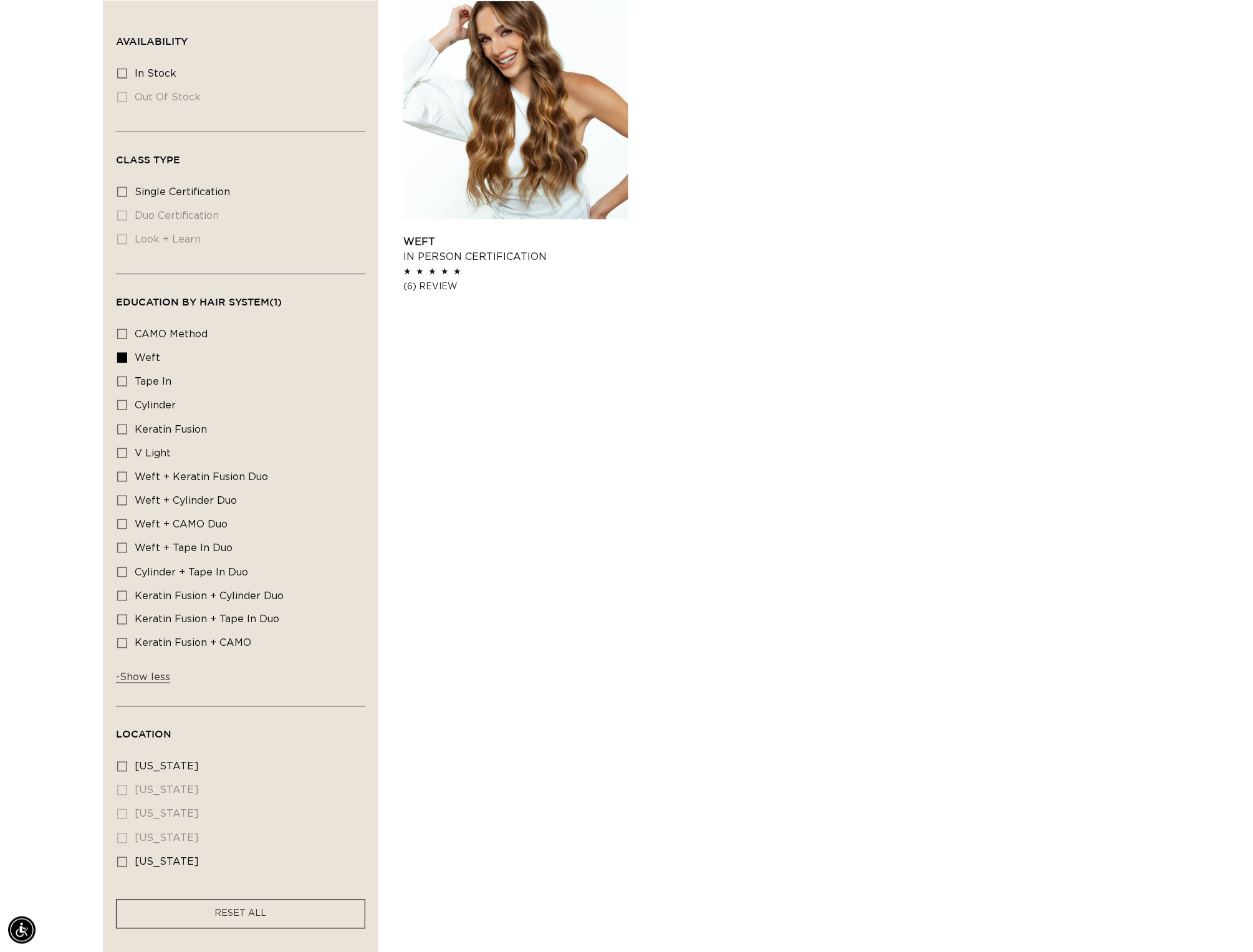
scroll to position [0, 0]
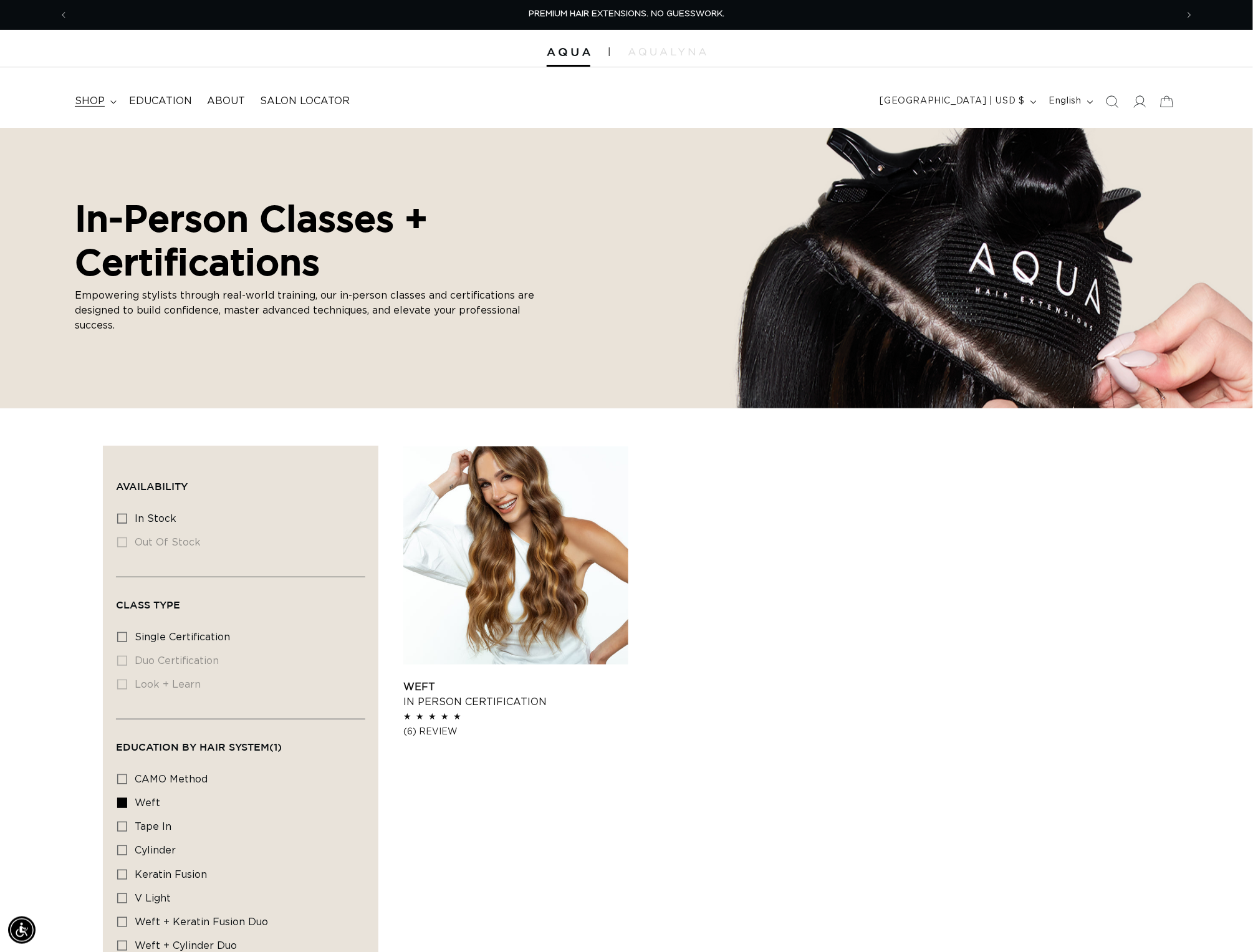
click at [88, 103] on span "shop" at bounding box center [90, 101] width 30 height 13
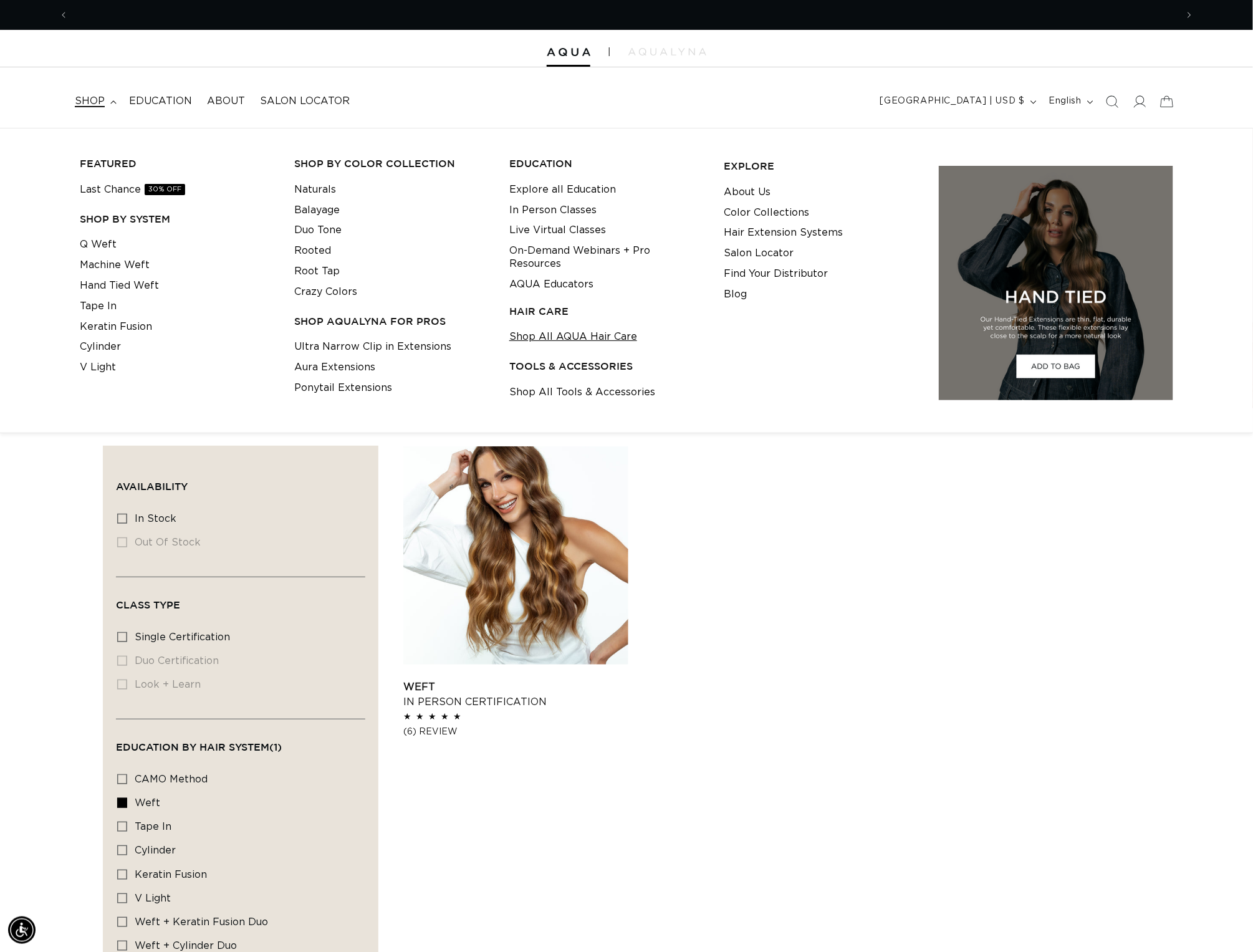
scroll to position [0, 2325]
click at [563, 327] on link "Shop All AQUA Hair Care" at bounding box center [574, 337] width 128 height 21
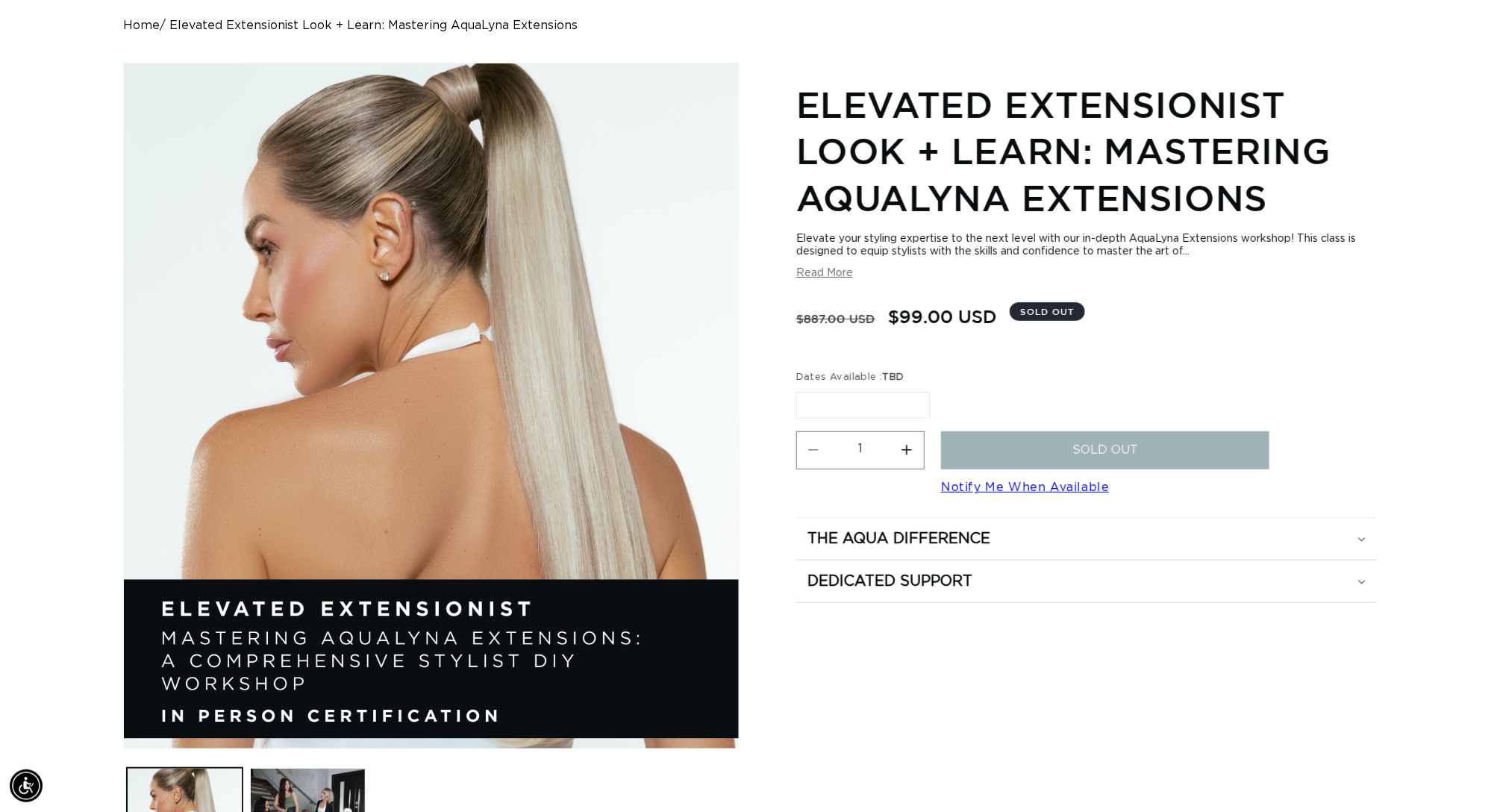
scroll to position [0, 1391]
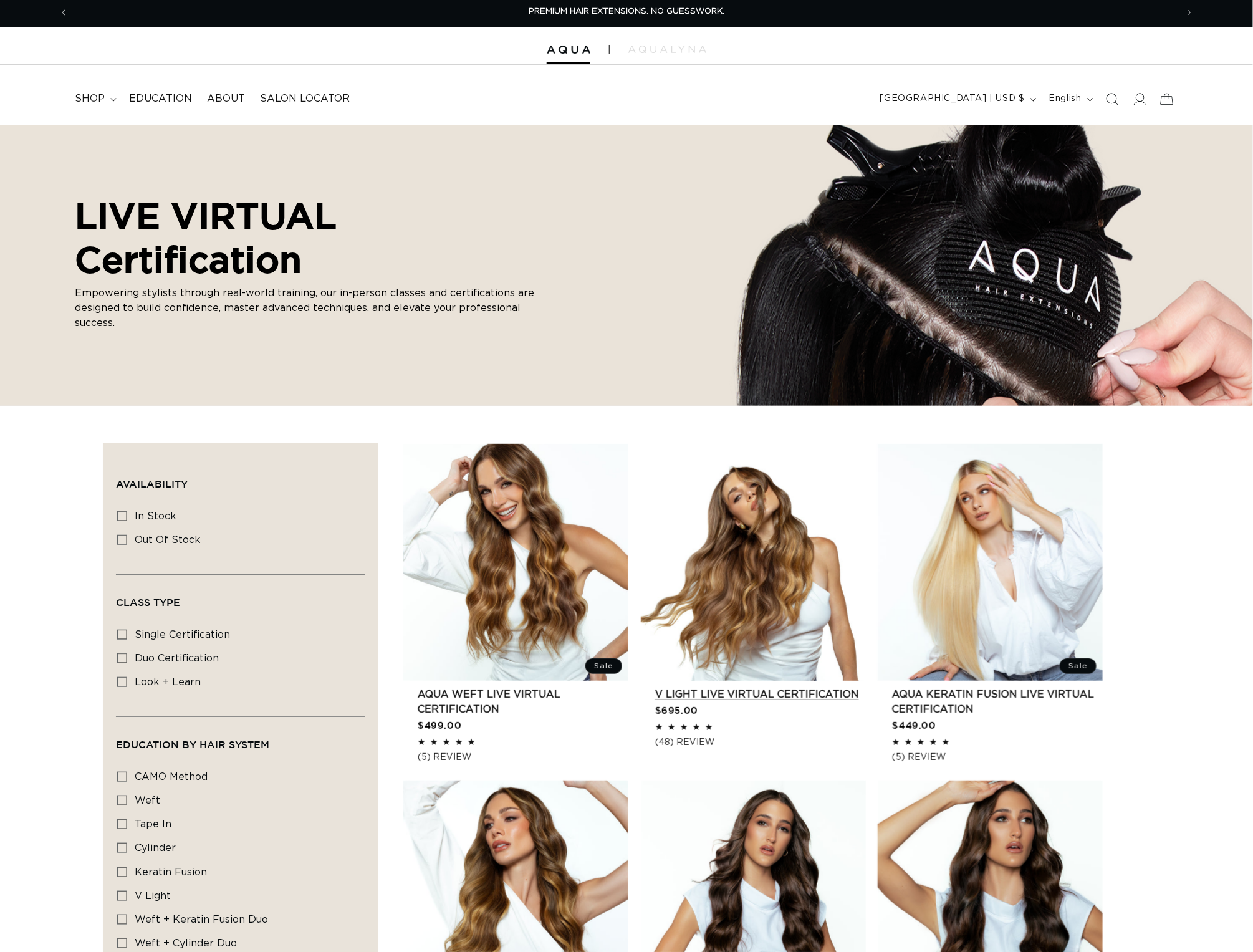
scroll to position [265, 0]
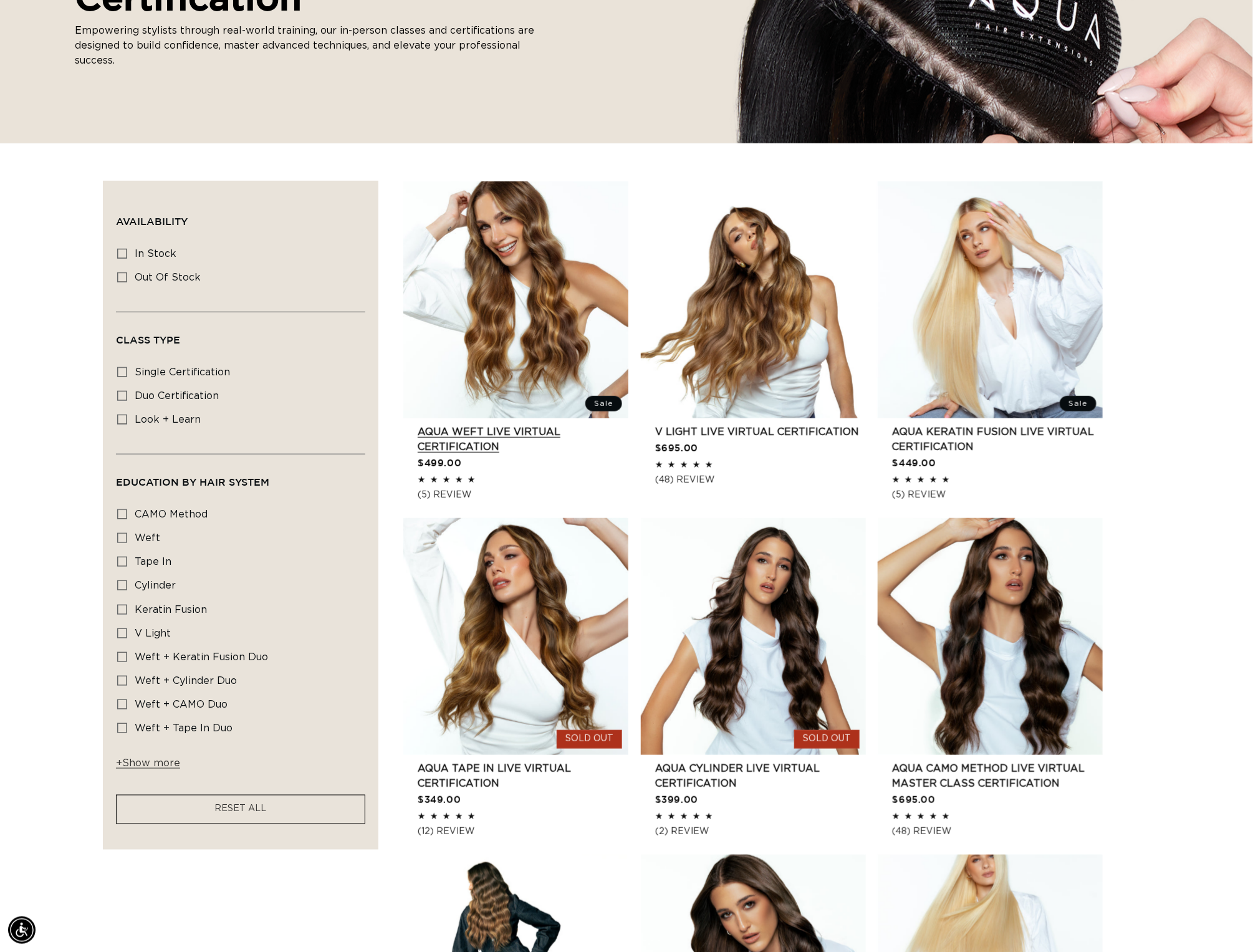
click at [533, 425] on link "AQUA Weft LIVE VIRTUAL Certification" at bounding box center [523, 439] width 211 height 30
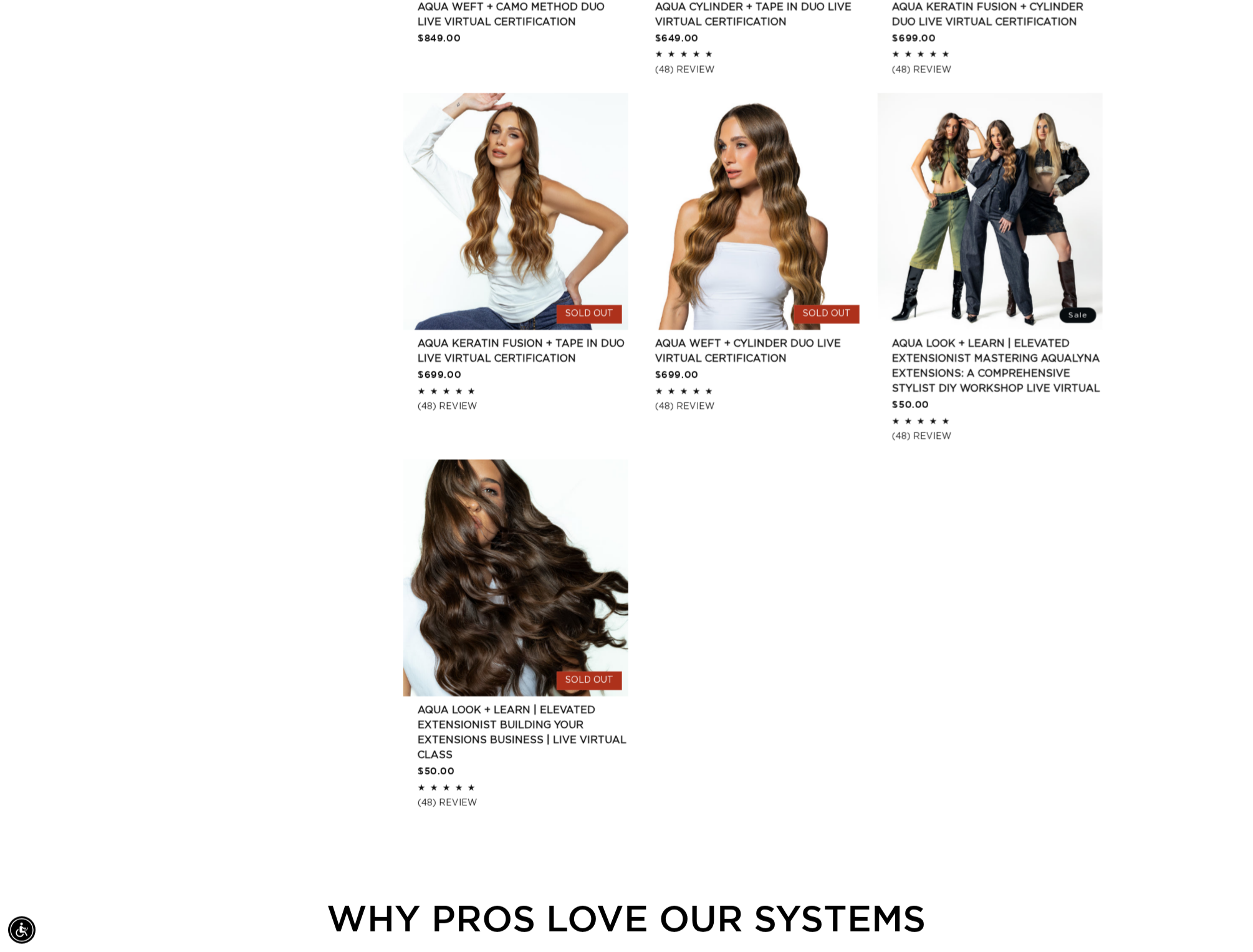
scroll to position [0, 0]
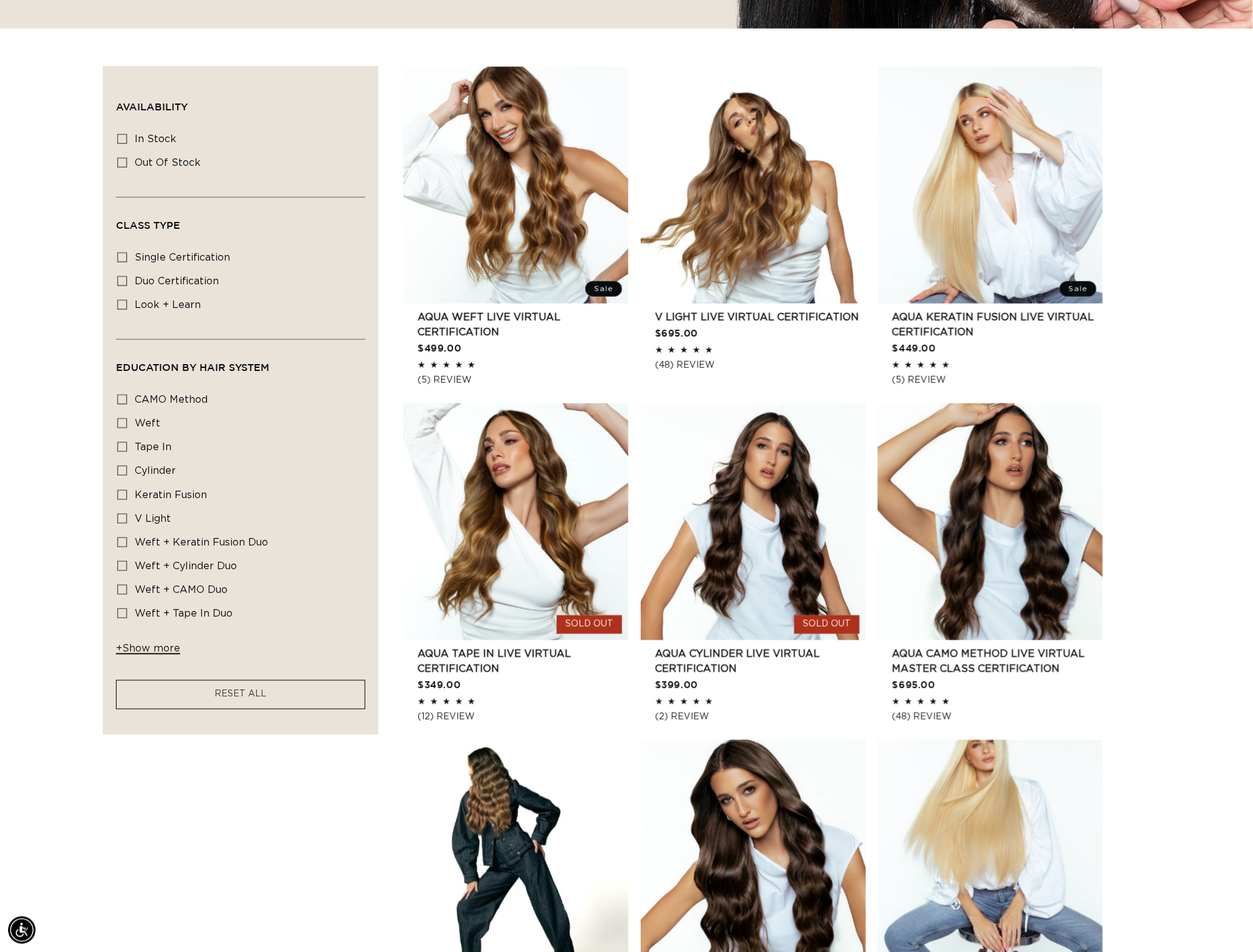
click at [116, 662] on button "+ Show more - Show less" at bounding box center [150, 652] width 68 height 19
